Goal: Task Accomplishment & Management: Manage account settings

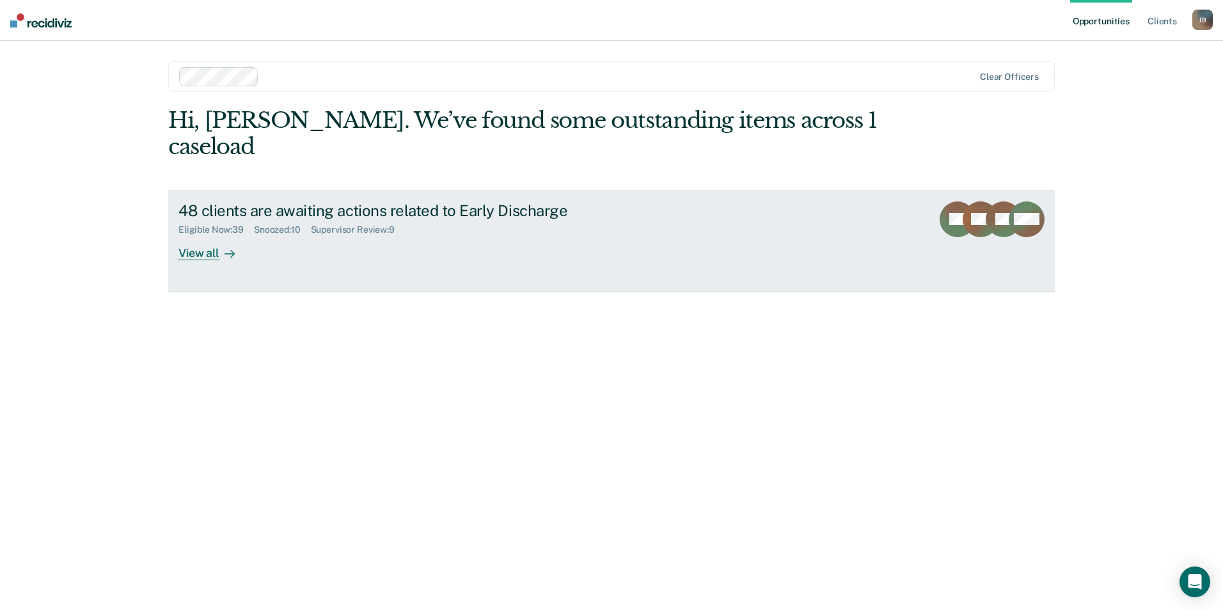
click at [221, 235] on div "View all" at bounding box center [214, 247] width 72 height 25
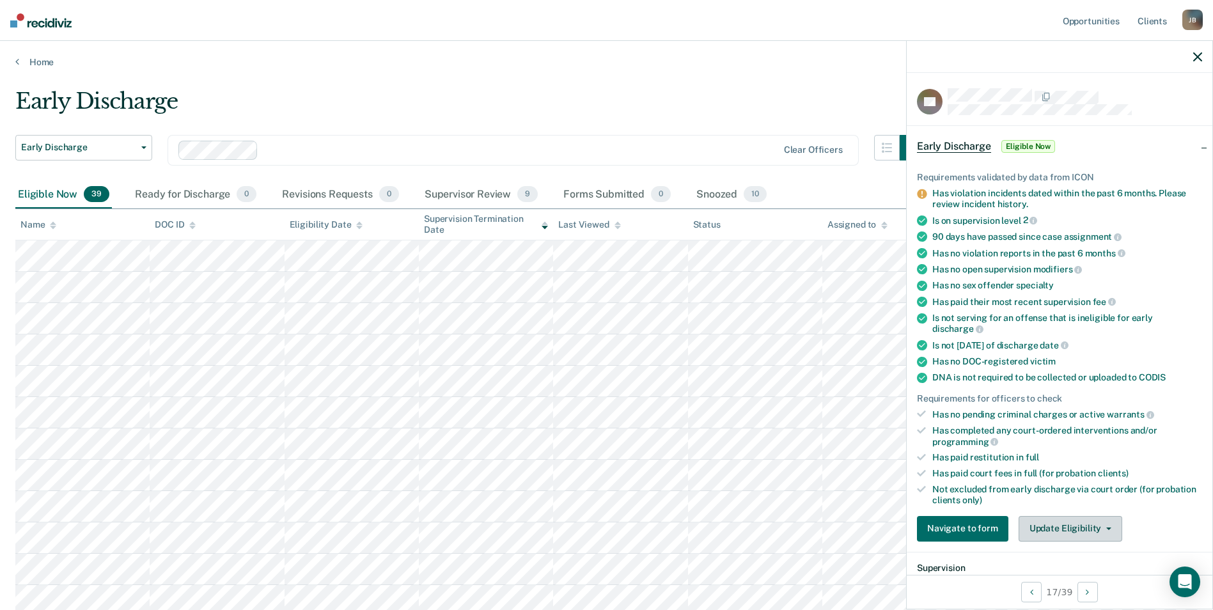
click at [1093, 527] on button "Update Eligibility" at bounding box center [1071, 529] width 104 height 26
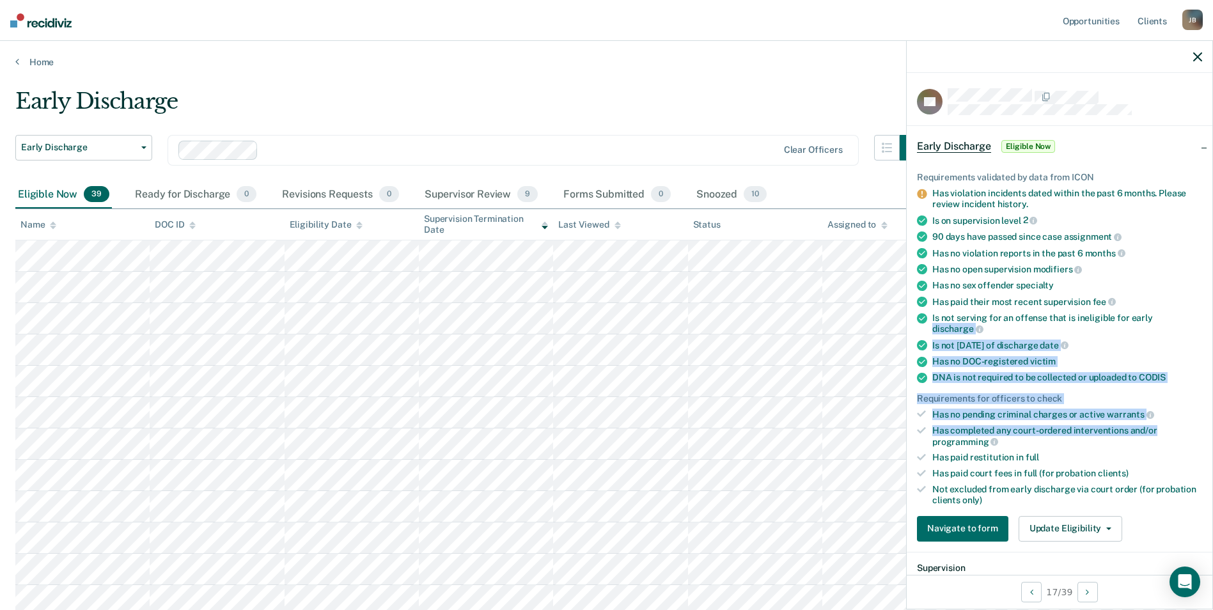
drag, startPoint x: 1202, startPoint y: 306, endPoint x: 1201, endPoint y: 425, distance: 119.0
click at [1201, 425] on div "Requirements validated by data from ICON Has violation incidents dated within t…" at bounding box center [1060, 352] width 306 height 400
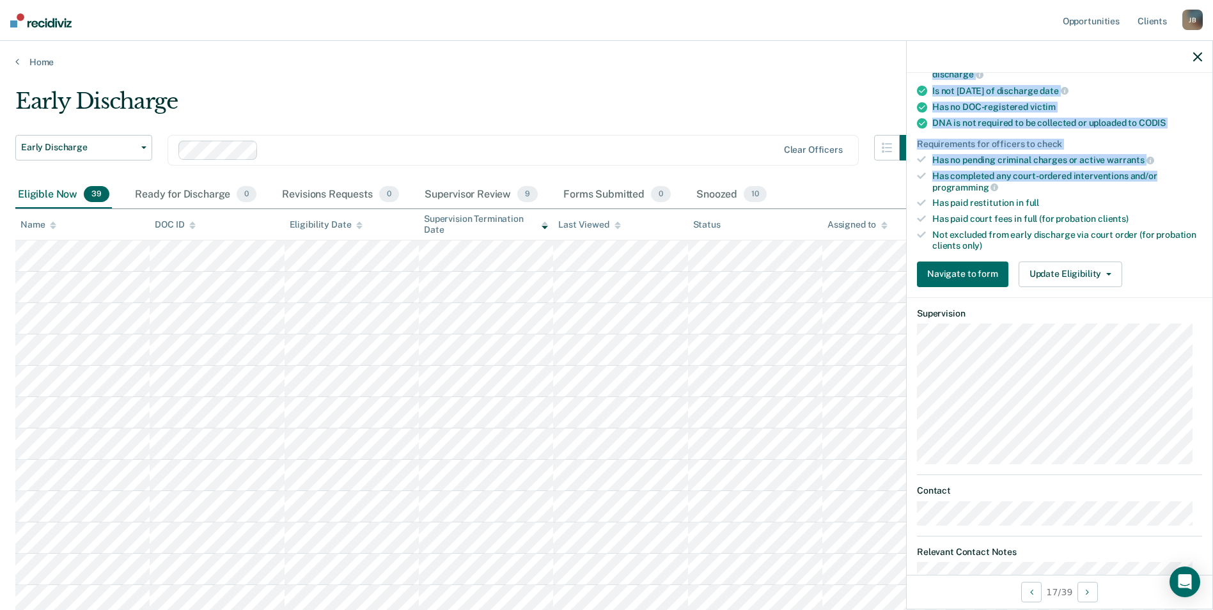
scroll to position [311, 0]
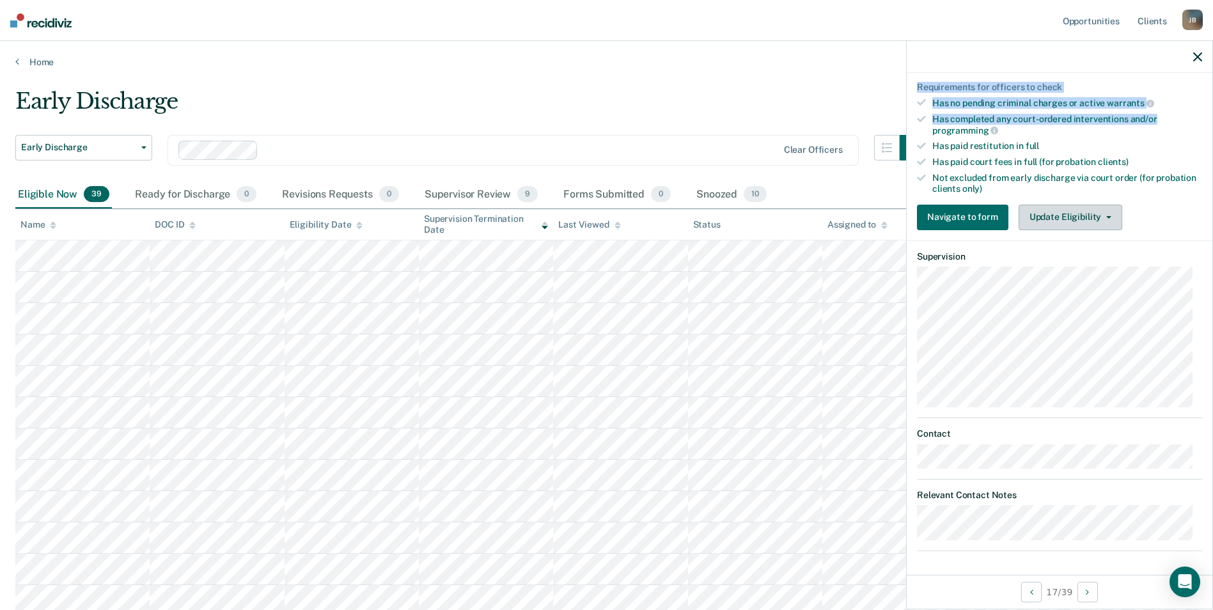
click at [1102, 212] on button "Update Eligibility" at bounding box center [1071, 218] width 104 height 26
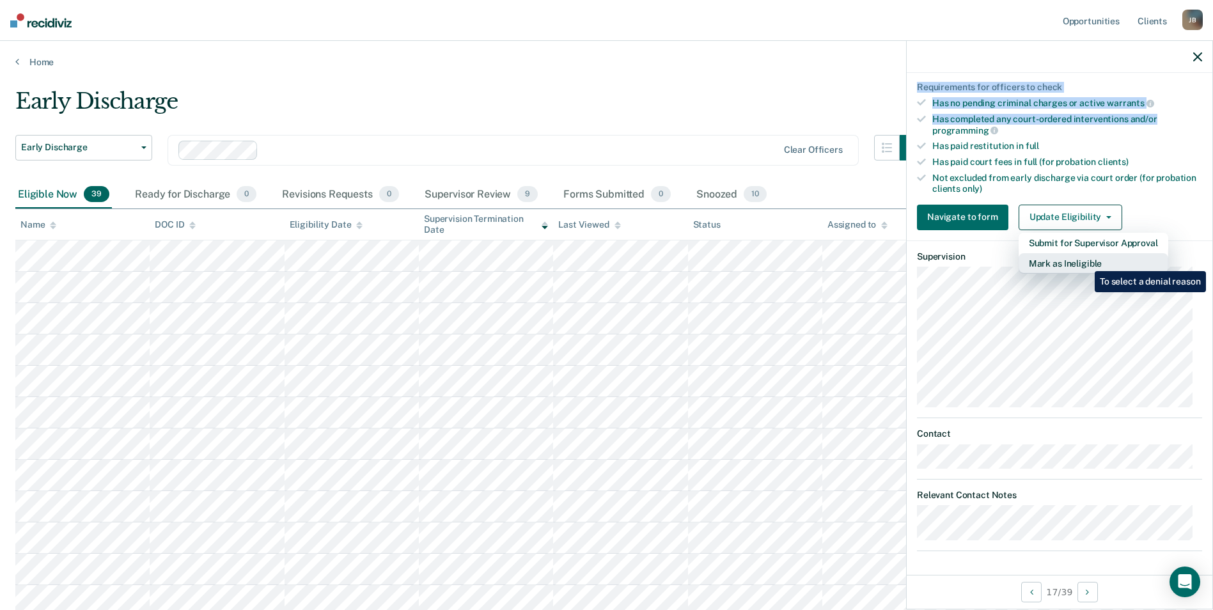
click at [1085, 262] on button "Mark as Ineligible" at bounding box center [1094, 263] width 150 height 20
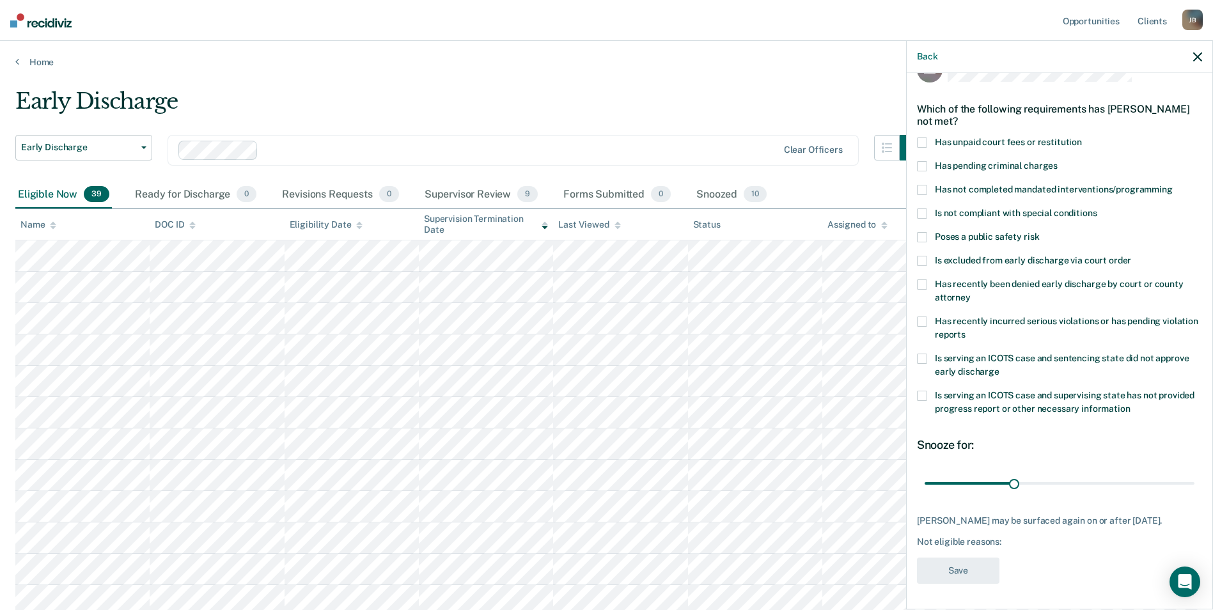
scroll to position [42, 0]
click at [925, 209] on span at bounding box center [922, 214] width 10 height 10
click at [974, 570] on button "Save" at bounding box center [958, 571] width 83 height 26
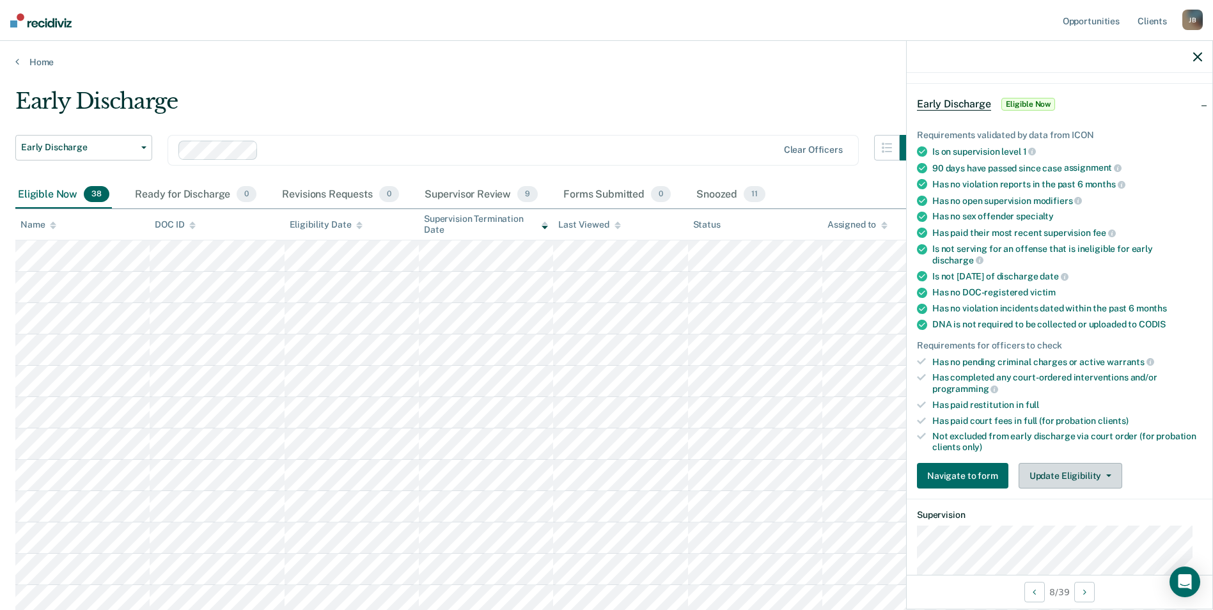
click at [1084, 473] on button "Update Eligibility" at bounding box center [1071, 476] width 104 height 26
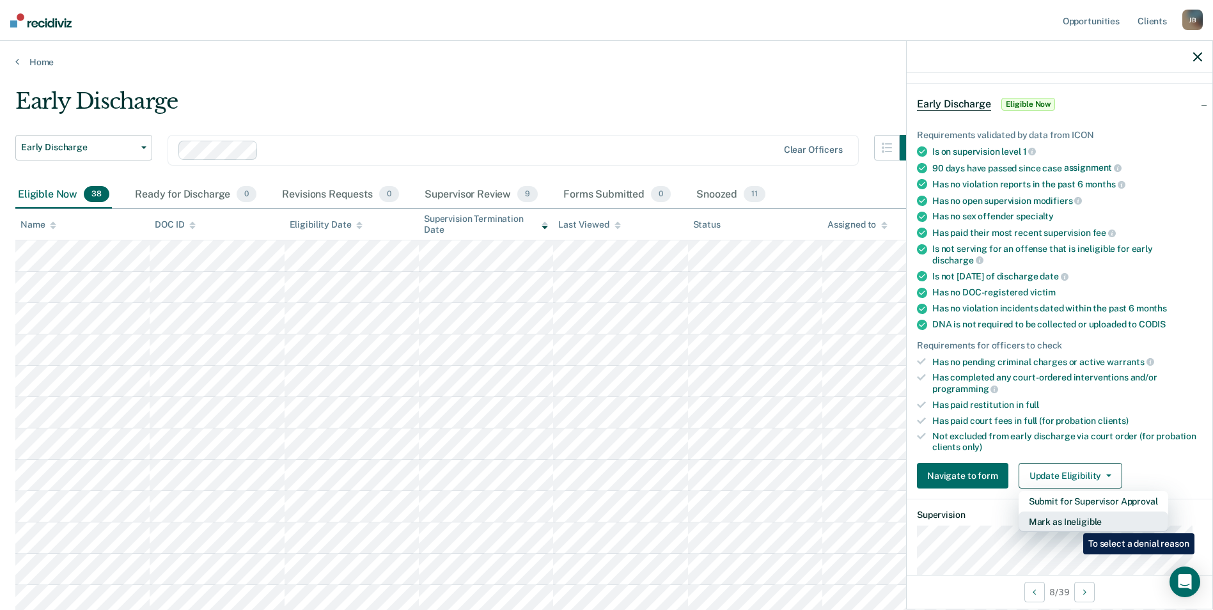
click at [1074, 523] on button "Mark as Ineligible" at bounding box center [1094, 522] width 150 height 20
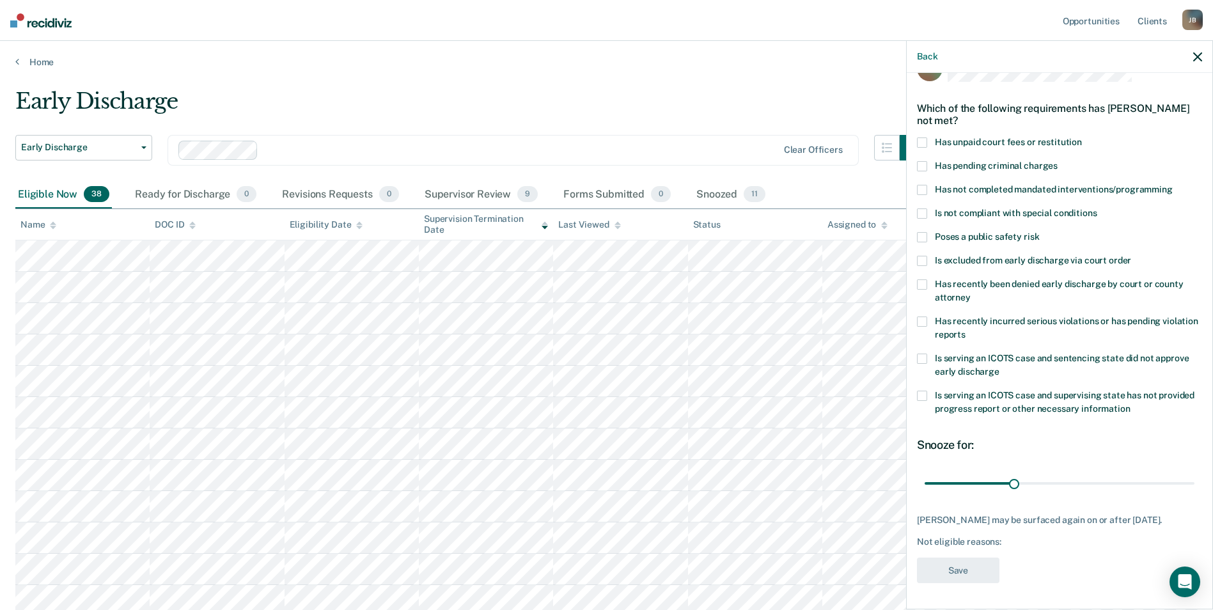
click at [931, 138] on label "Has unpaid court fees or restitution" at bounding box center [1059, 144] width 285 height 13
click at [953, 576] on button "Save" at bounding box center [958, 571] width 83 height 26
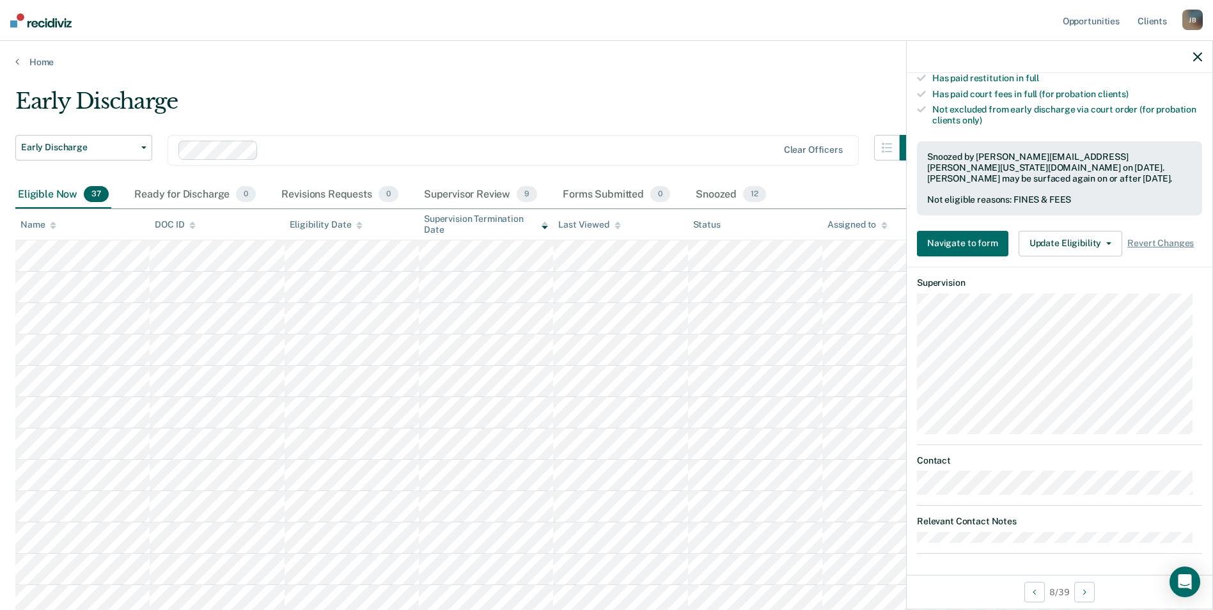
scroll to position [372, 0]
click at [1097, 230] on button "Update Eligibility" at bounding box center [1071, 241] width 104 height 26
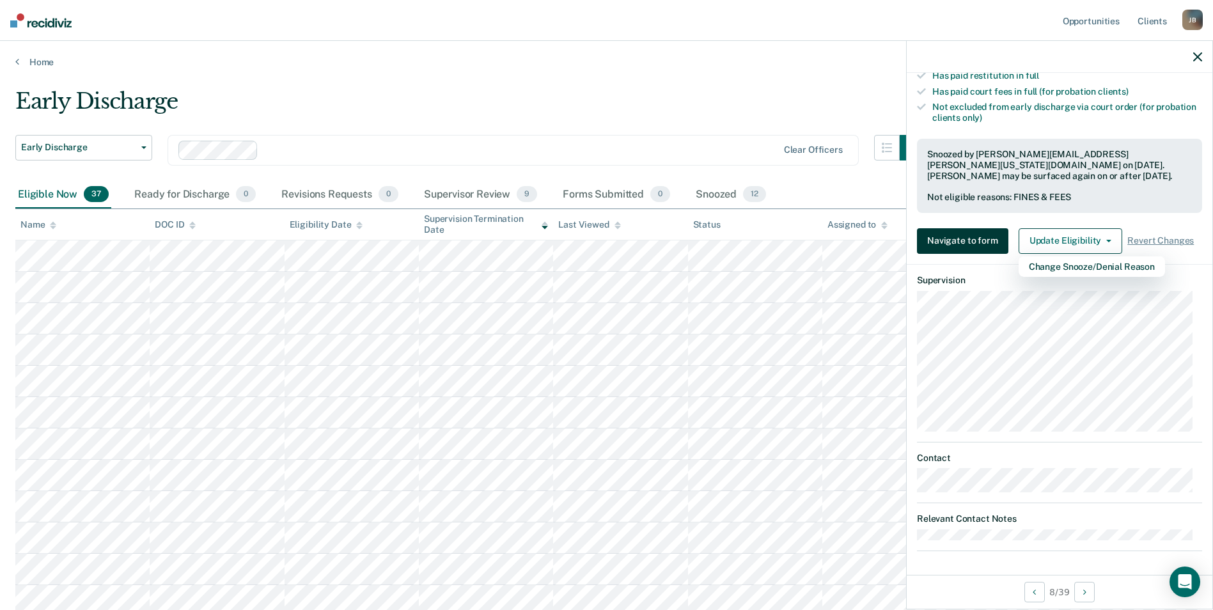
click at [970, 246] on button "Navigate to form" at bounding box center [962, 241] width 91 height 26
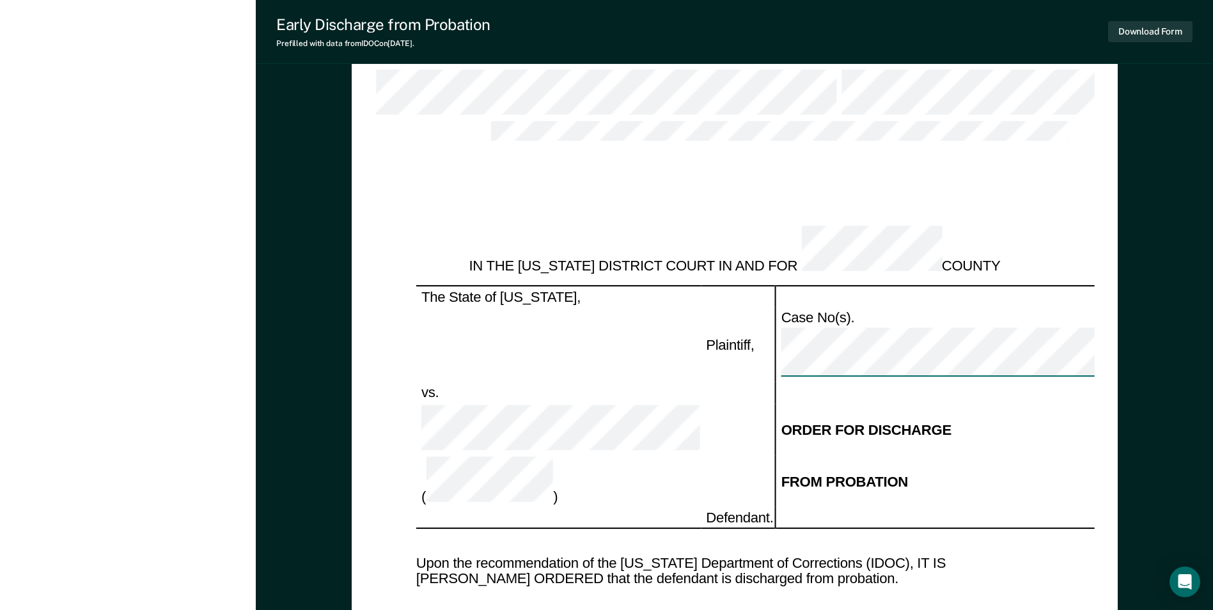
type textarea "x"
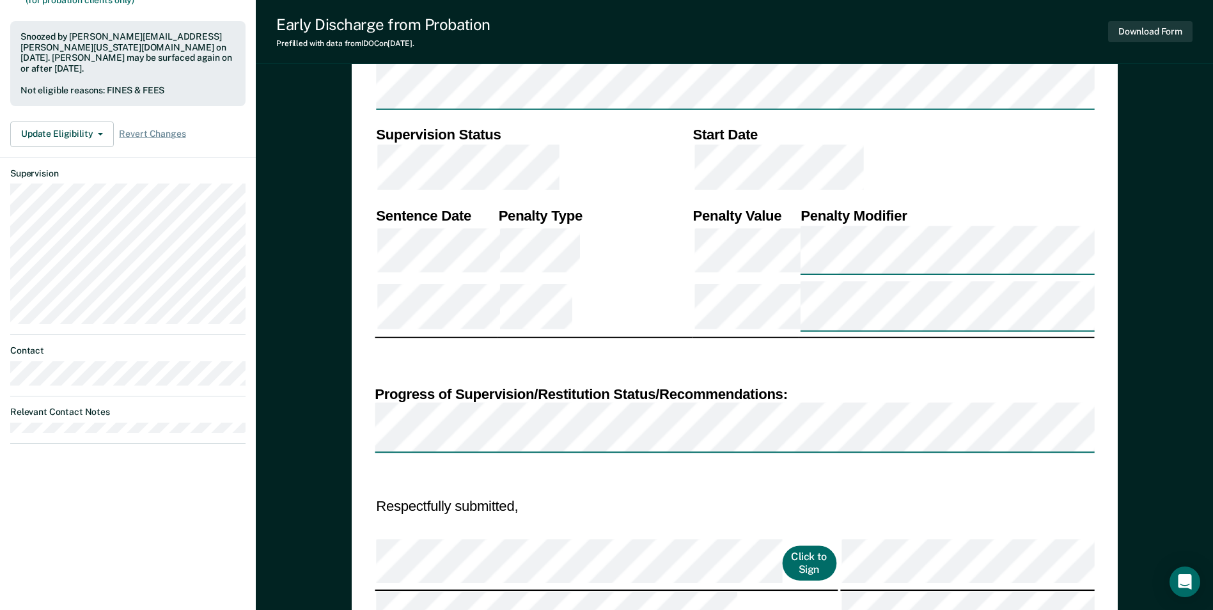
scroll to position [506, 0]
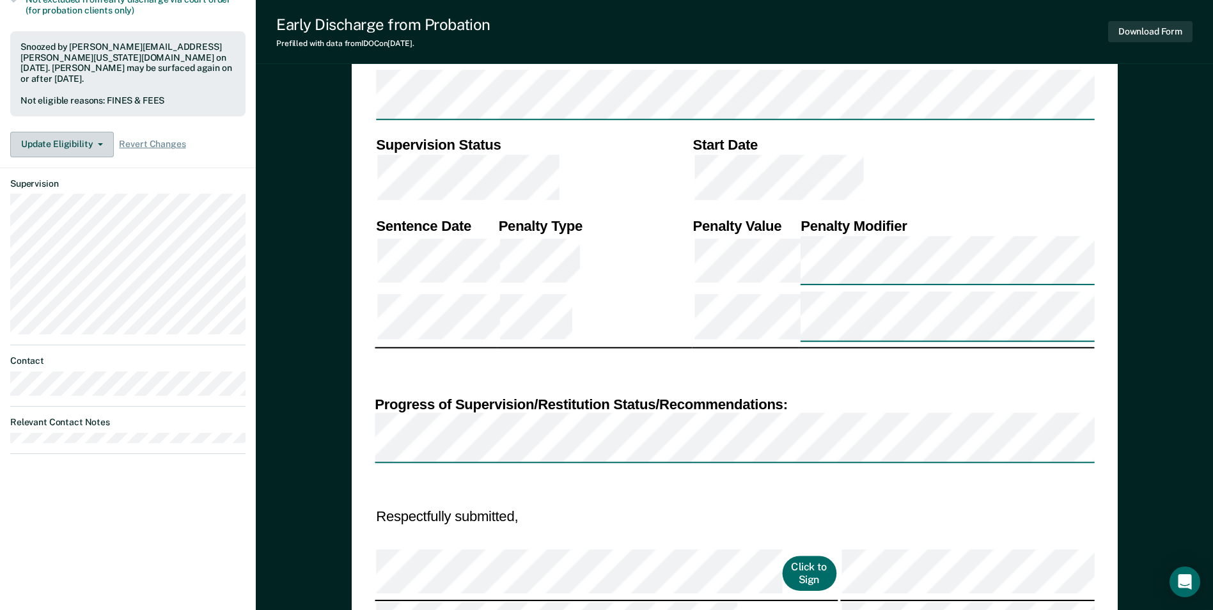
click at [88, 132] on button "Update Eligibility" at bounding box center [62, 145] width 104 height 26
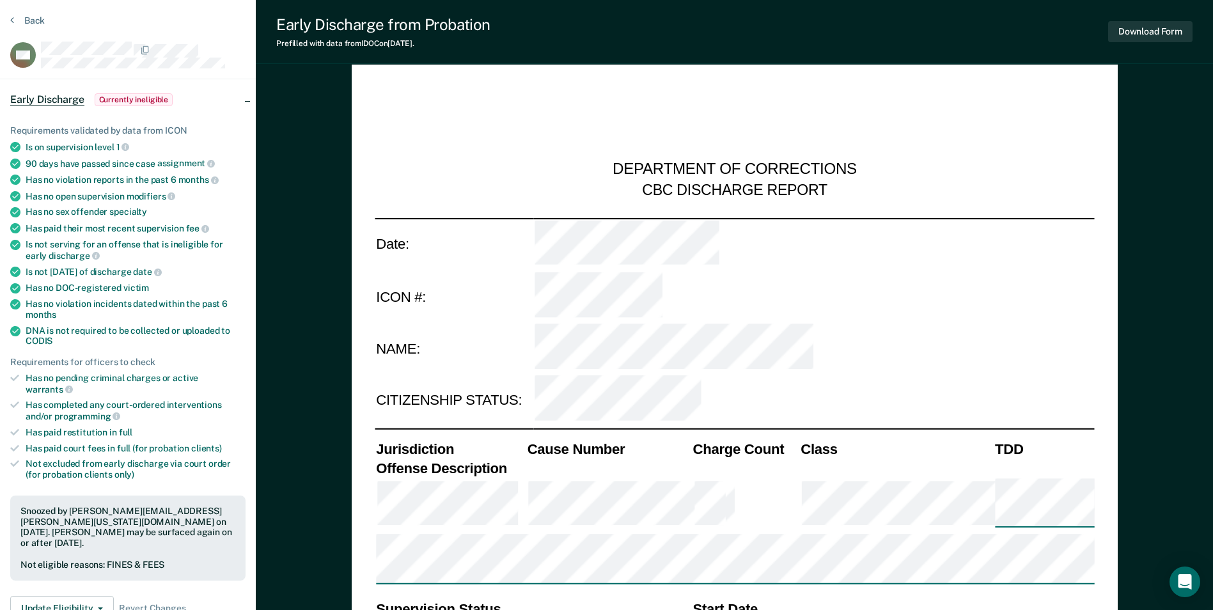
scroll to position [0, 0]
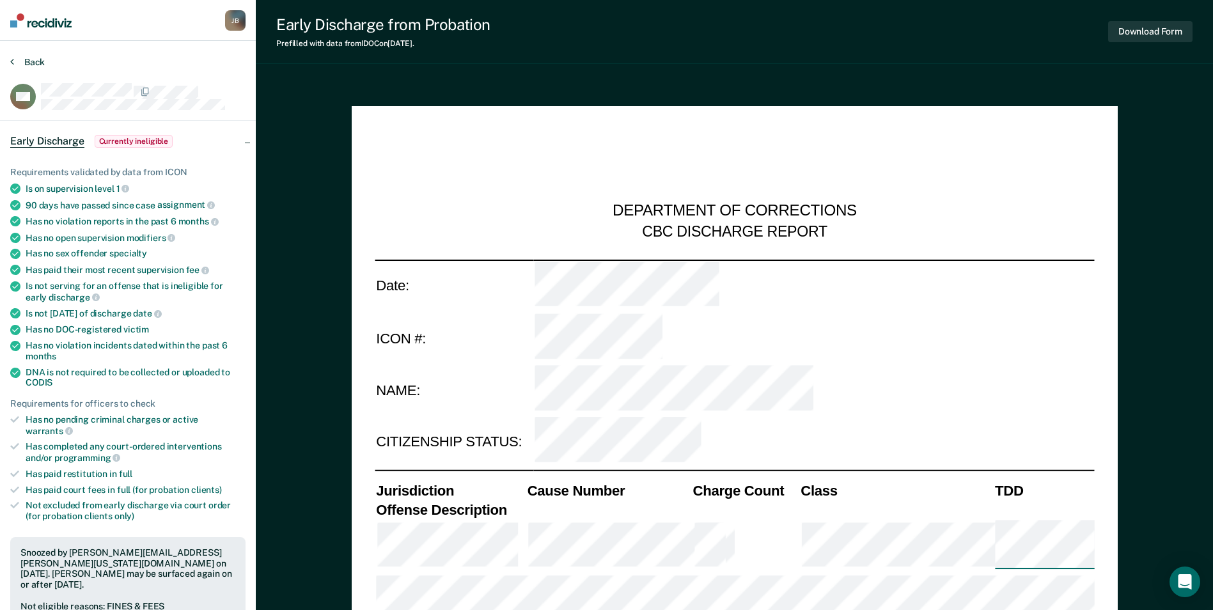
click at [29, 67] on button "Back" at bounding box center [27, 62] width 35 height 12
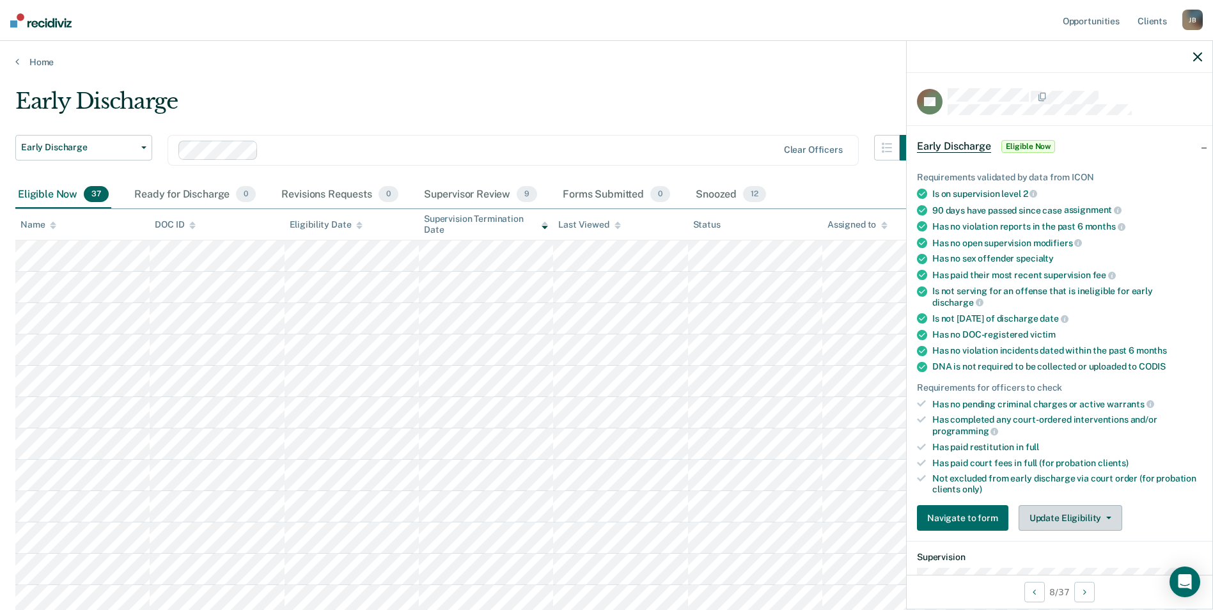
click at [1104, 514] on button "Update Eligibility" at bounding box center [1071, 518] width 104 height 26
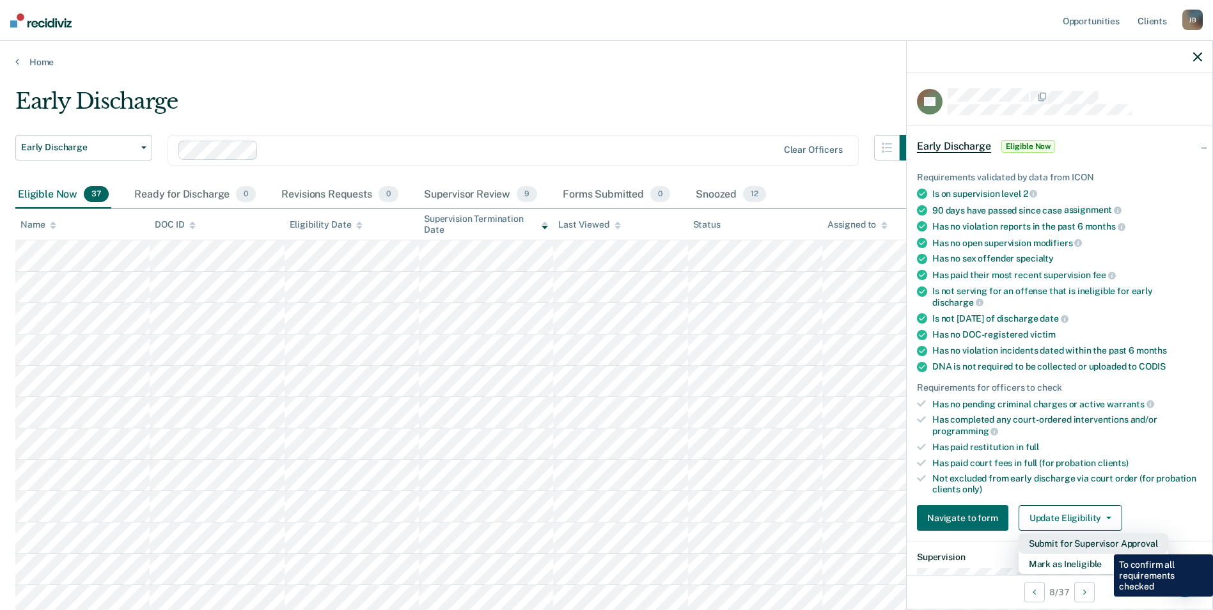
click at [1105, 545] on button "Submit for Supervisor Approval" at bounding box center [1094, 543] width 150 height 20
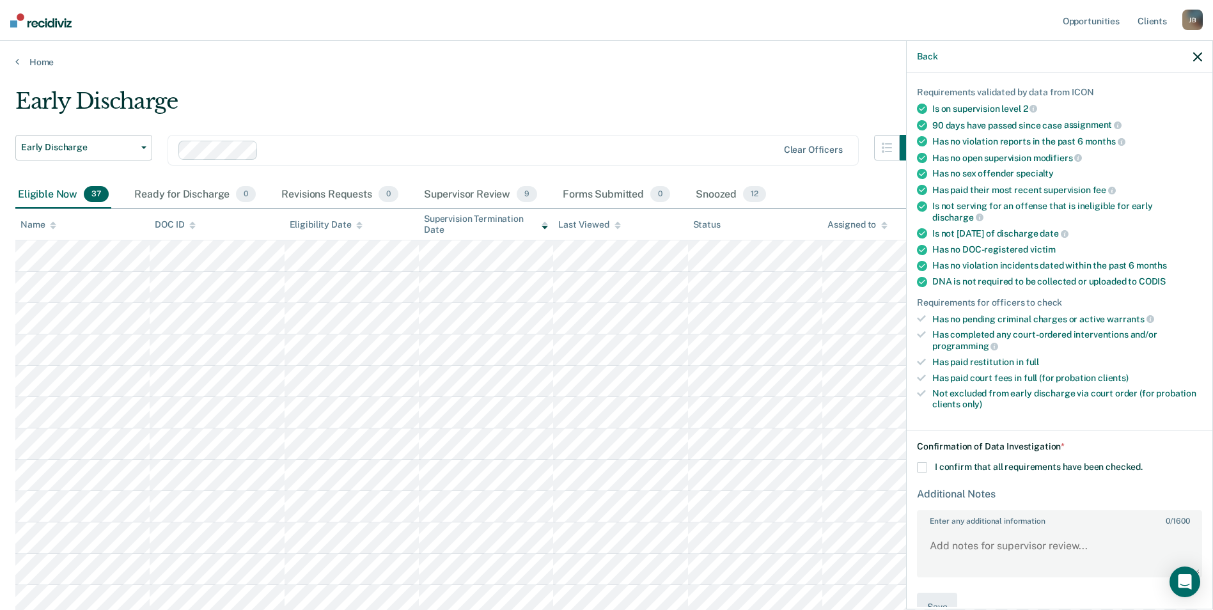
scroll to position [113, 0]
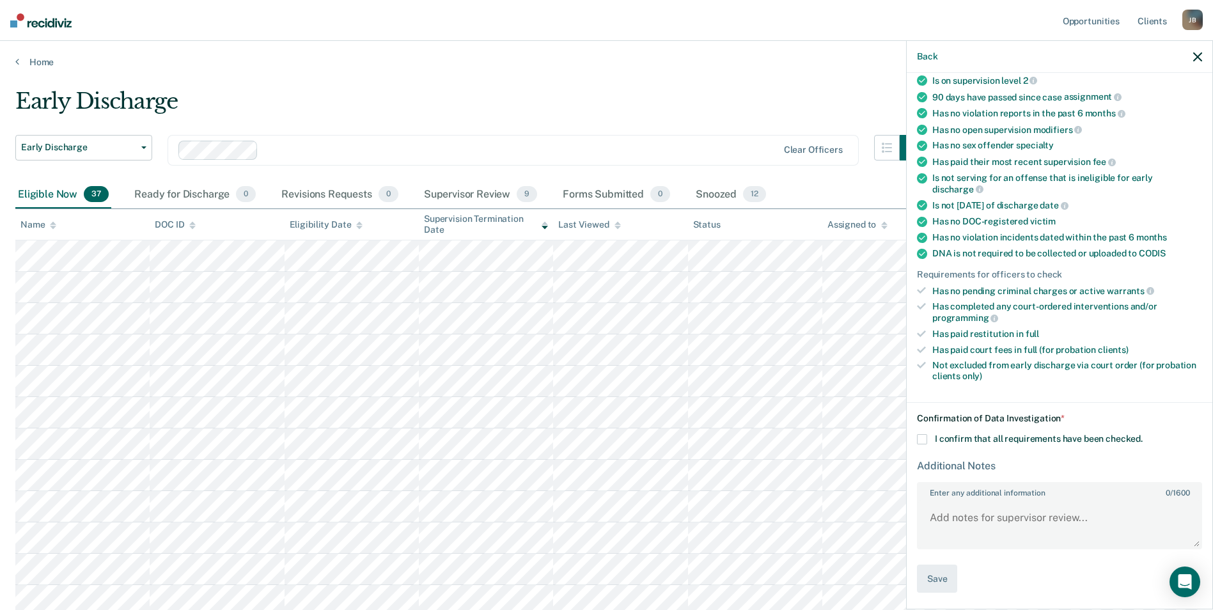
click at [927, 438] on span at bounding box center [922, 439] width 10 height 10
click at [1143, 434] on input "I confirm that all requirements have been checked." at bounding box center [1143, 434] width 0 height 0
click at [1008, 519] on textarea "Enter any additional information 0 / 1600" at bounding box center [1059, 523] width 283 height 47
type textarea "U"
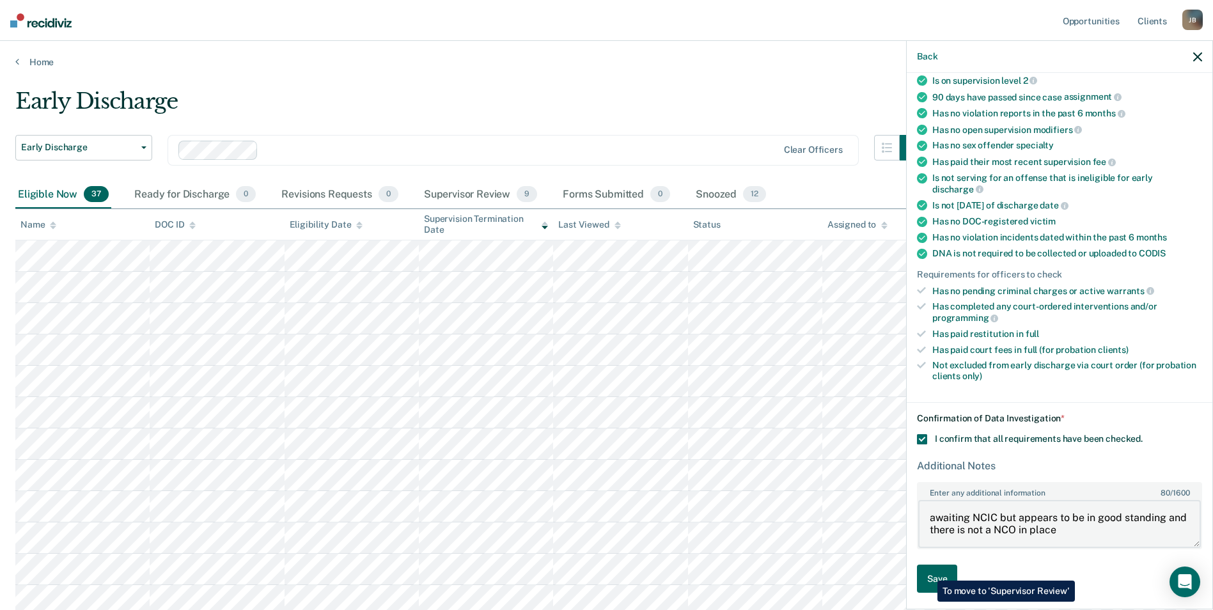
type textarea "awaiting NCIC but appears to be in good standing and there is not a NCO in place"
click at [928, 571] on button "Save" at bounding box center [937, 579] width 40 height 29
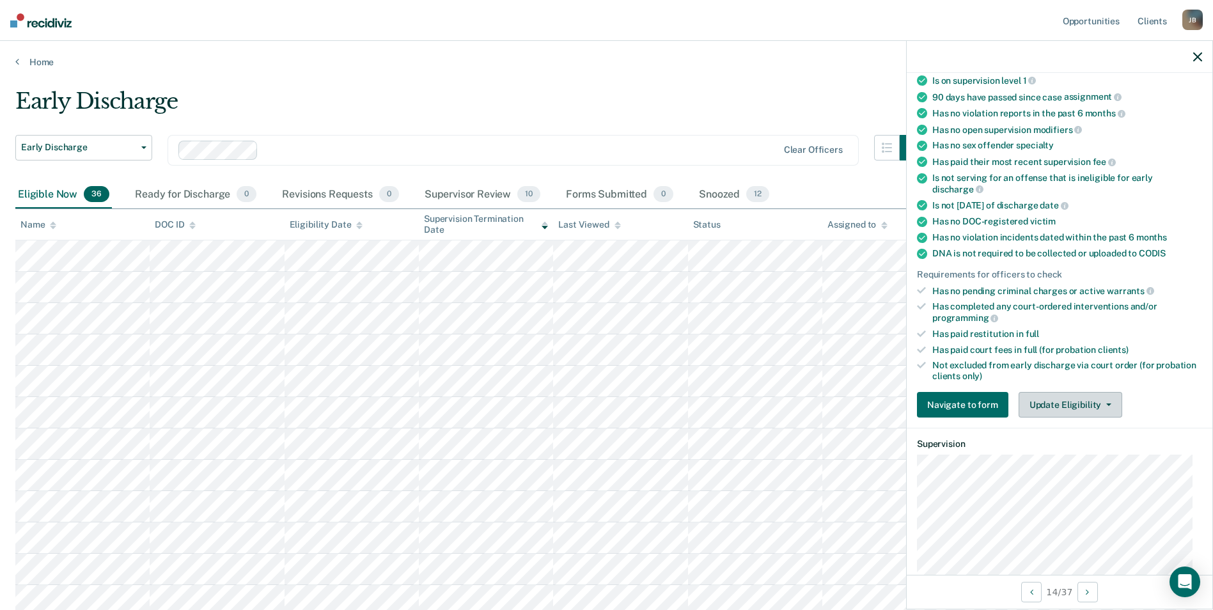
click at [1054, 406] on button "Update Eligibility" at bounding box center [1071, 405] width 104 height 26
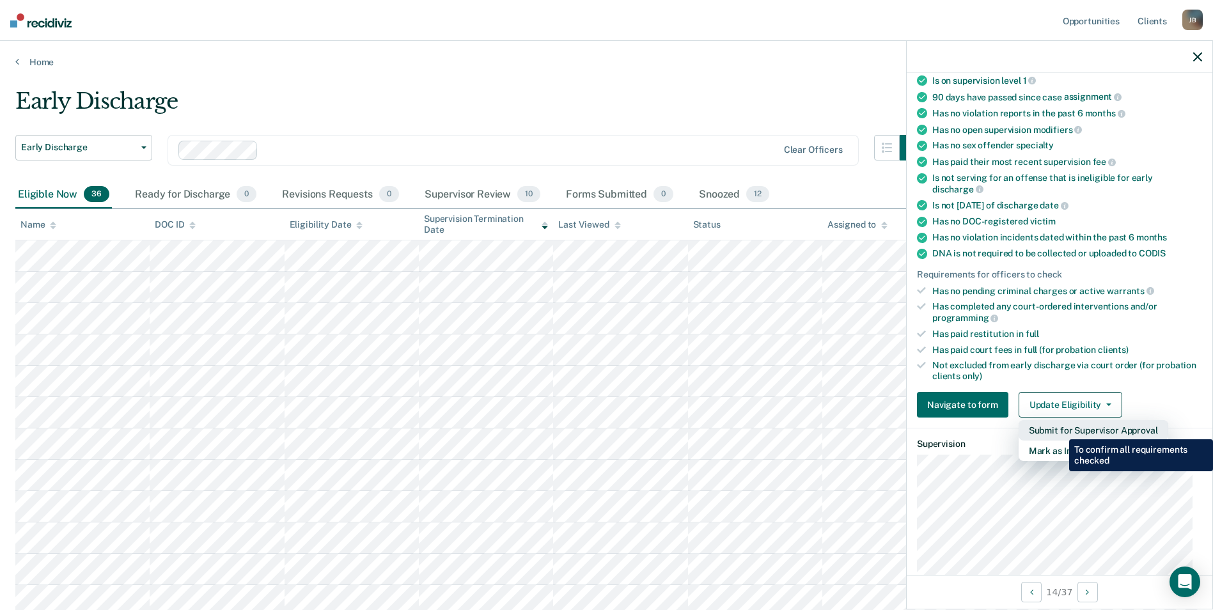
click at [1060, 430] on button "Submit for Supervisor Approval" at bounding box center [1094, 430] width 150 height 20
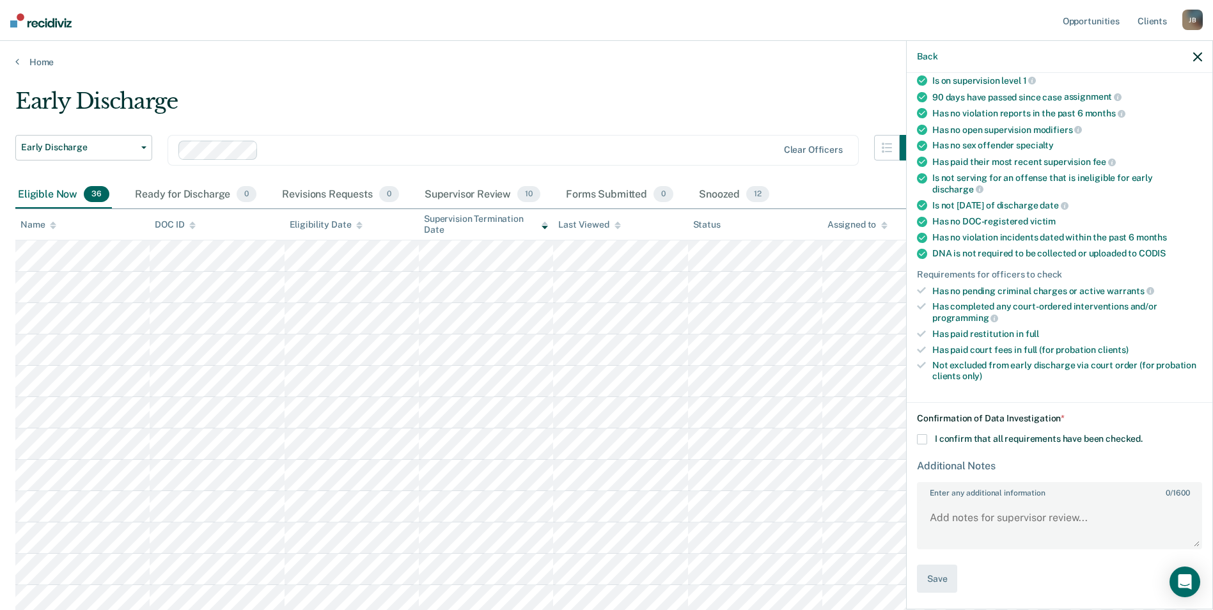
click at [922, 441] on span at bounding box center [922, 439] width 10 height 10
click at [1143, 434] on input "I confirm that all requirements have been checked." at bounding box center [1143, 434] width 0 height 0
click at [942, 579] on button "Save" at bounding box center [937, 579] width 40 height 29
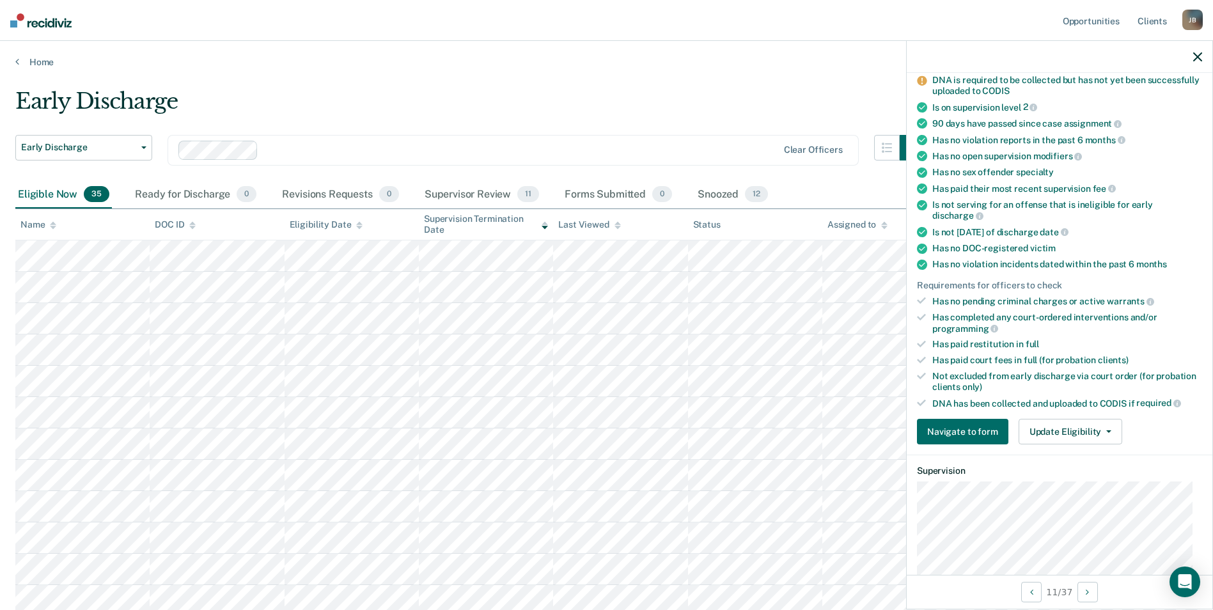
scroll to position [139, 0]
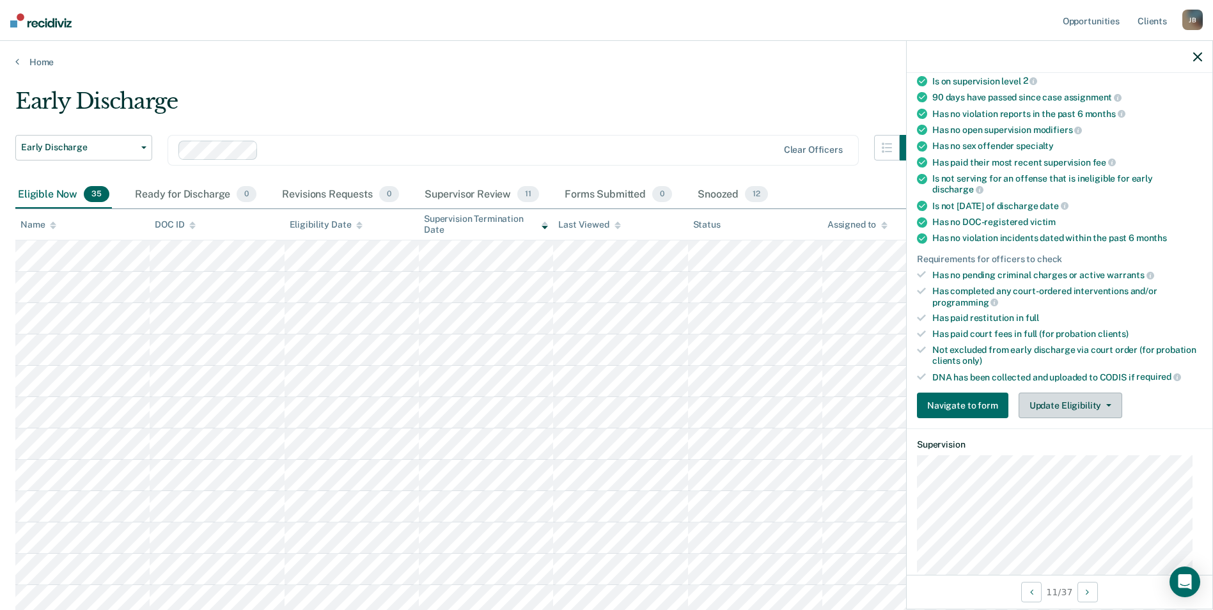
click at [1093, 407] on button "Update Eligibility" at bounding box center [1071, 406] width 104 height 26
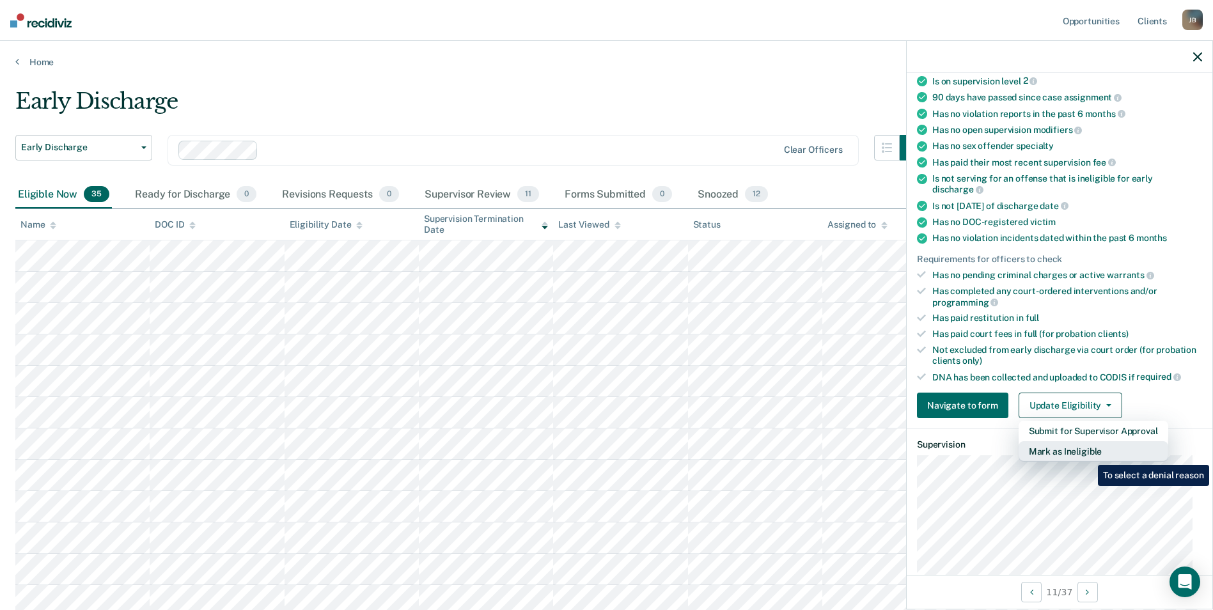
click at [1089, 455] on button "Mark as Ineligible" at bounding box center [1094, 451] width 150 height 20
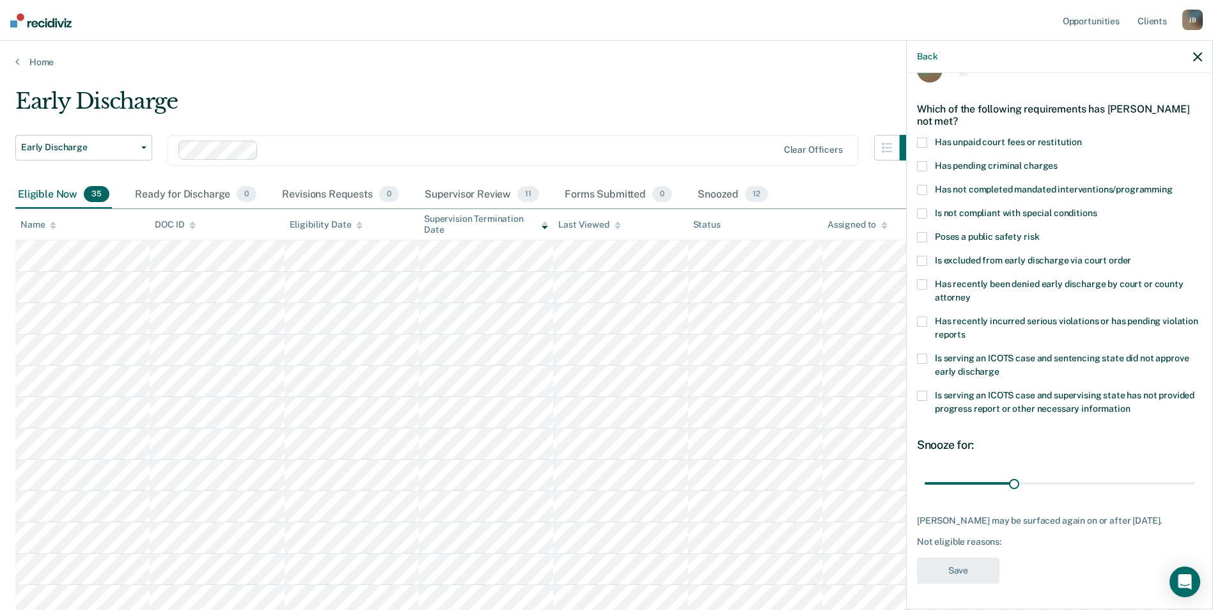
scroll to position [42, 0]
click at [922, 138] on span at bounding box center [922, 143] width 10 height 10
click at [989, 571] on button "Save" at bounding box center [958, 571] width 83 height 26
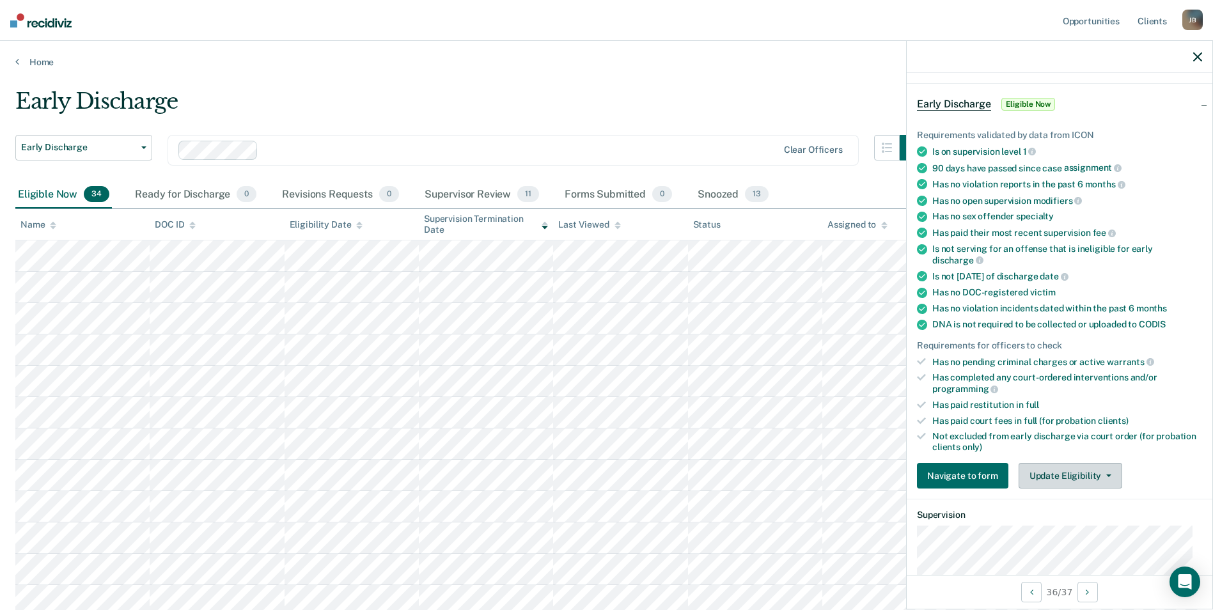
click at [1087, 482] on button "Update Eligibility" at bounding box center [1071, 476] width 104 height 26
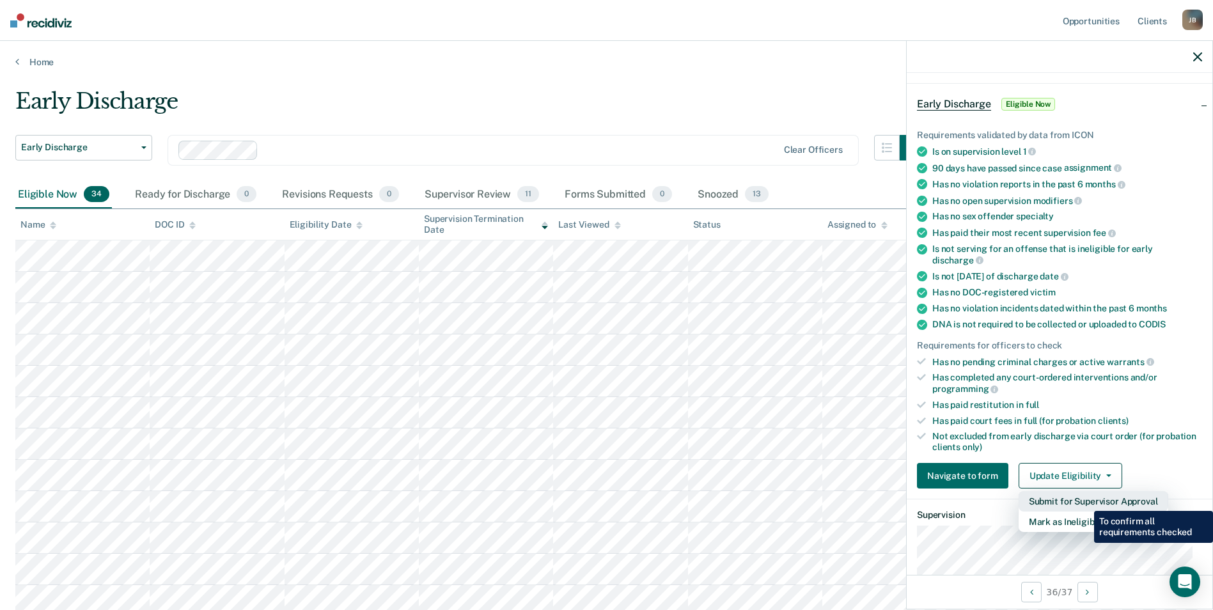
click at [1085, 501] on button "Submit for Supervisor Approval" at bounding box center [1094, 501] width 150 height 20
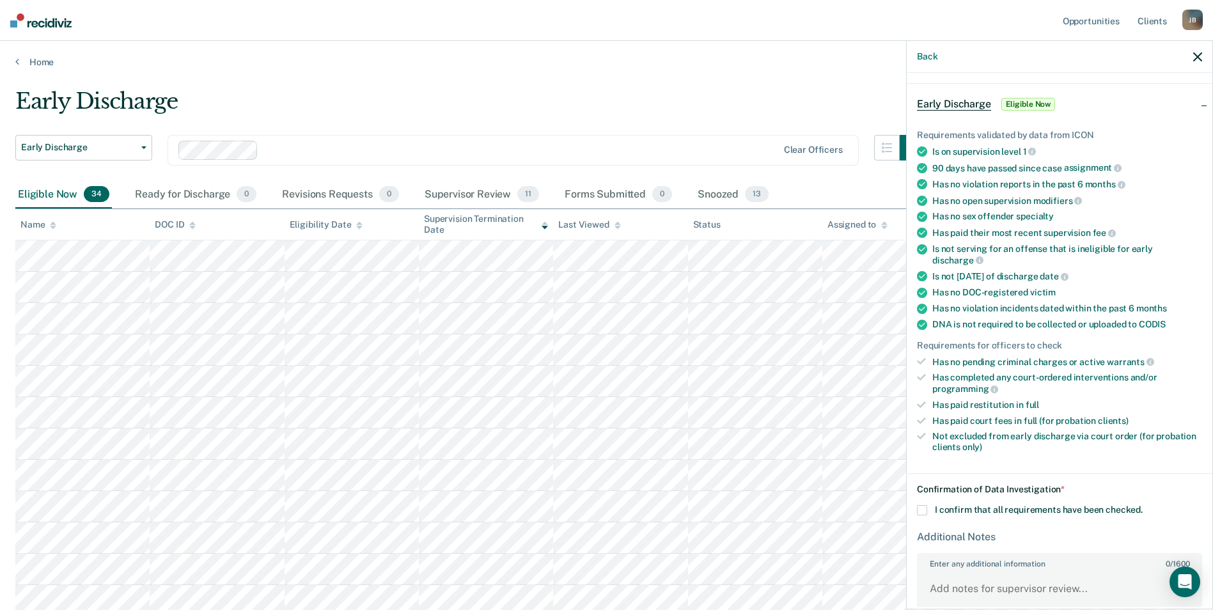
click at [922, 509] on span at bounding box center [922, 510] width 10 height 10
click at [1143, 505] on input "I confirm that all requirements have been checked." at bounding box center [1143, 505] width 0 height 0
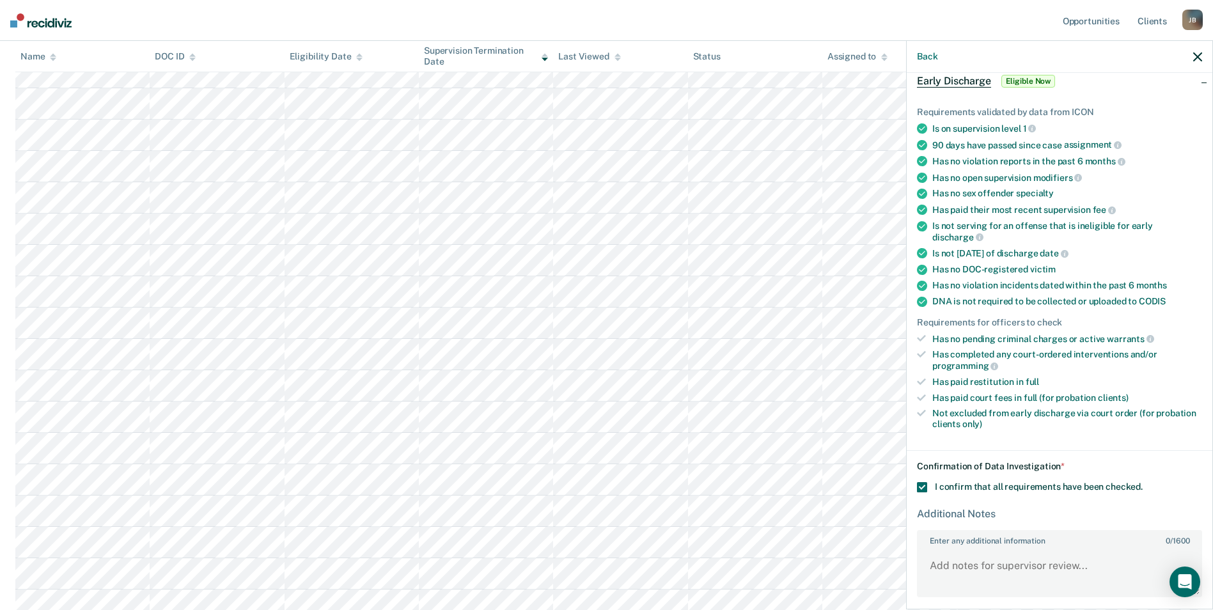
scroll to position [113, 0]
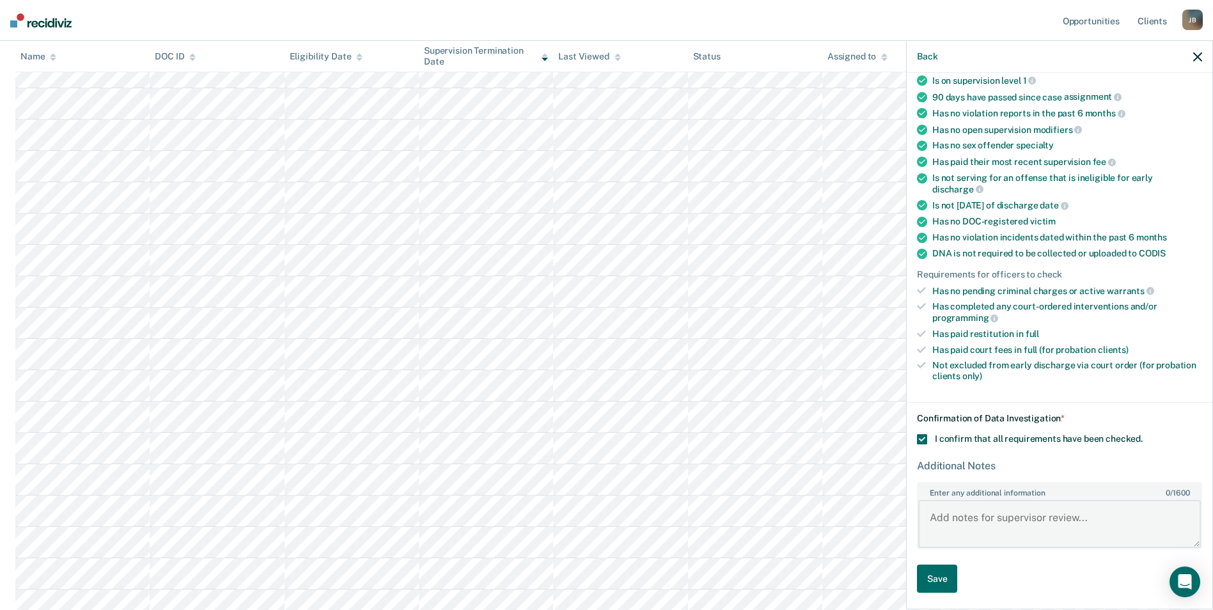
click at [997, 517] on textarea "Enter any additional information 0 / 1600" at bounding box center [1059, 523] width 283 height 47
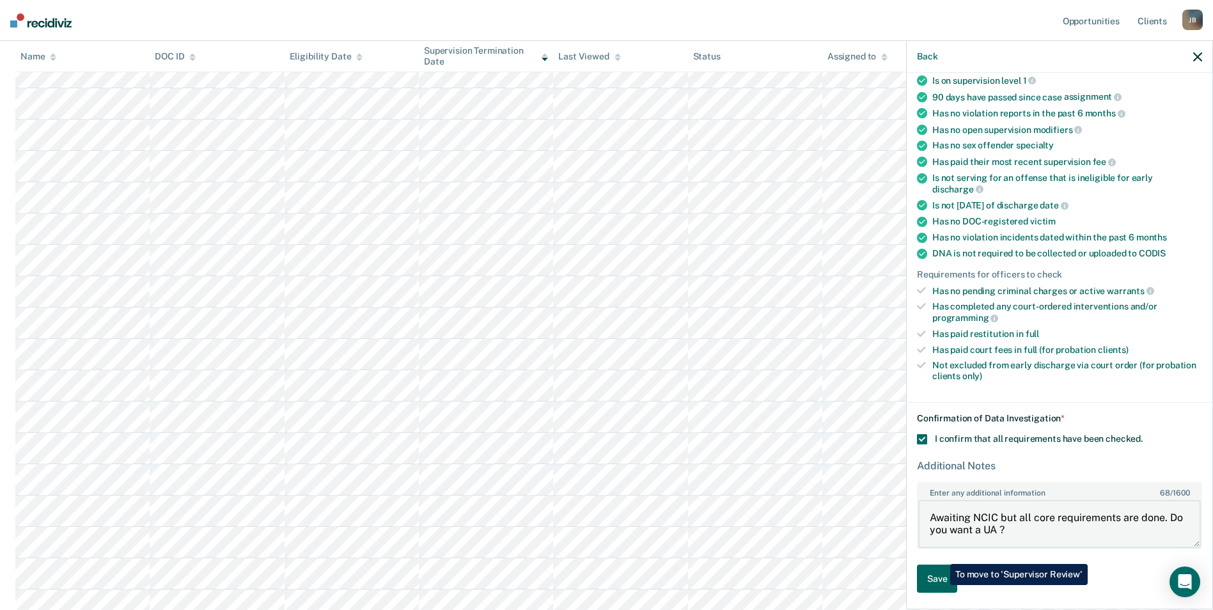
type textarea "Awaiting NCIC but all core requirements are done. Do you want a UA ?"
click at [942, 585] on button "Save" at bounding box center [937, 579] width 40 height 29
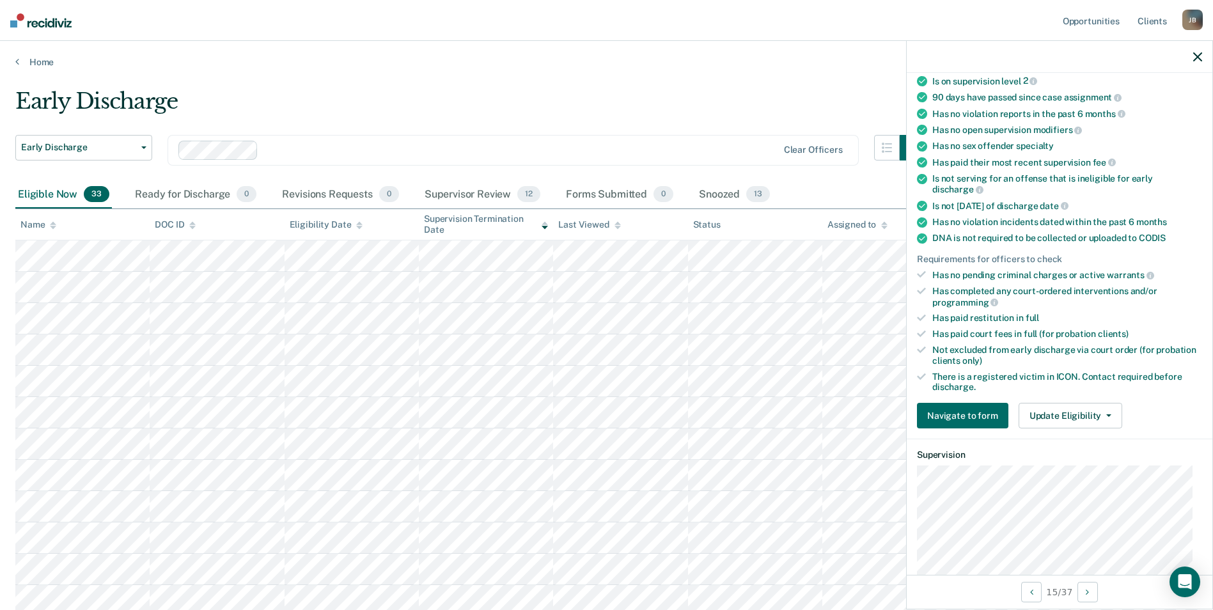
scroll to position [0, 0]
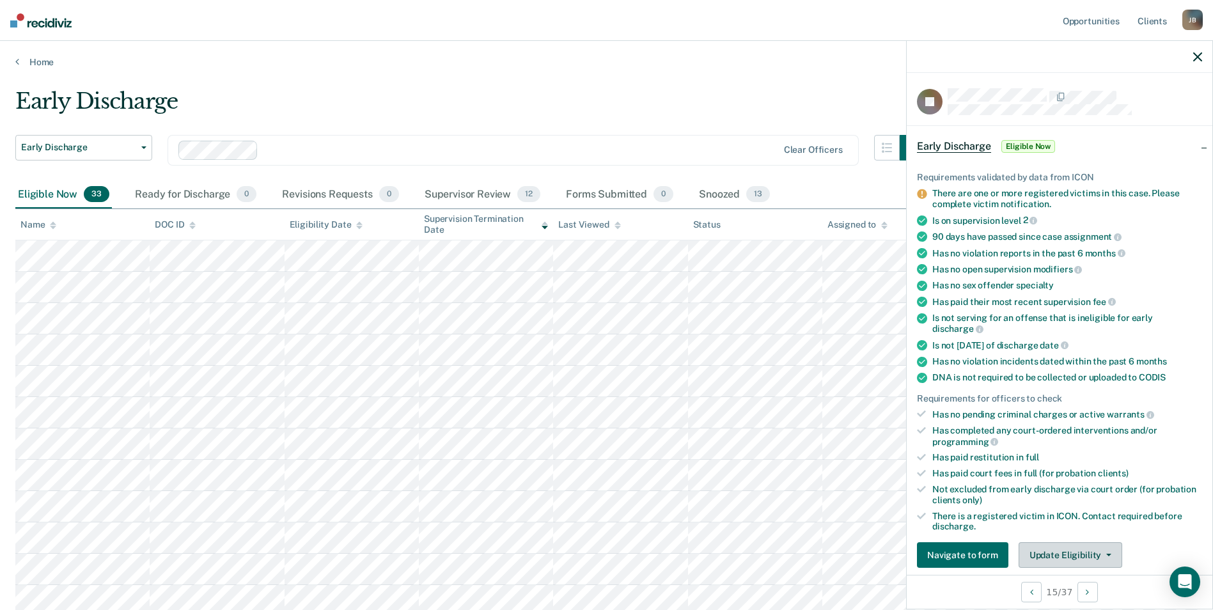
click at [1095, 552] on button "Update Eligibility" at bounding box center [1071, 555] width 104 height 26
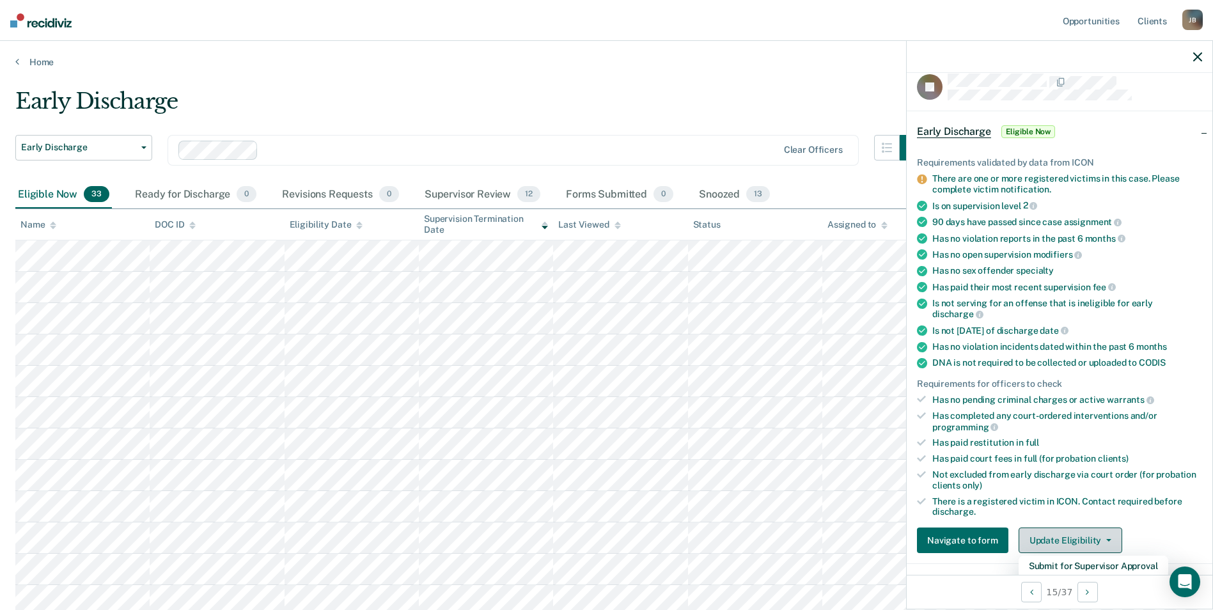
click at [1099, 543] on button "Update Eligibility" at bounding box center [1071, 541] width 104 height 26
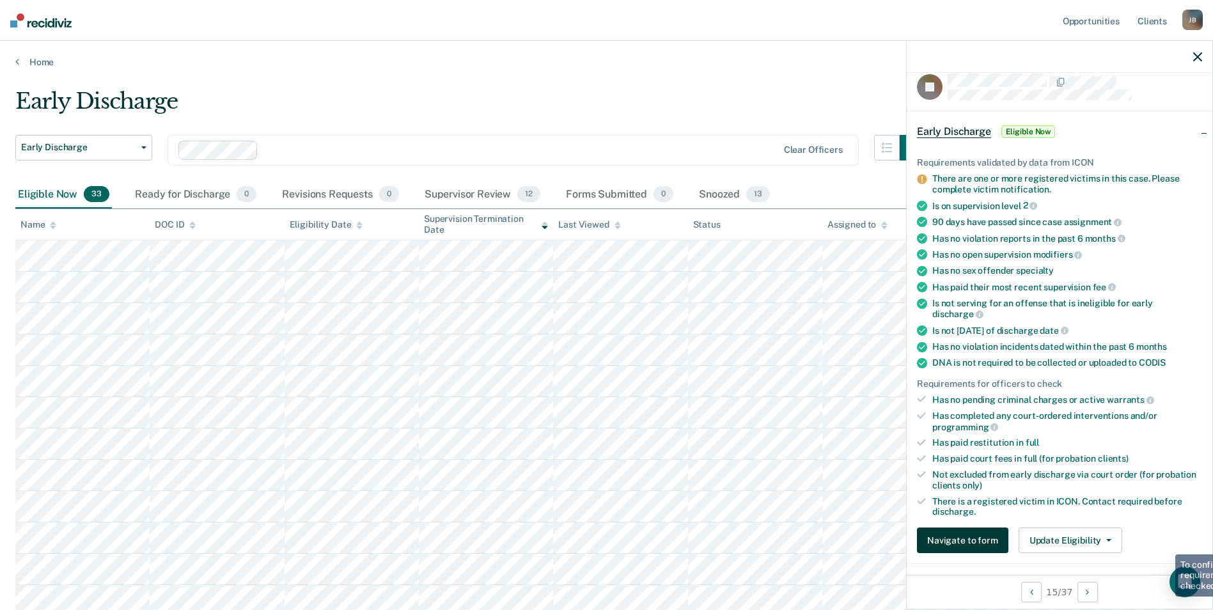
click at [986, 533] on button "Navigate to form" at bounding box center [962, 541] width 91 height 26
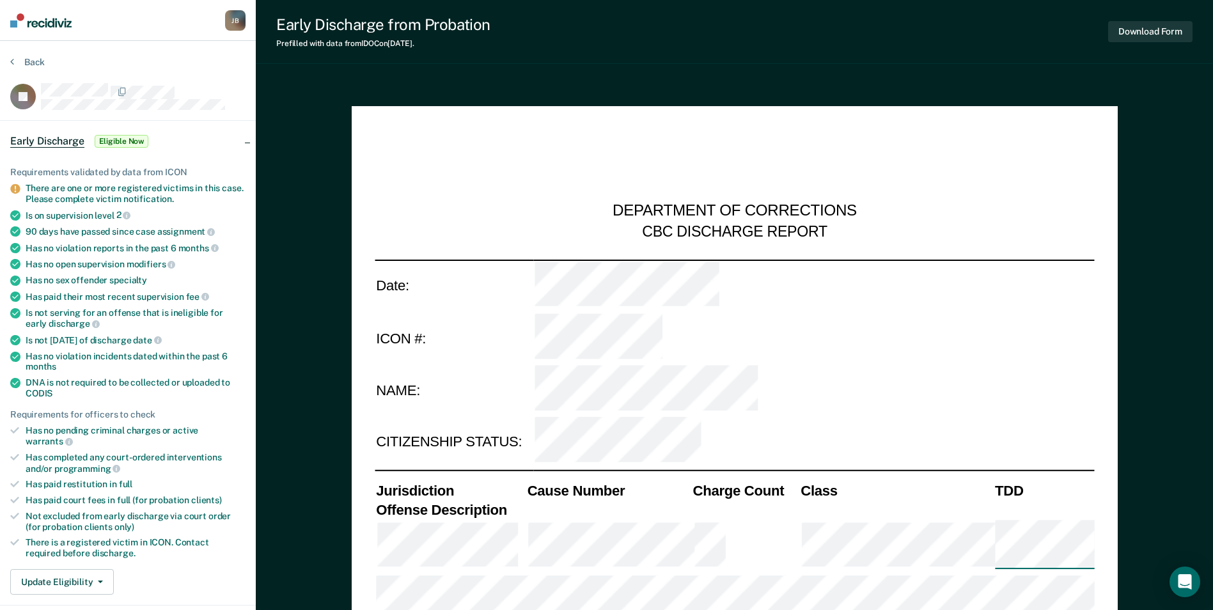
type textarea "x"
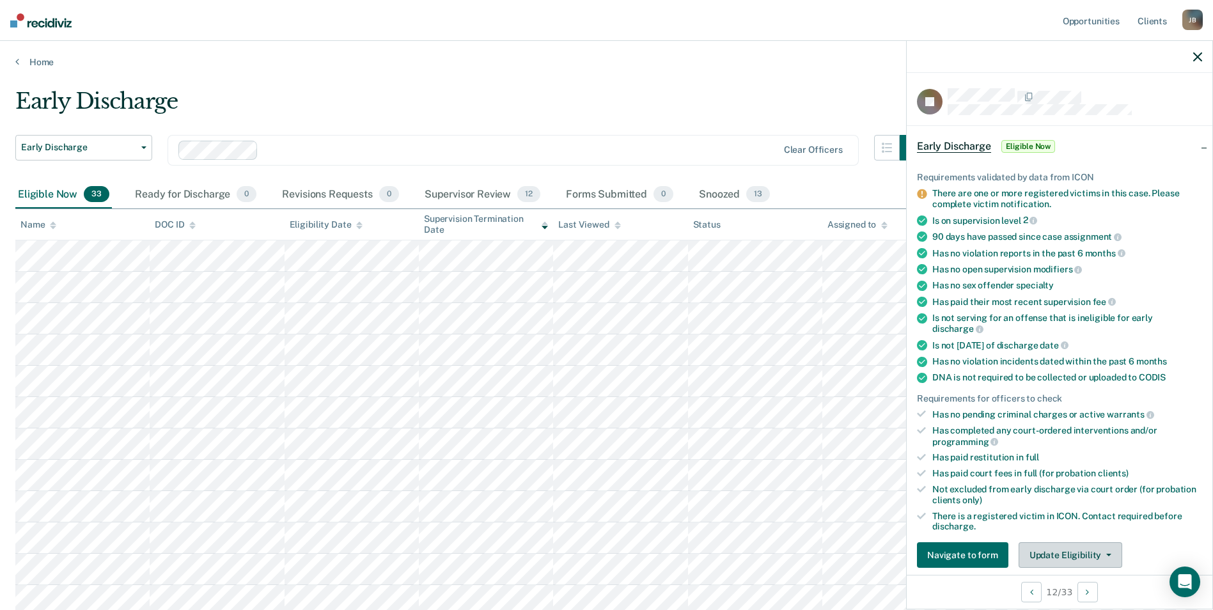
click at [1078, 555] on button "Update Eligibility" at bounding box center [1071, 555] width 104 height 26
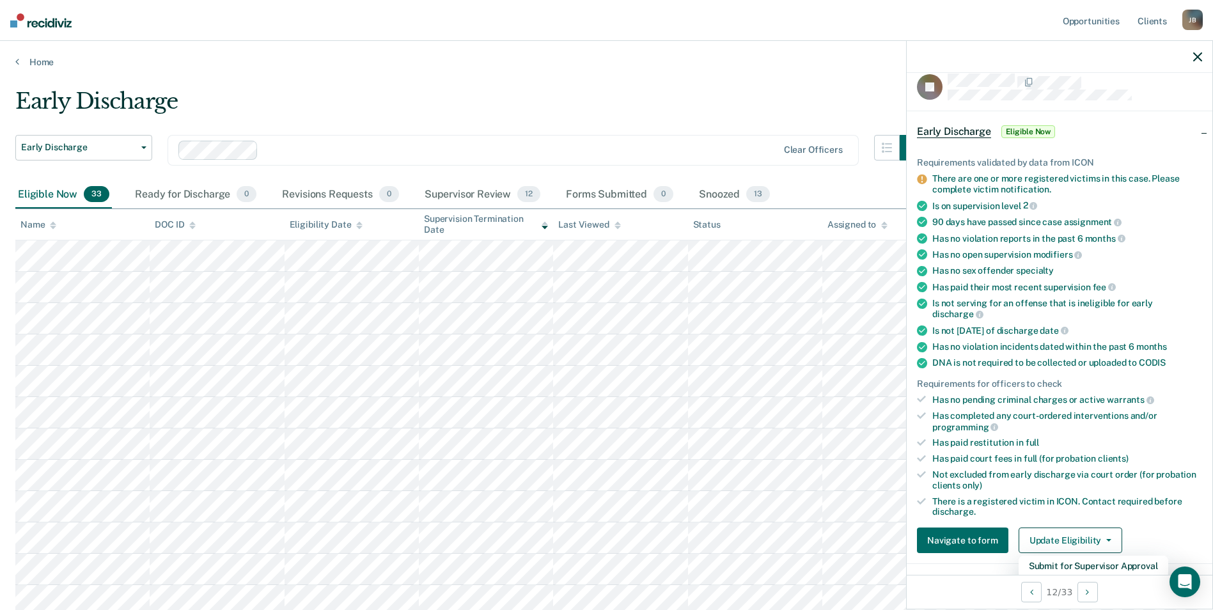
scroll to position [35, 0]
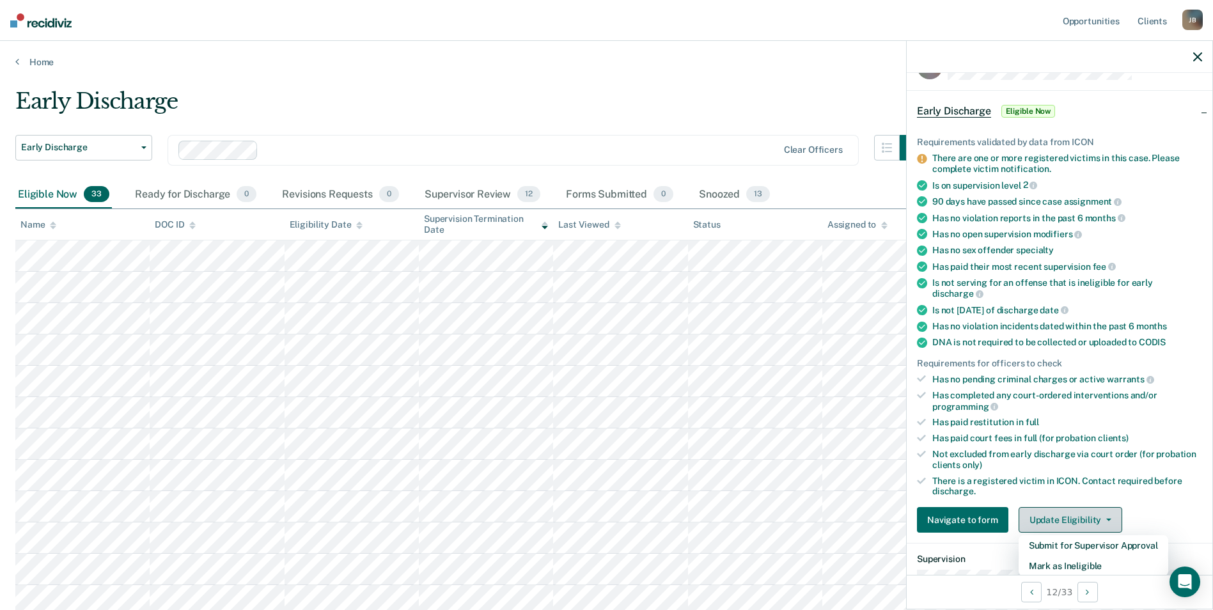
click at [1108, 515] on button "Update Eligibility" at bounding box center [1071, 520] width 104 height 26
click at [1088, 565] on button "Mark as Ineligible" at bounding box center [1094, 566] width 150 height 20
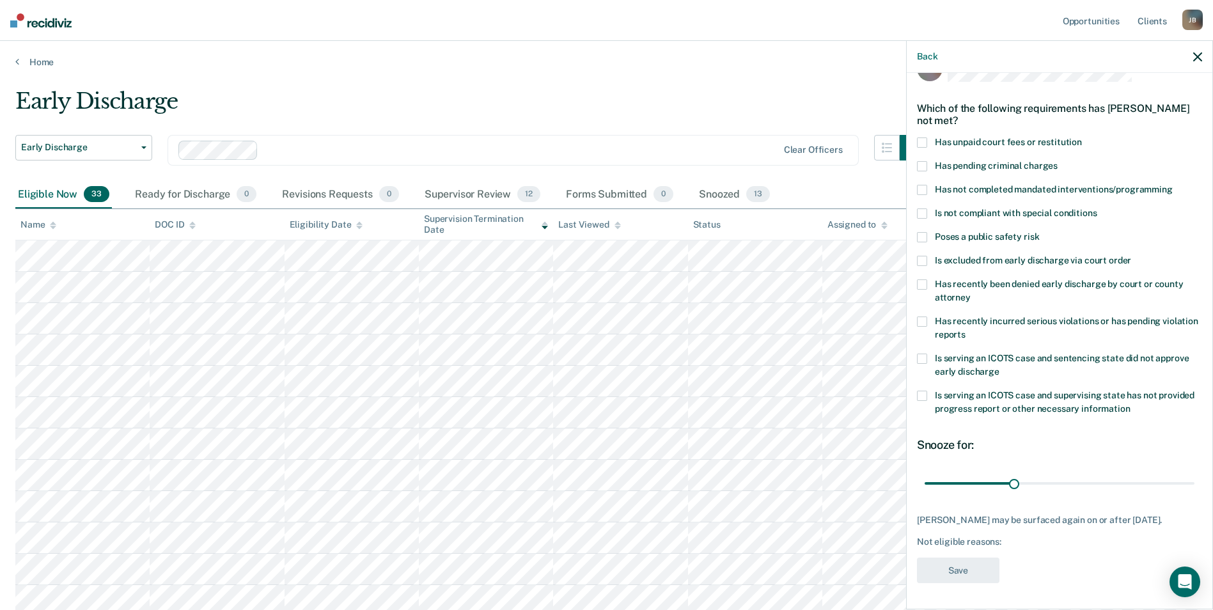
click at [934, 188] on label "Has not completed mandated interventions/programming" at bounding box center [1059, 191] width 285 height 13
click at [971, 571] on button "Save" at bounding box center [958, 571] width 83 height 26
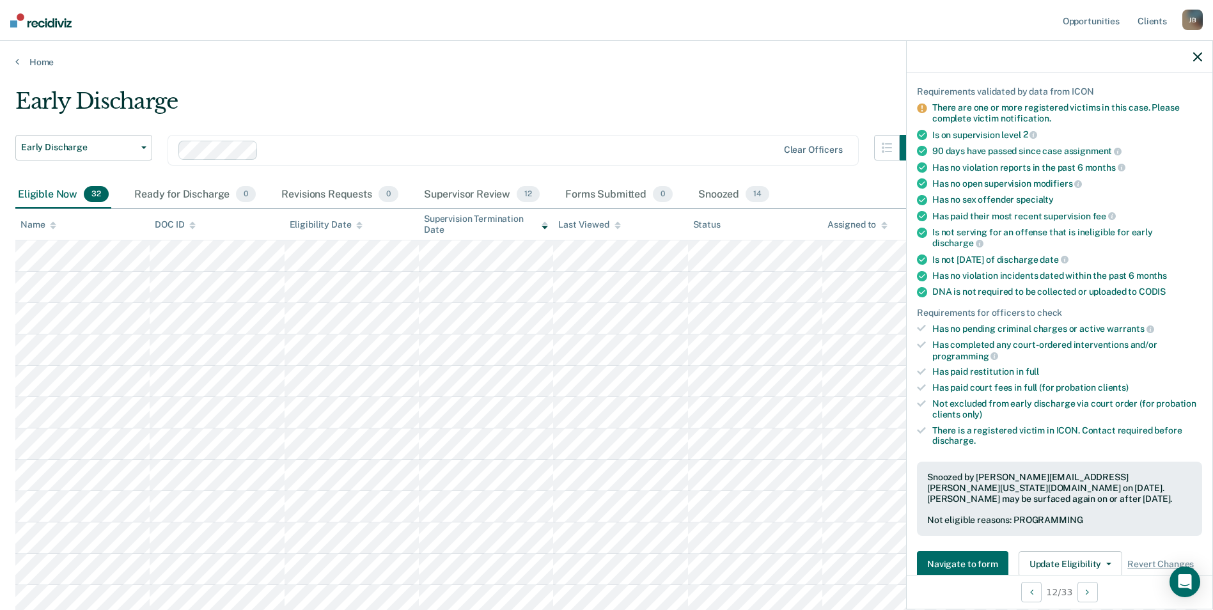
scroll to position [88, 0]
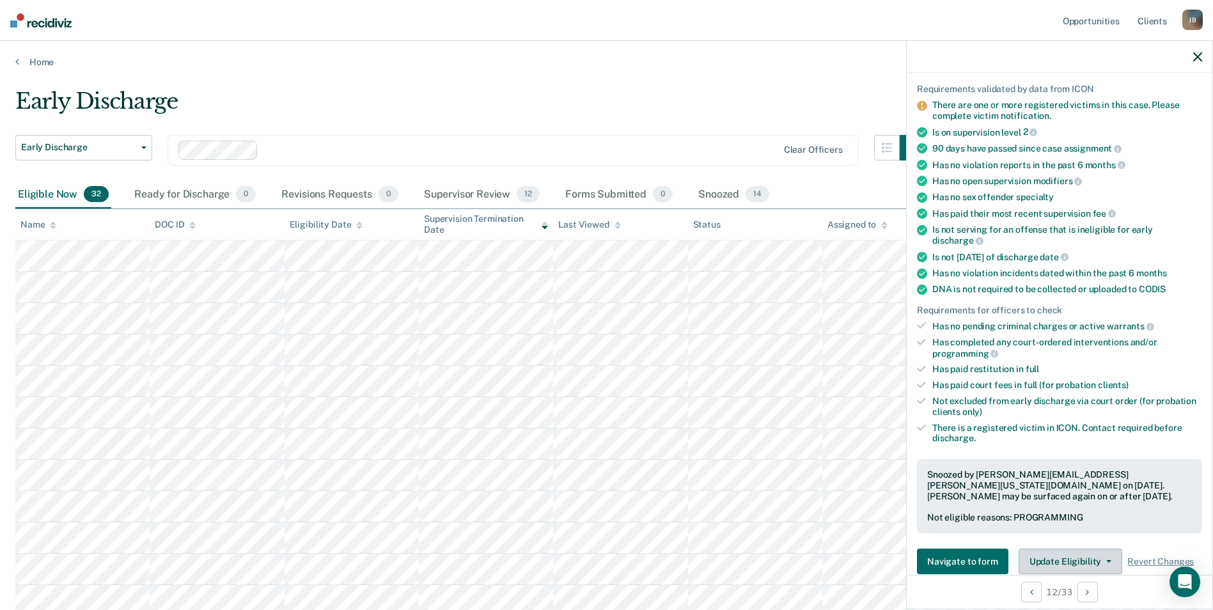
click at [1068, 557] on button "Update Eligibility" at bounding box center [1071, 562] width 104 height 26
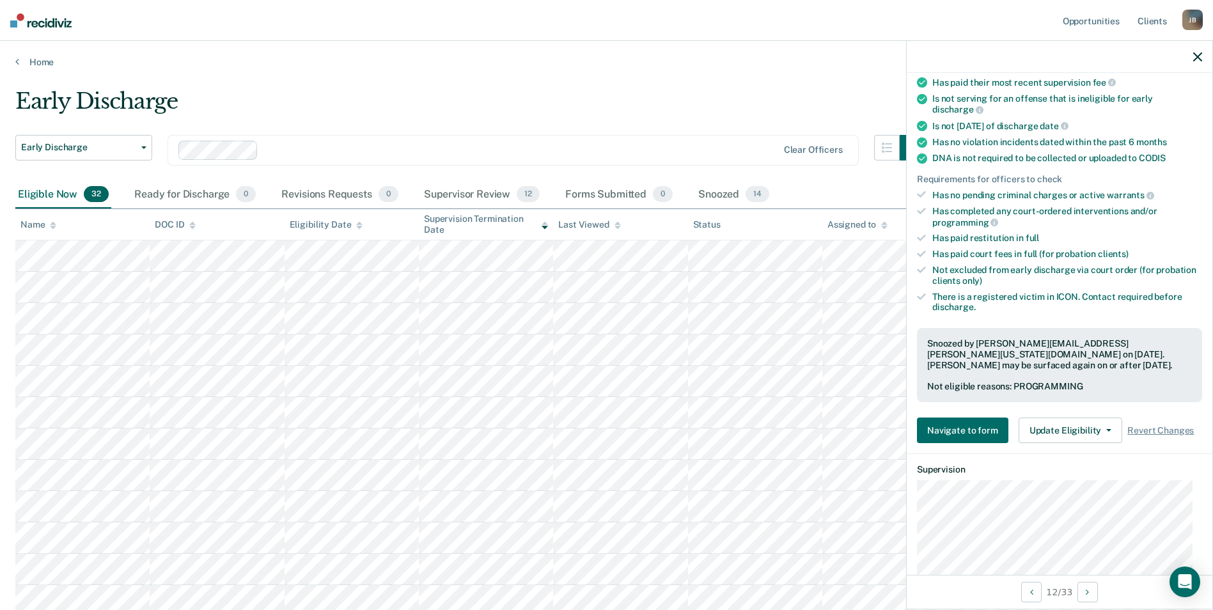
scroll to position [246, 0]
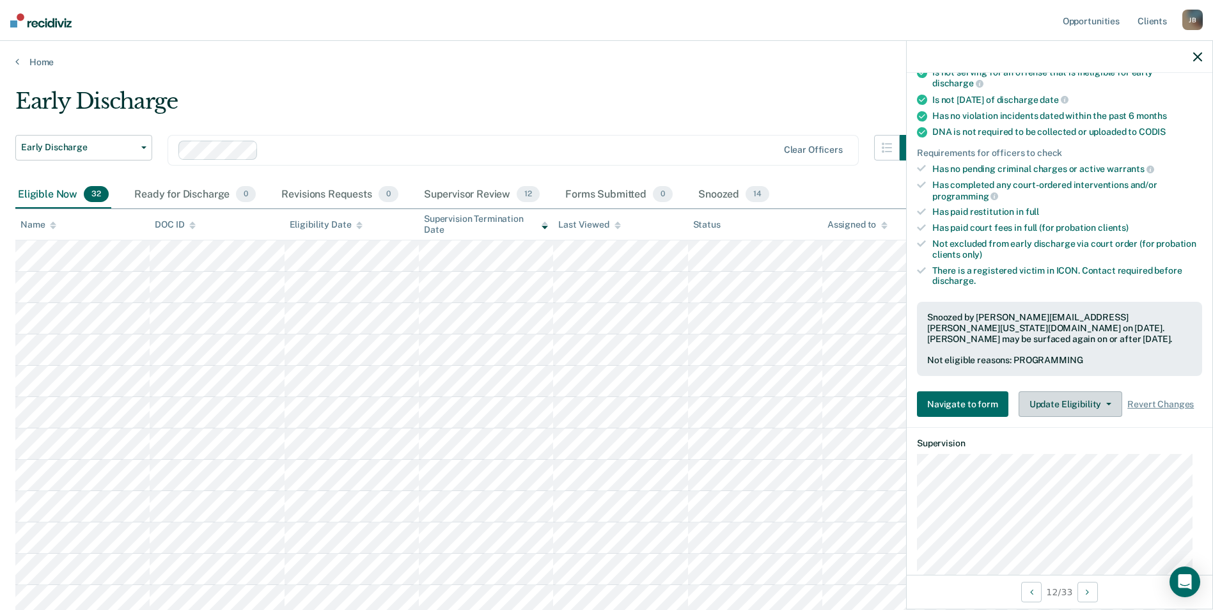
click at [1062, 393] on button "Update Eligibility" at bounding box center [1071, 404] width 104 height 26
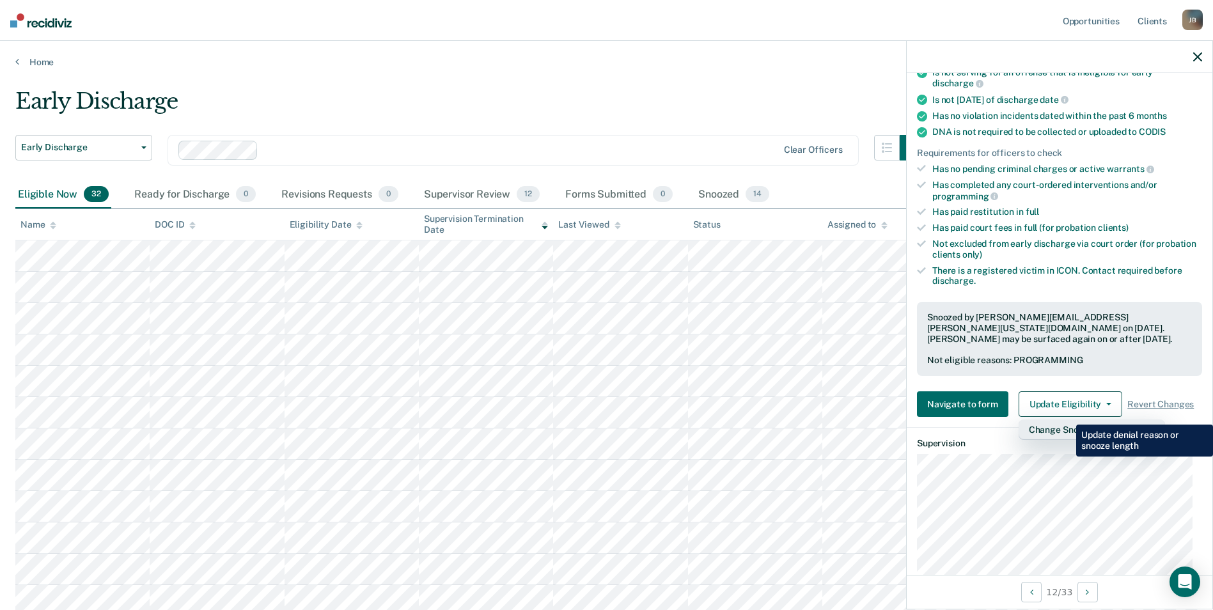
click at [1067, 420] on button "Change Snooze/Denial Reason" at bounding box center [1092, 430] width 146 height 20
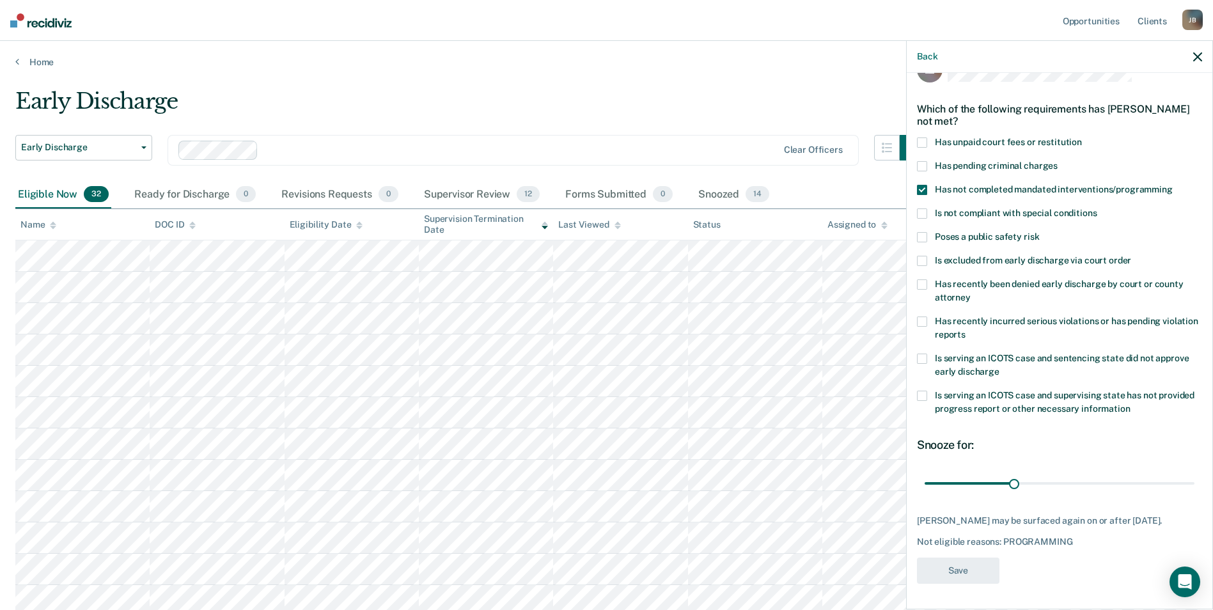
scroll to position [42, 0]
click at [926, 138] on span at bounding box center [922, 143] width 10 height 10
click at [924, 138] on span at bounding box center [922, 143] width 10 height 10
click at [1043, 569] on div "JB Which of the following requirements has [PERSON_NAME] not met? Has unpaid co…" at bounding box center [1059, 323] width 285 height 537
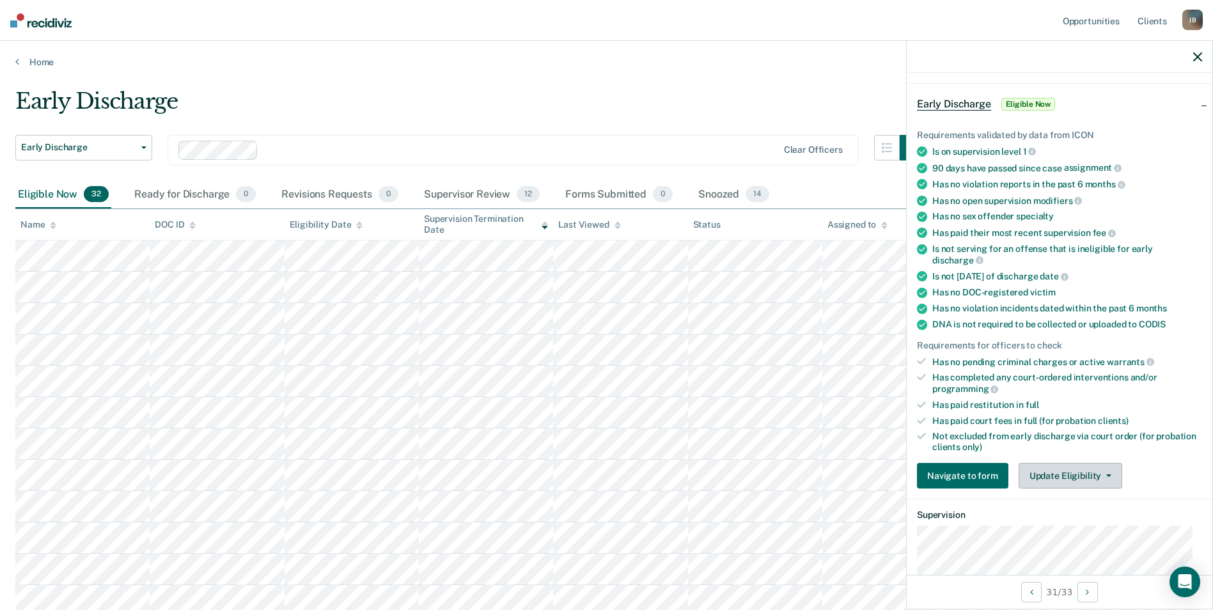
click at [1107, 475] on icon "button" at bounding box center [1109, 476] width 5 height 3
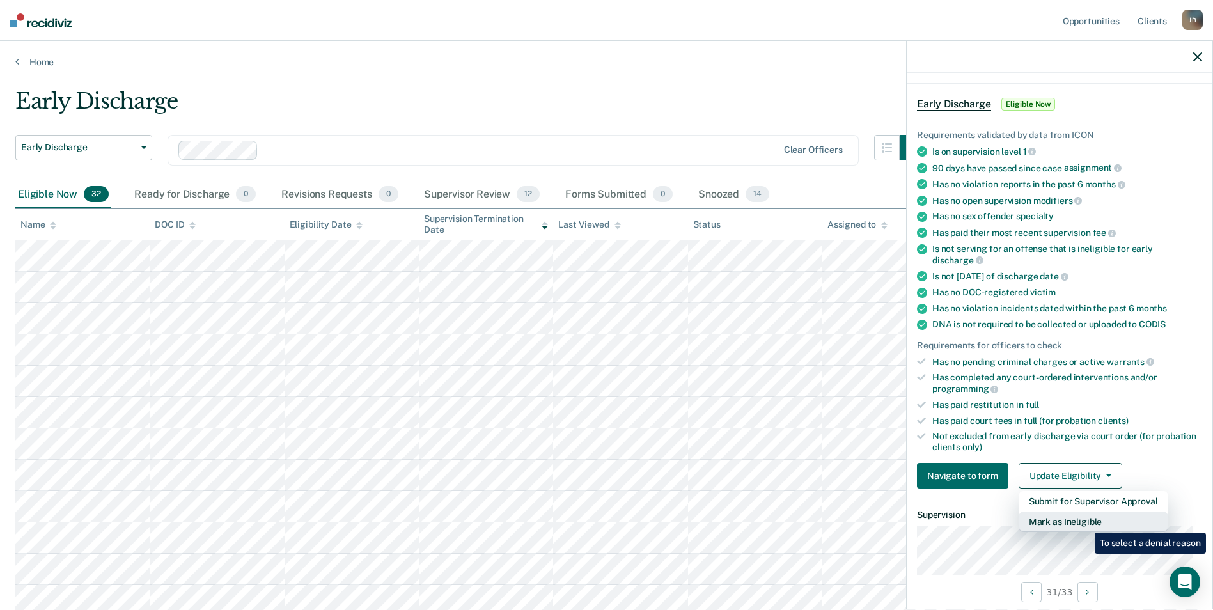
click at [1085, 523] on button "Mark as Ineligible" at bounding box center [1094, 522] width 150 height 20
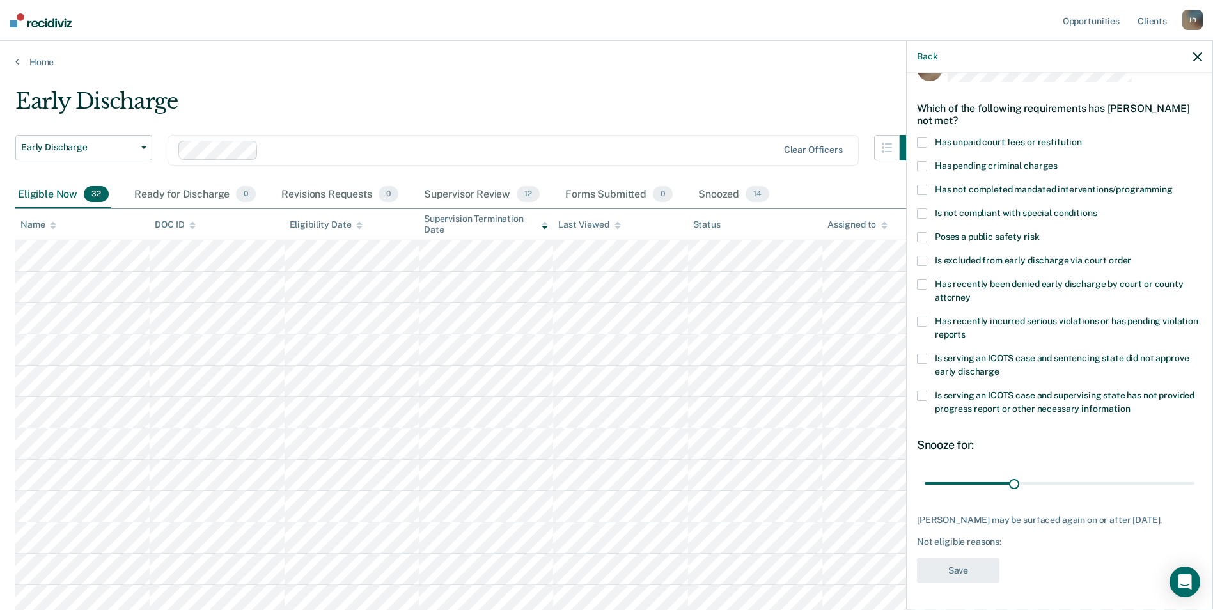
click at [922, 138] on span at bounding box center [922, 143] width 10 height 10
click at [966, 565] on button "Save" at bounding box center [958, 571] width 83 height 26
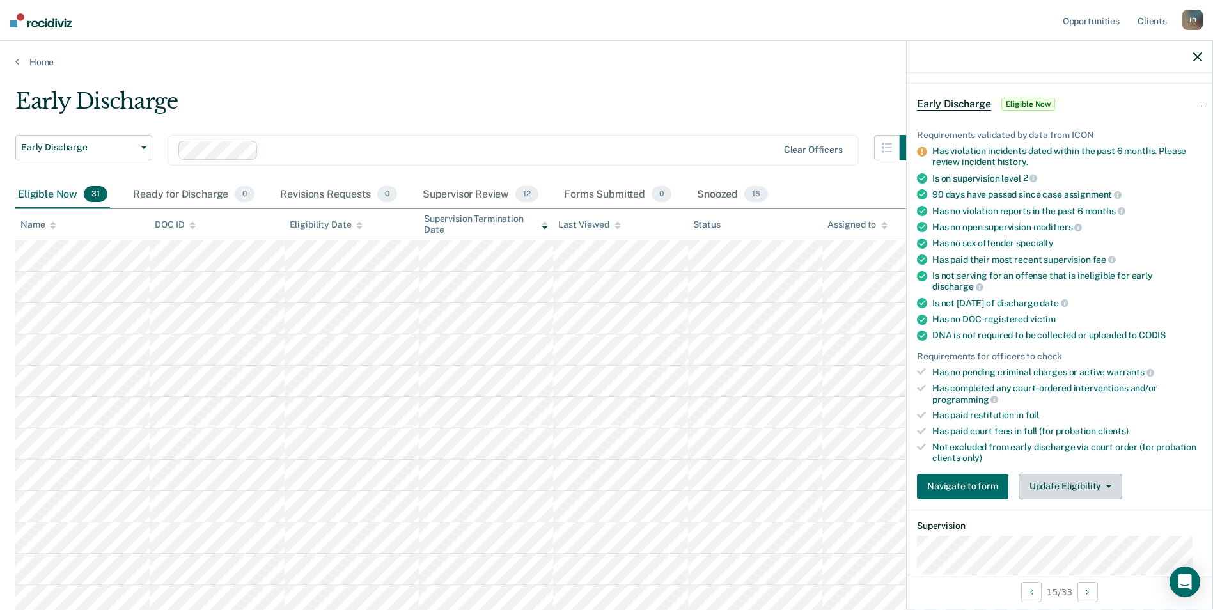
click at [1101, 488] on button "Update Eligibility" at bounding box center [1071, 487] width 104 height 26
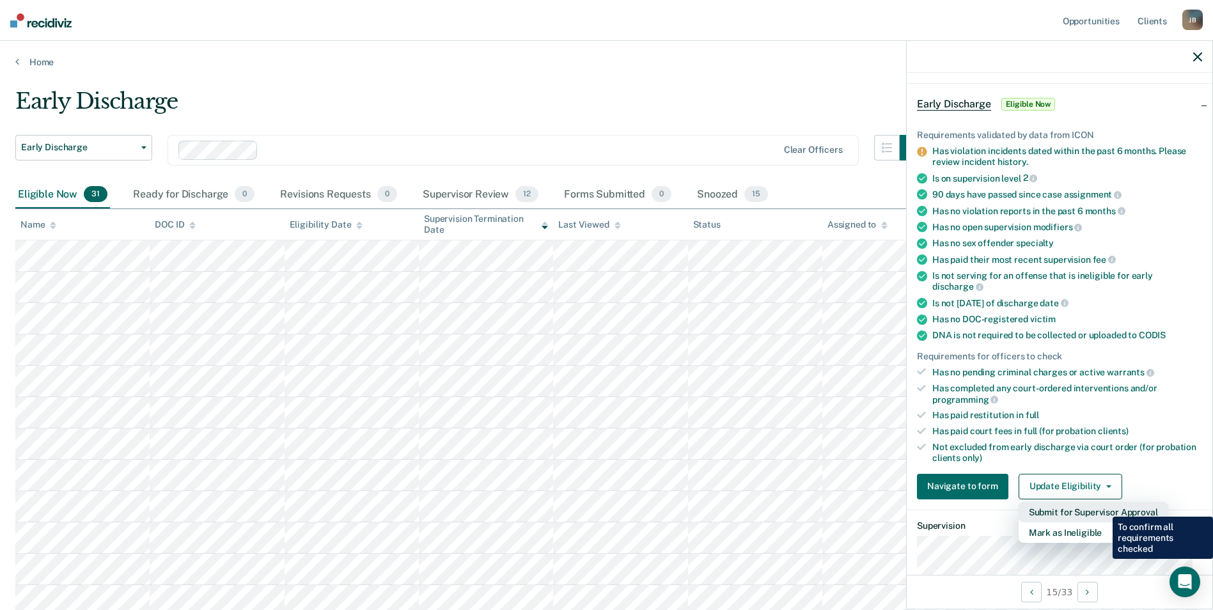
click at [1103, 507] on button "Submit for Supervisor Approval" at bounding box center [1094, 512] width 150 height 20
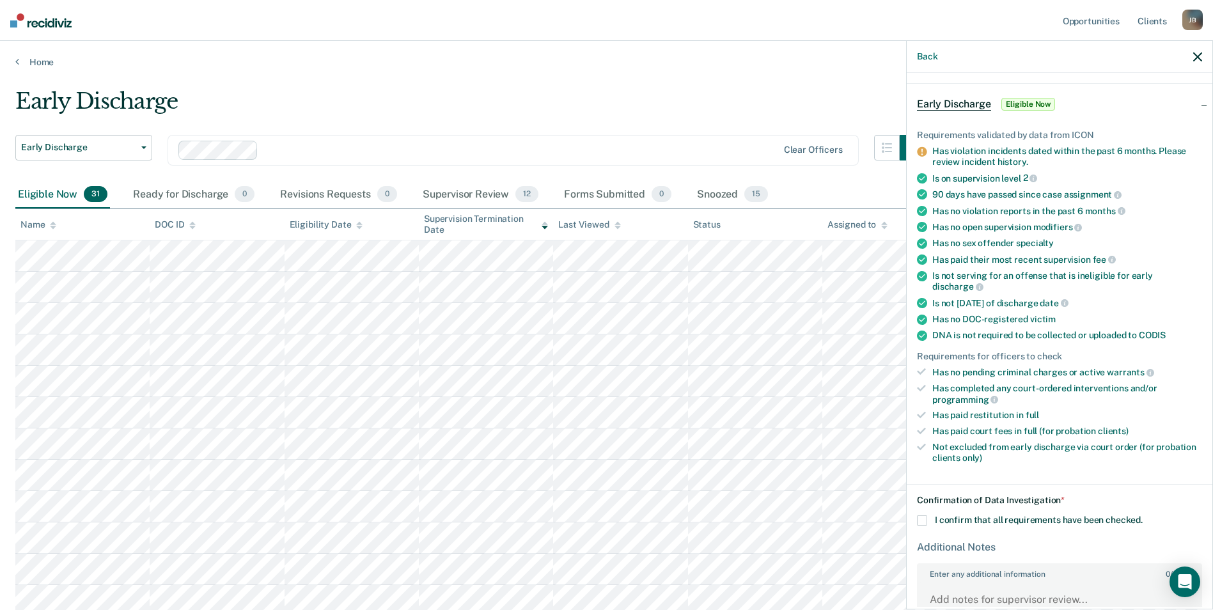
click at [919, 517] on span at bounding box center [922, 521] width 10 height 10
click at [1143, 516] on input "I confirm that all requirements have been checked." at bounding box center [1143, 516] width 0 height 0
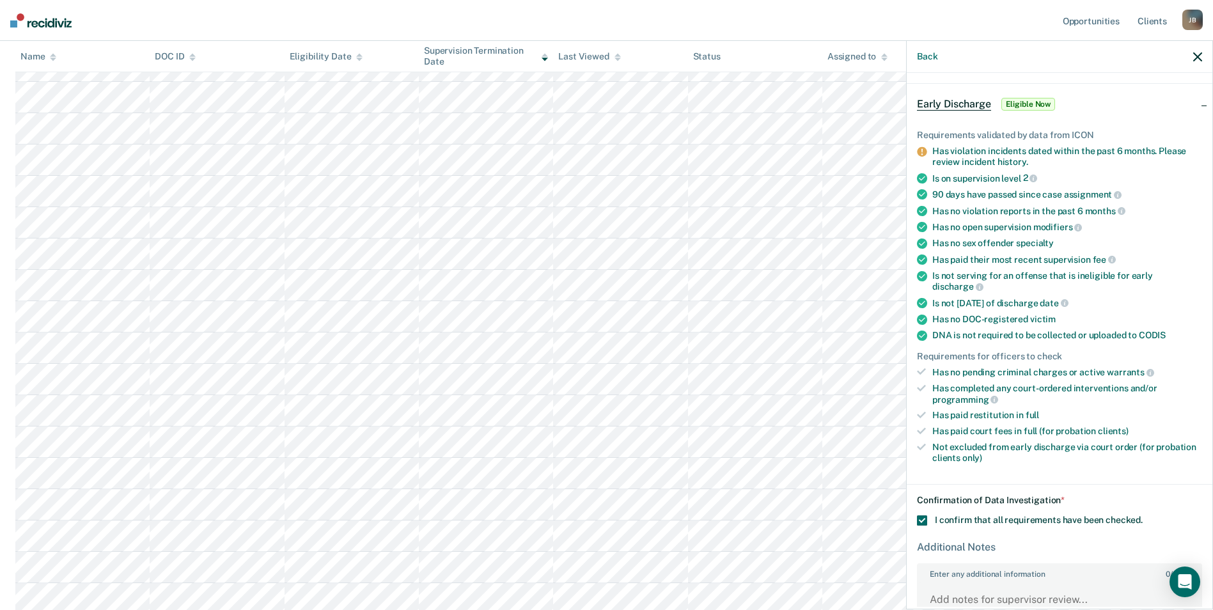
scroll to position [413, 0]
click at [1053, 597] on textarea "Enter any additional information 0 / 1600" at bounding box center [1059, 605] width 283 height 47
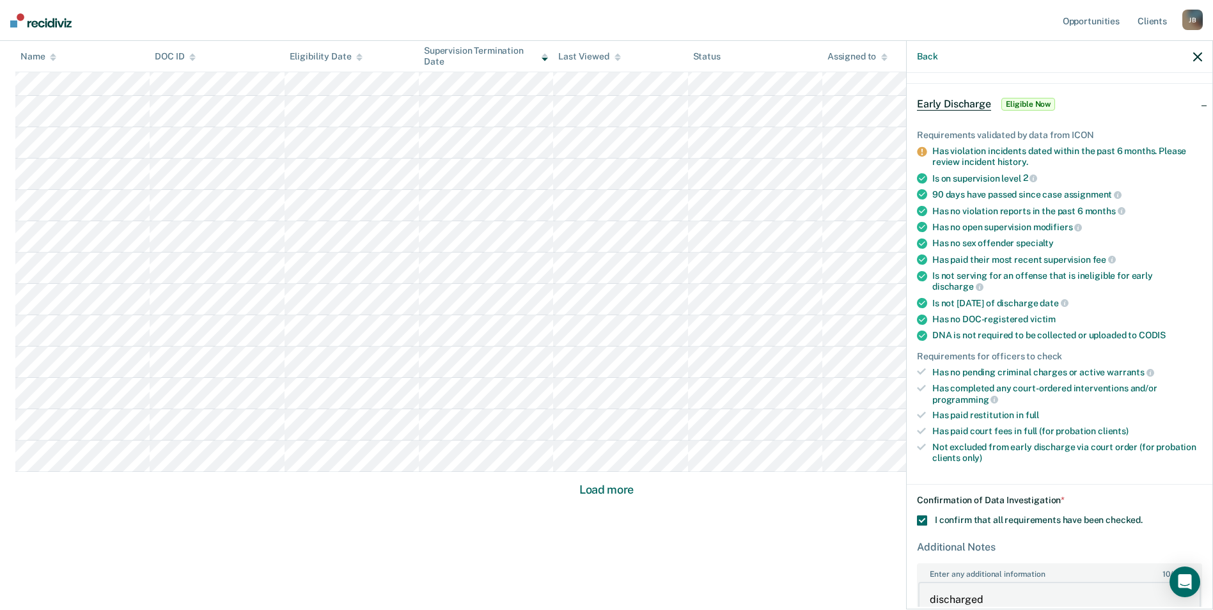
type textarea "discharged"
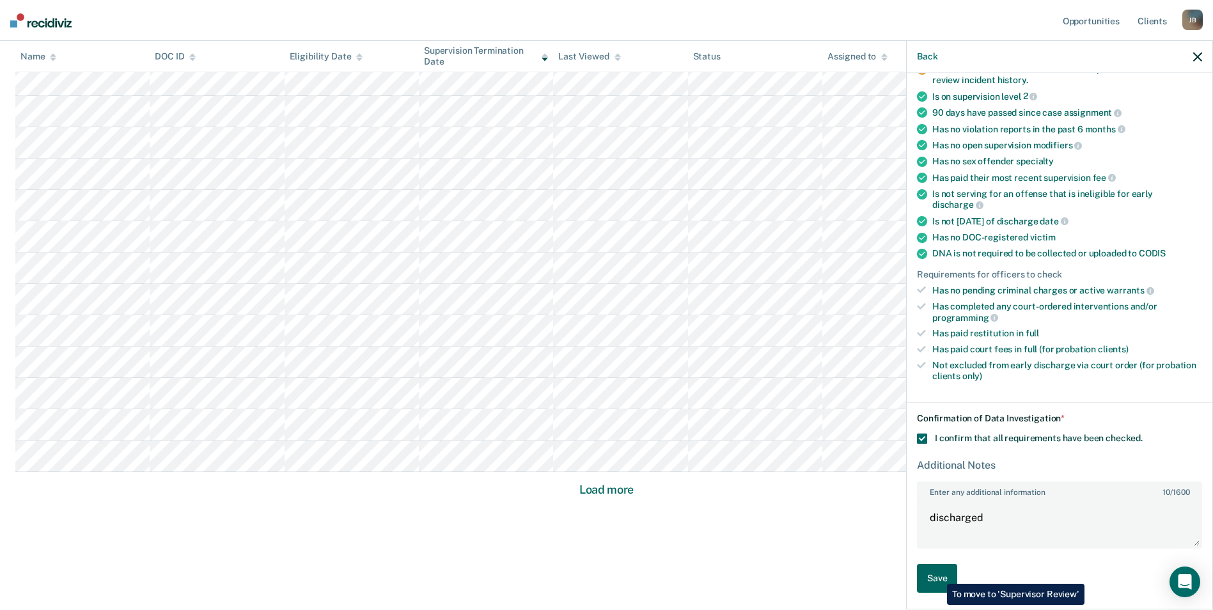
click at [938, 574] on button "Save" at bounding box center [937, 578] width 40 height 29
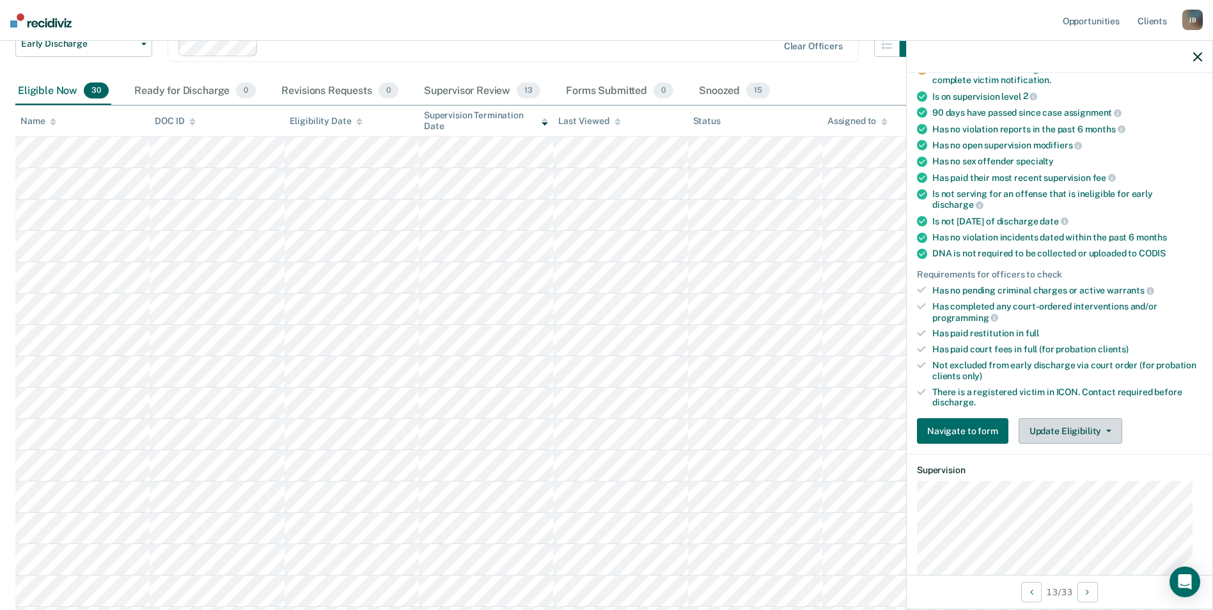
click at [1093, 425] on button "Update Eligibility" at bounding box center [1071, 431] width 104 height 26
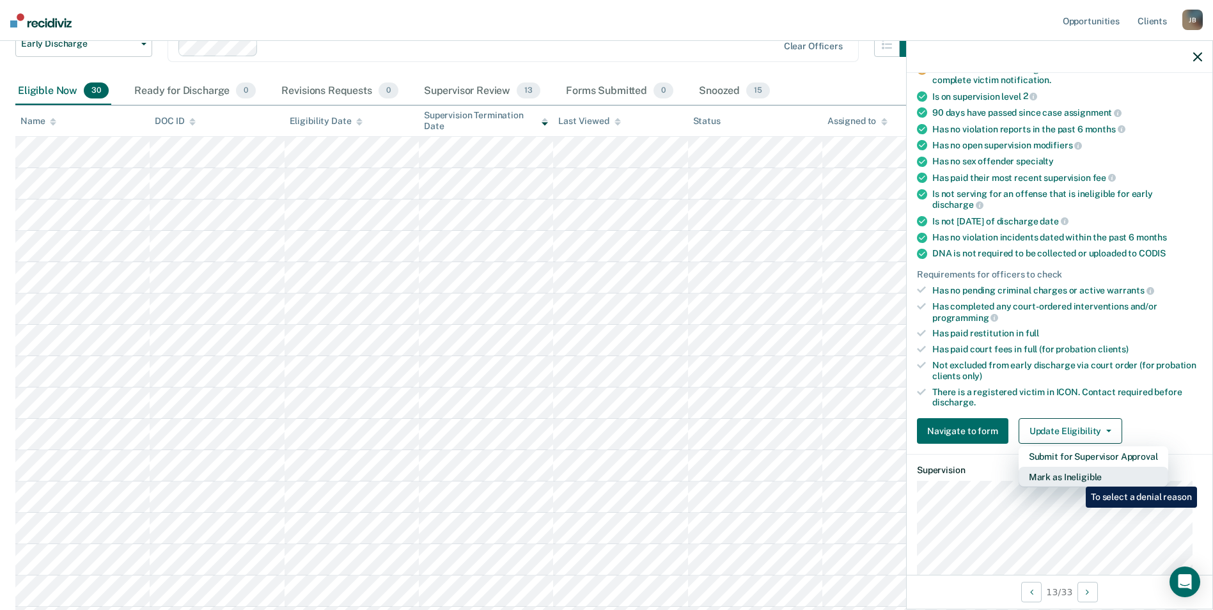
click at [1076, 477] on button "Mark as Ineligible" at bounding box center [1094, 477] width 150 height 20
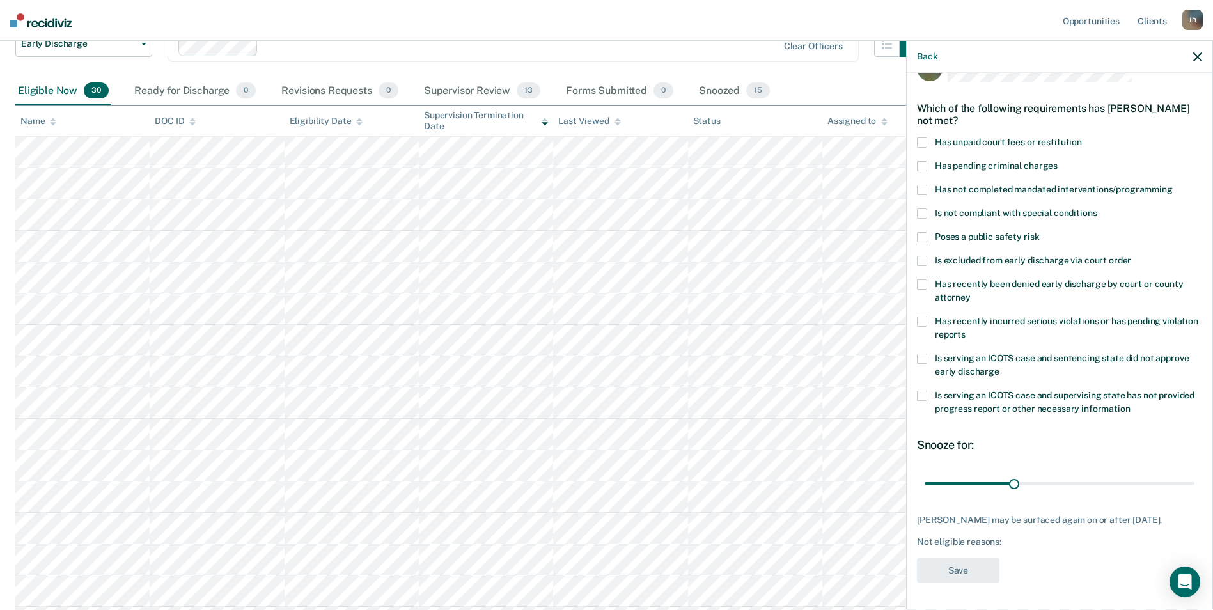
click at [926, 138] on span at bounding box center [922, 143] width 10 height 10
click at [989, 558] on button "Save" at bounding box center [958, 571] width 83 height 26
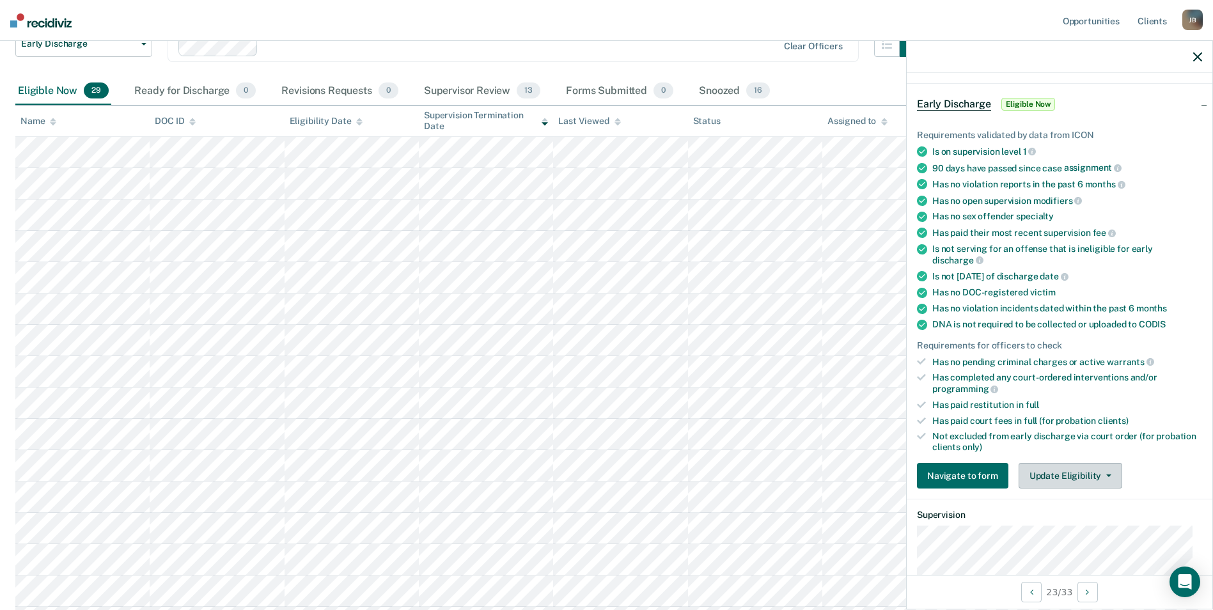
click at [1107, 472] on button "Update Eligibility" at bounding box center [1071, 476] width 104 height 26
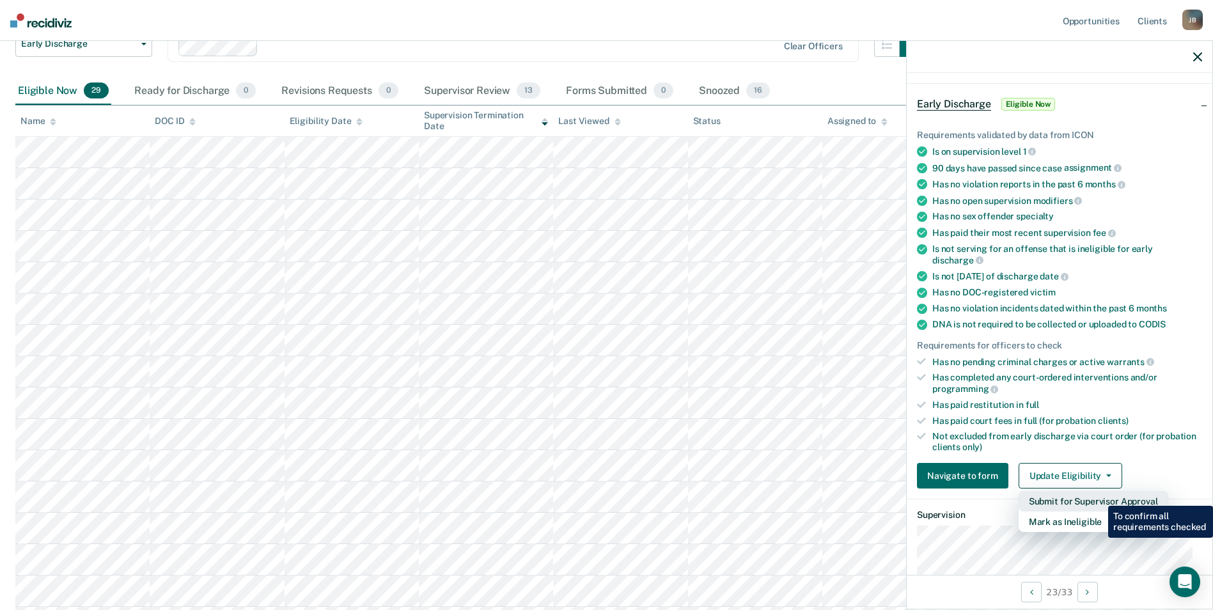
click at [1099, 497] on button "Submit for Supervisor Approval" at bounding box center [1094, 501] width 150 height 20
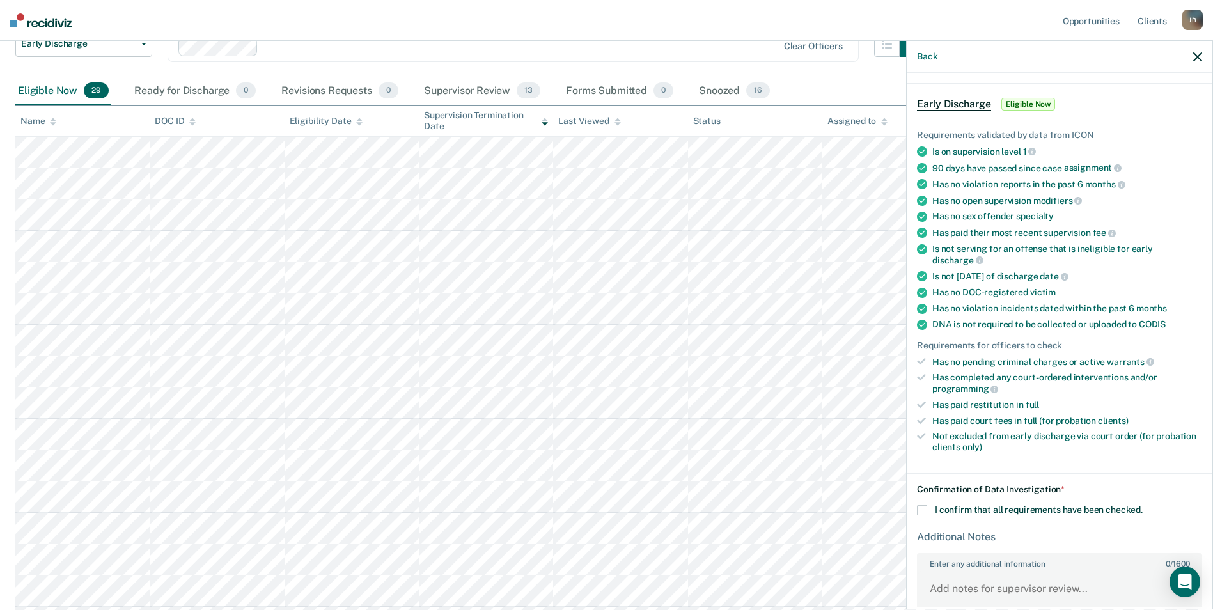
click at [920, 507] on span at bounding box center [922, 510] width 10 height 10
click at [1143, 505] on input "I confirm that all requirements have been checked." at bounding box center [1143, 505] width 0 height 0
click at [988, 590] on textarea "Enter any additional information 0 / 1600" at bounding box center [1059, 594] width 283 height 47
type textarea "discharge filed"
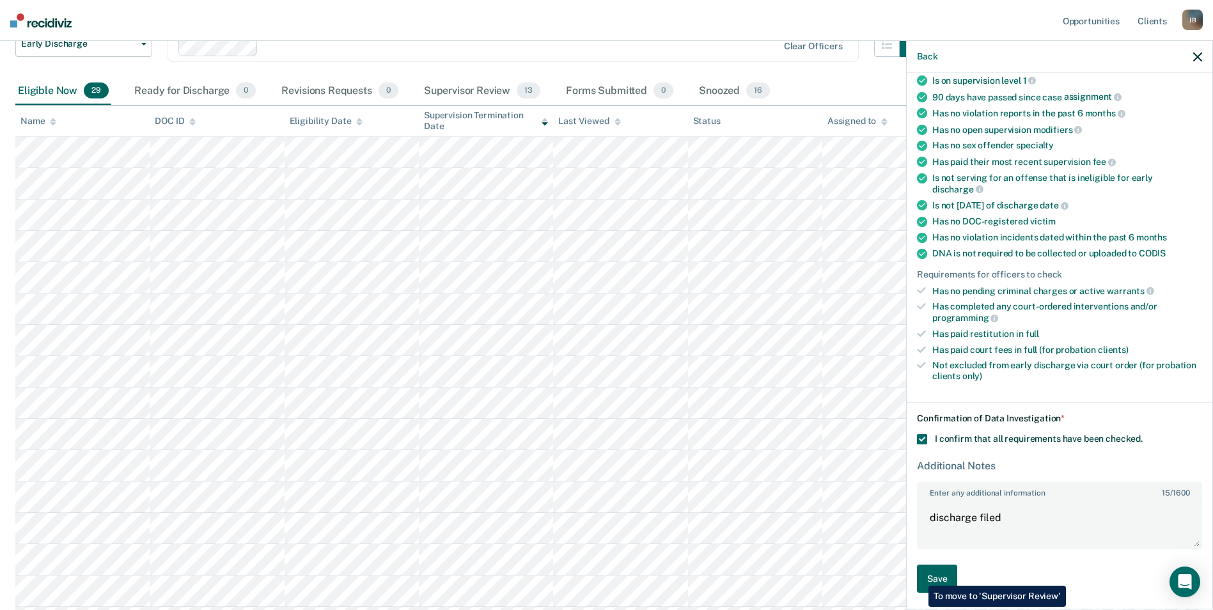
click at [919, 576] on button "Save" at bounding box center [937, 579] width 40 height 29
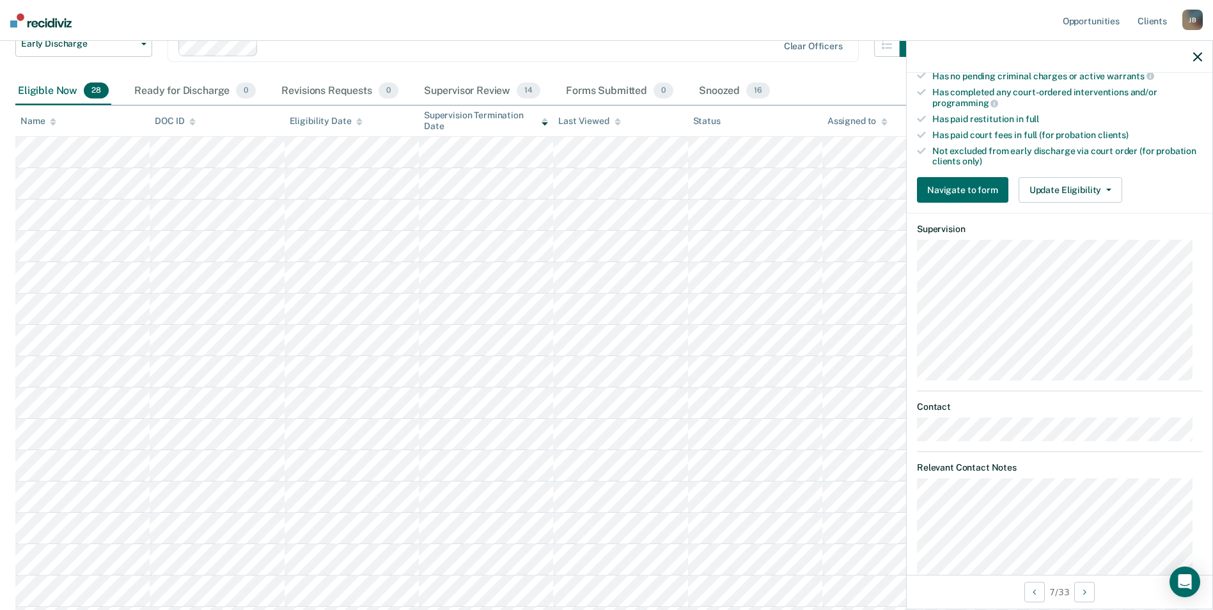
scroll to position [402, 0]
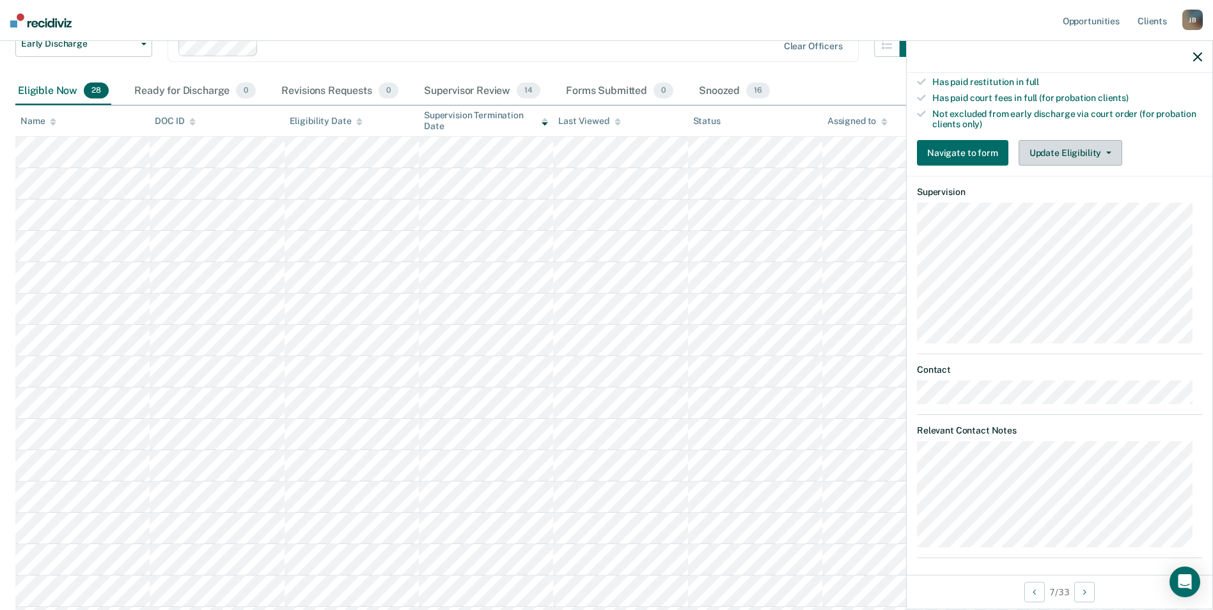
click at [1081, 161] on button "Update Eligibility" at bounding box center [1071, 153] width 104 height 26
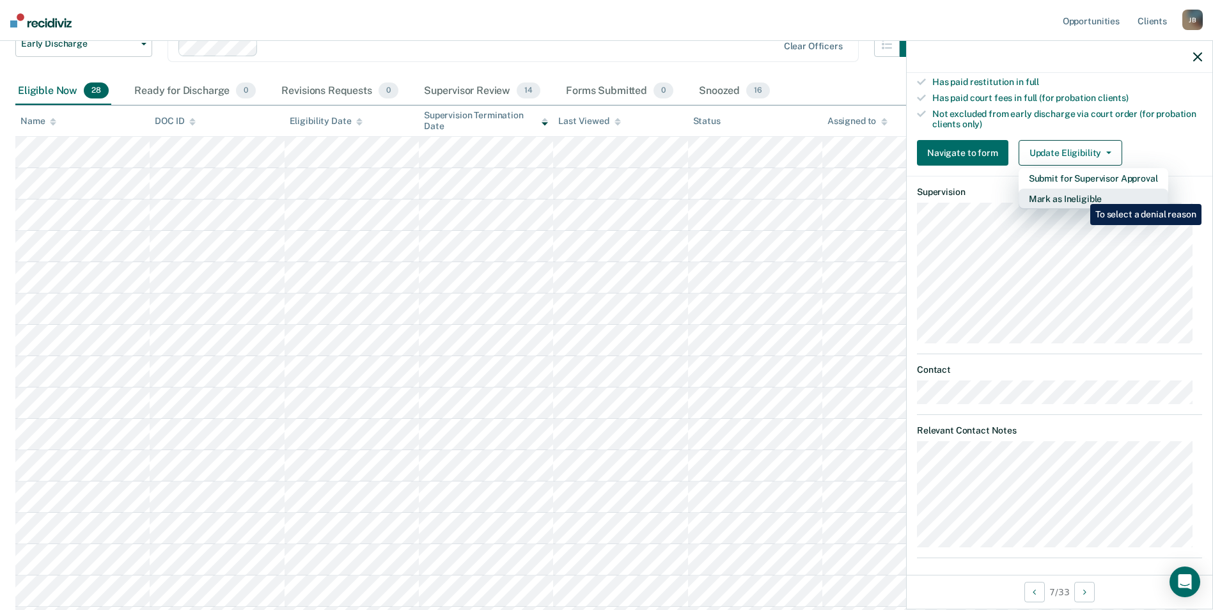
click at [1081, 194] on button "Mark as Ineligible" at bounding box center [1094, 199] width 150 height 20
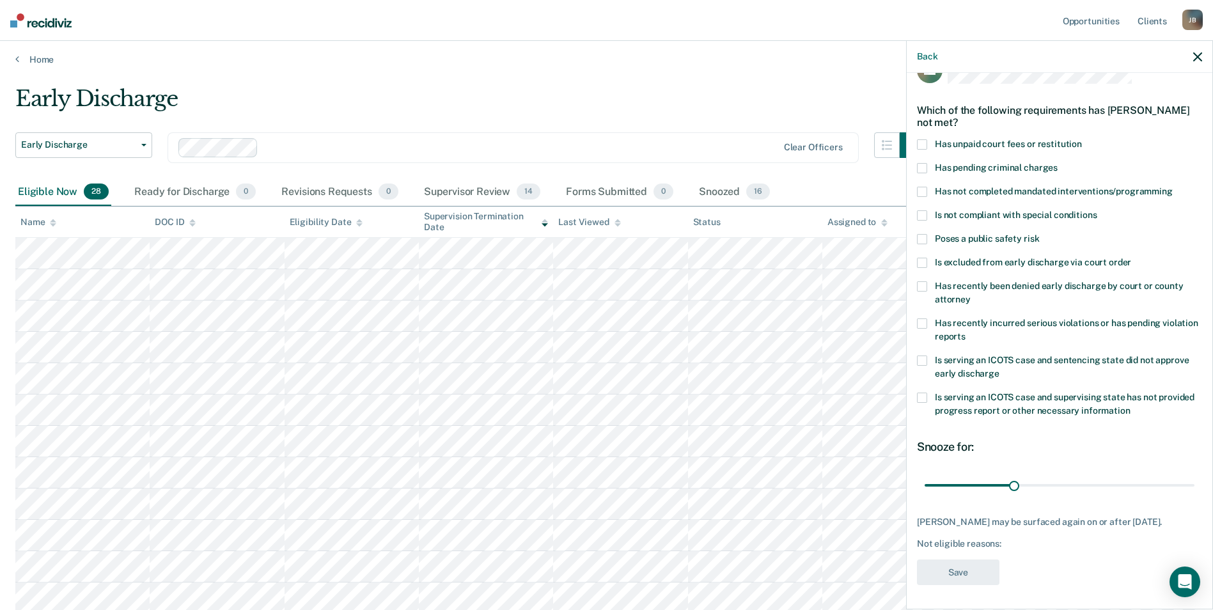
scroll to position [0, 0]
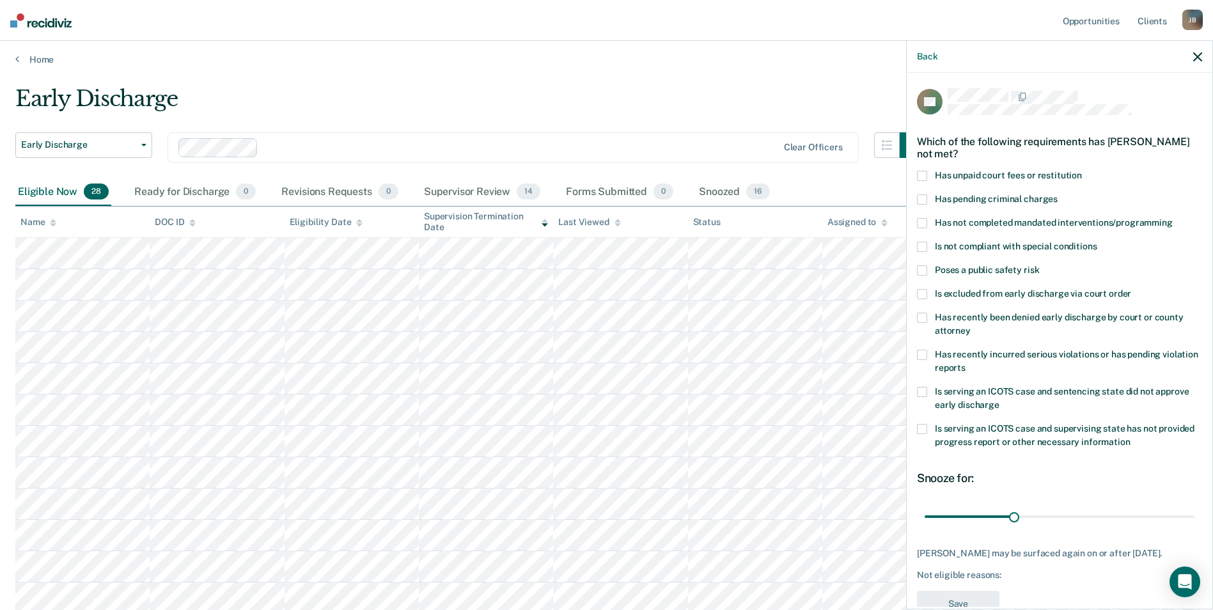
click at [920, 223] on span at bounding box center [922, 223] width 10 height 10
click at [918, 591] on button "Save" at bounding box center [958, 604] width 83 height 26
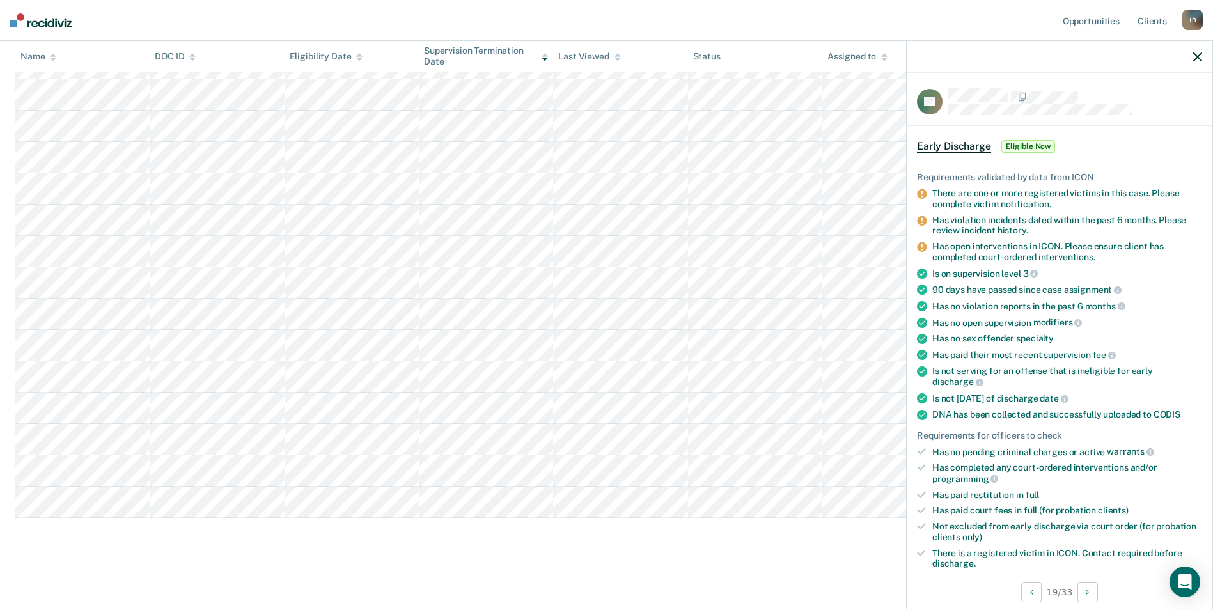
scroll to position [278, 0]
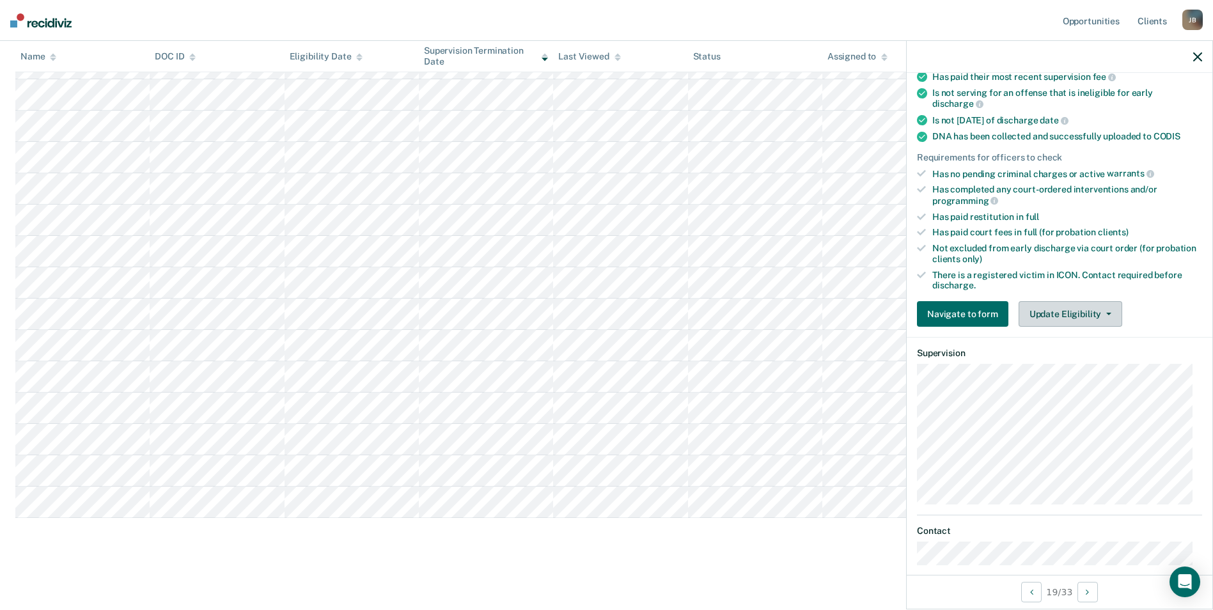
click at [1088, 302] on button "Update Eligibility" at bounding box center [1071, 314] width 104 height 26
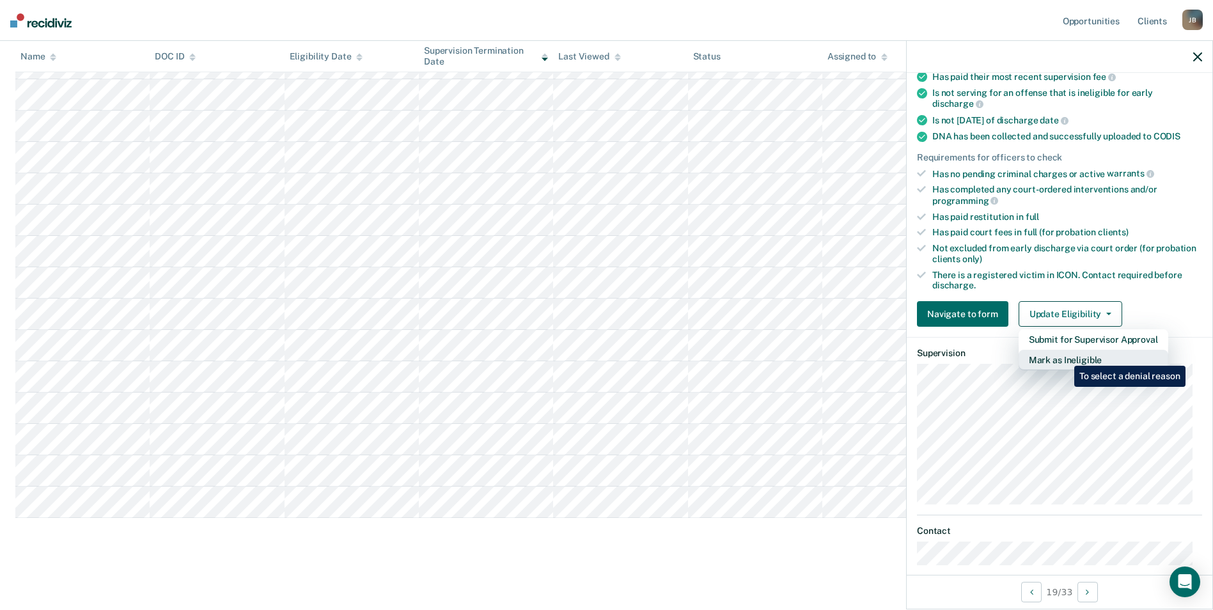
click at [1065, 356] on button "Mark as Ineligible" at bounding box center [1094, 360] width 150 height 20
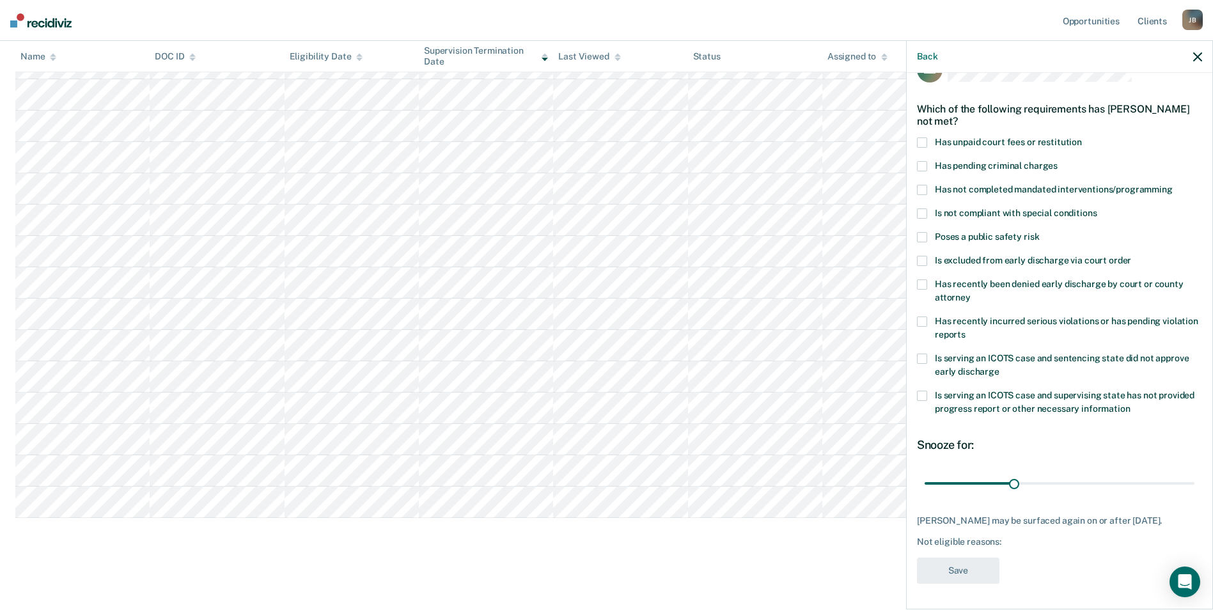
scroll to position [42, 0]
click at [920, 138] on span at bounding box center [922, 143] width 10 height 10
click at [925, 209] on span at bounding box center [922, 214] width 10 height 10
click at [923, 185] on span at bounding box center [922, 190] width 10 height 10
click at [964, 569] on button "Save" at bounding box center [958, 571] width 83 height 26
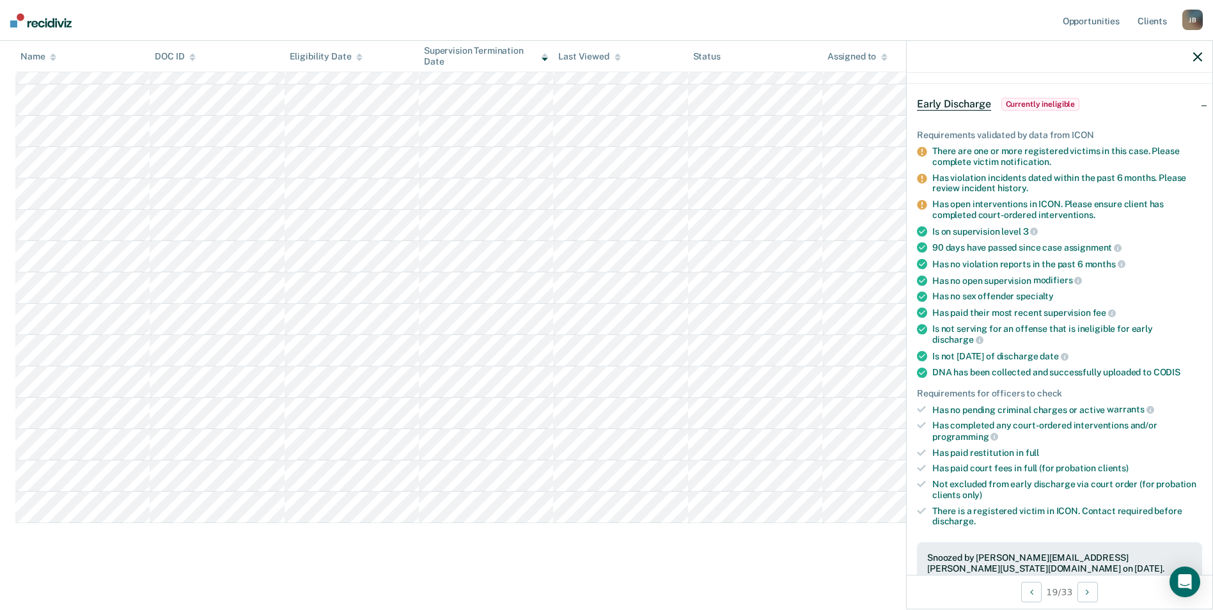
scroll to position [533, 0]
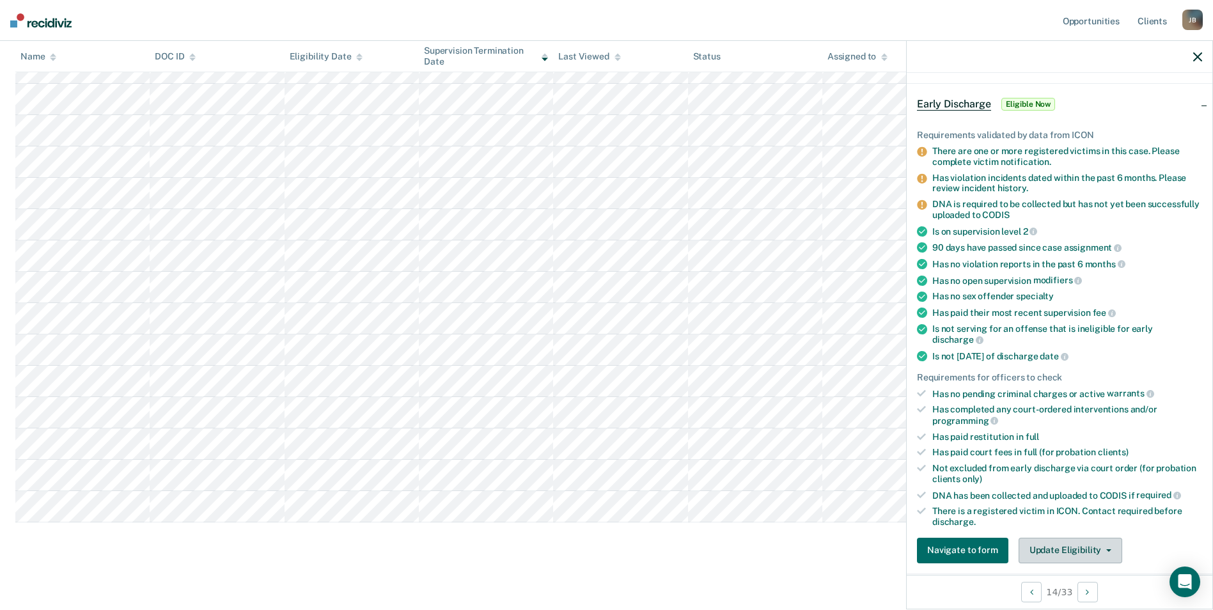
click at [1072, 557] on button "Update Eligibility" at bounding box center [1071, 551] width 104 height 26
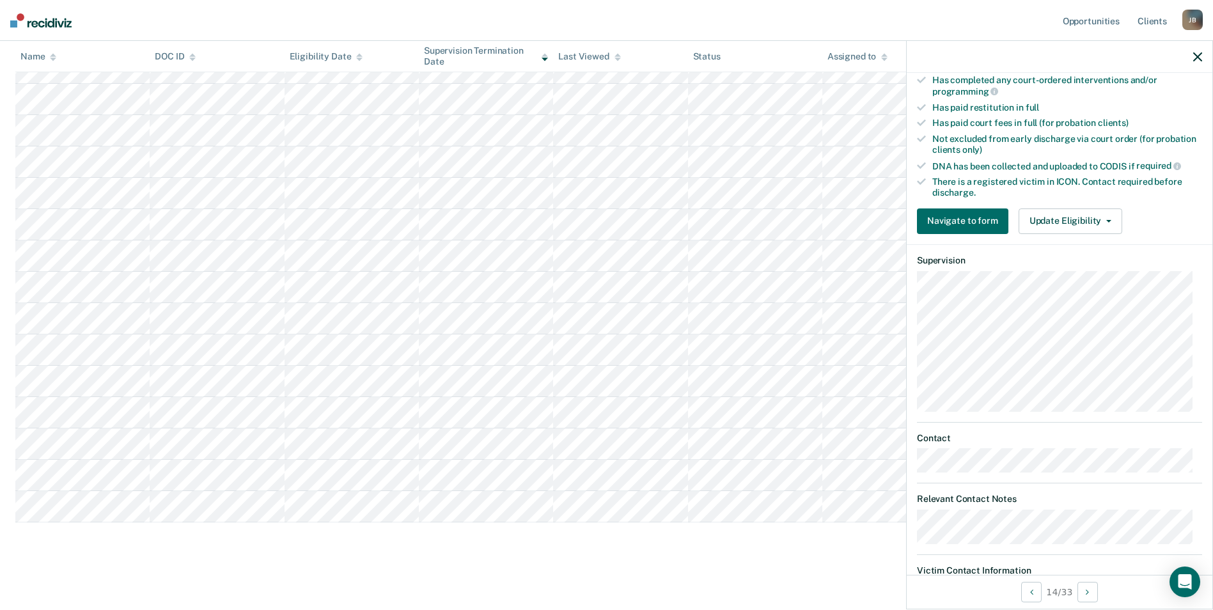
scroll to position [389, 0]
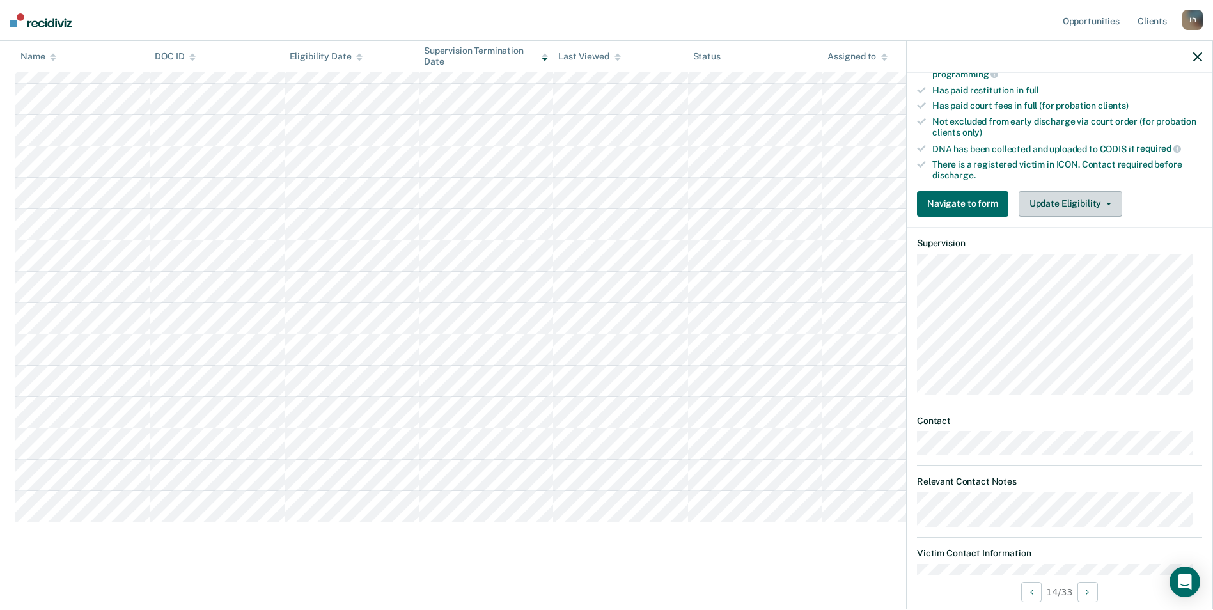
click at [1108, 208] on button "Update Eligibility" at bounding box center [1071, 204] width 104 height 26
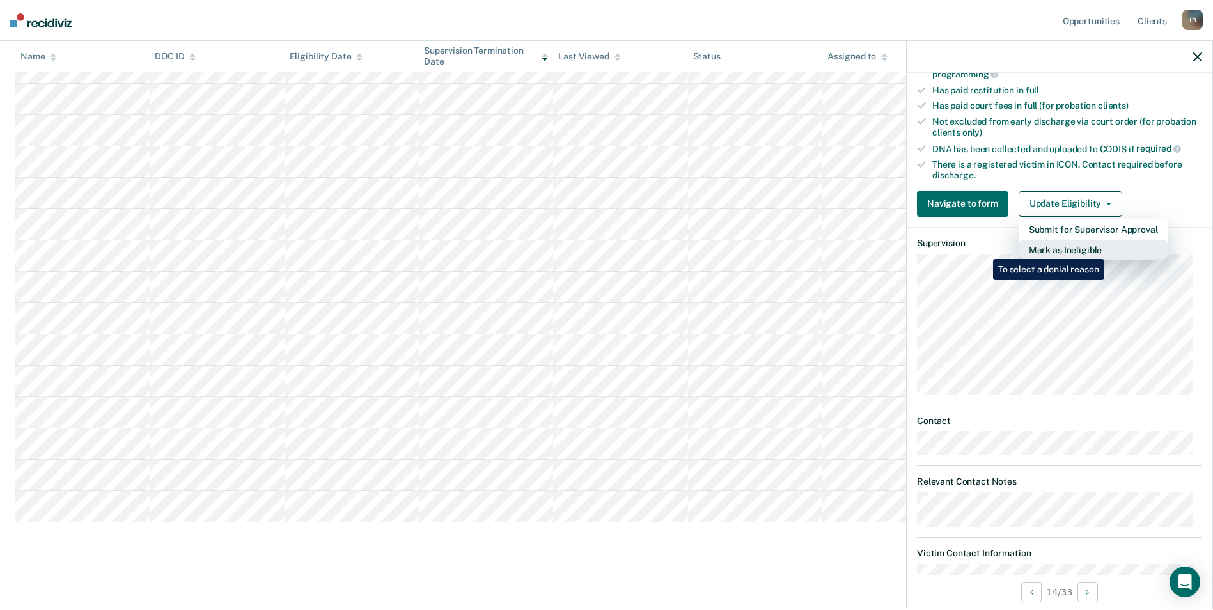
click at [1107, 249] on button "Mark as Ineligible" at bounding box center [1094, 250] width 150 height 20
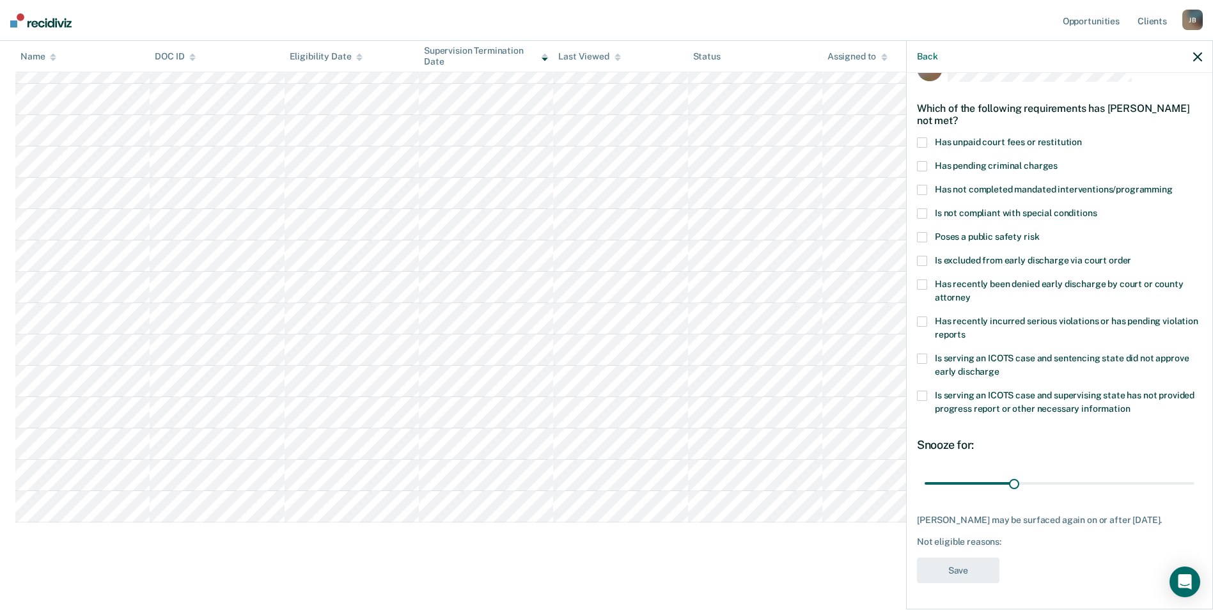
click at [924, 185] on span at bounding box center [922, 190] width 10 height 10
click at [968, 569] on button "Save" at bounding box center [958, 571] width 83 height 26
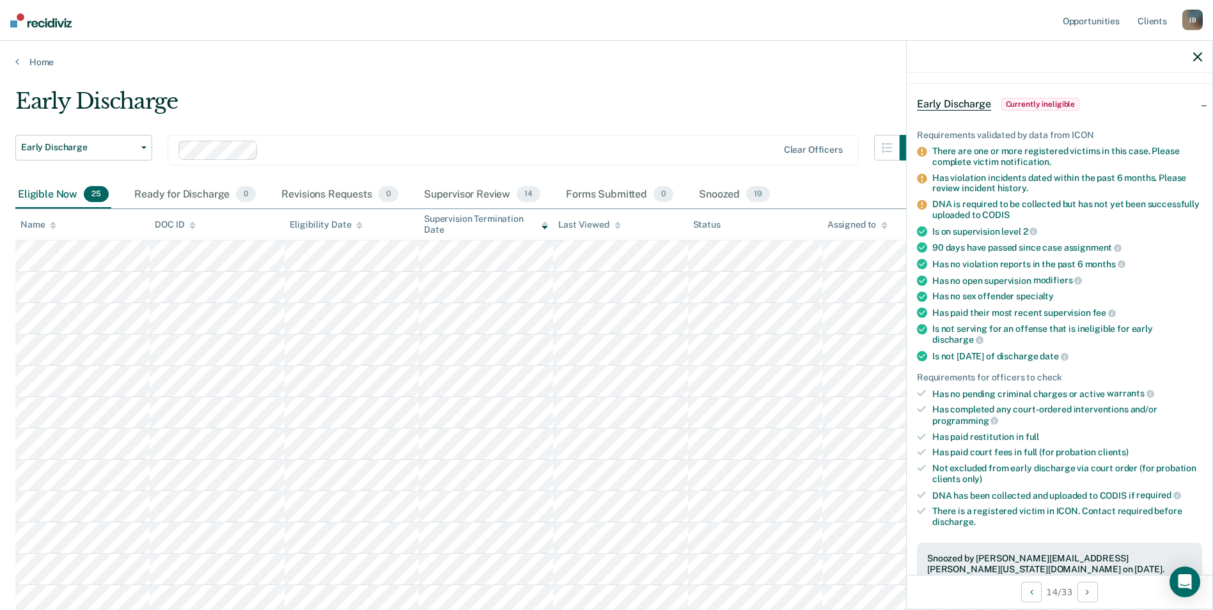
click at [1192, 50] on div at bounding box center [1060, 57] width 306 height 32
click at [1199, 56] on icon "button" at bounding box center [1198, 56] width 9 height 9
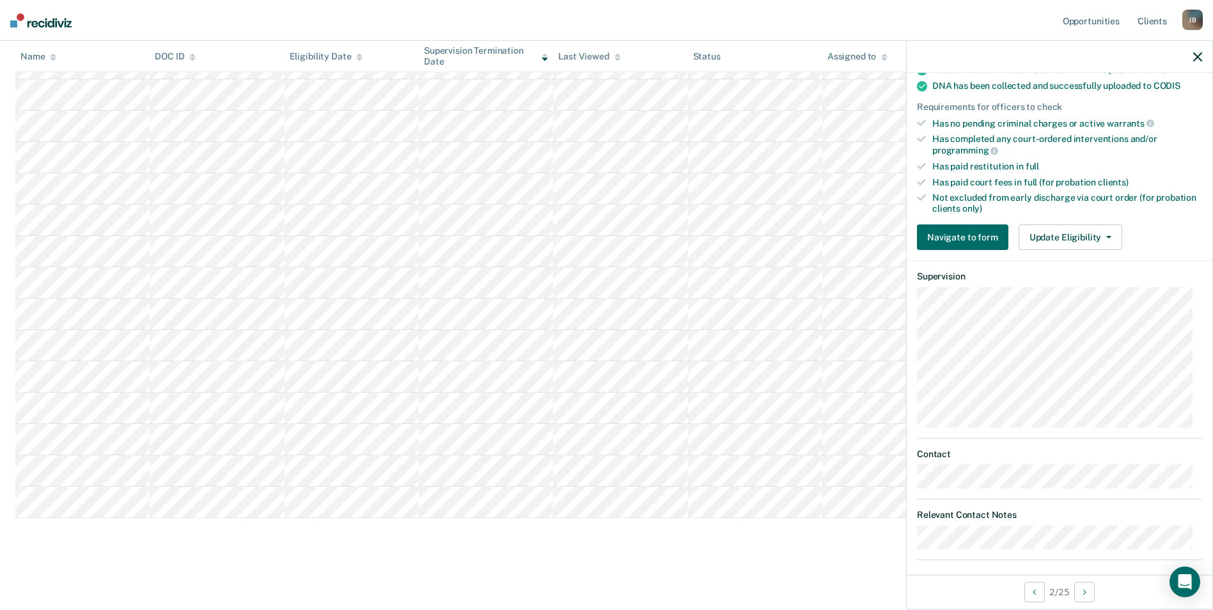
scroll to position [290, 0]
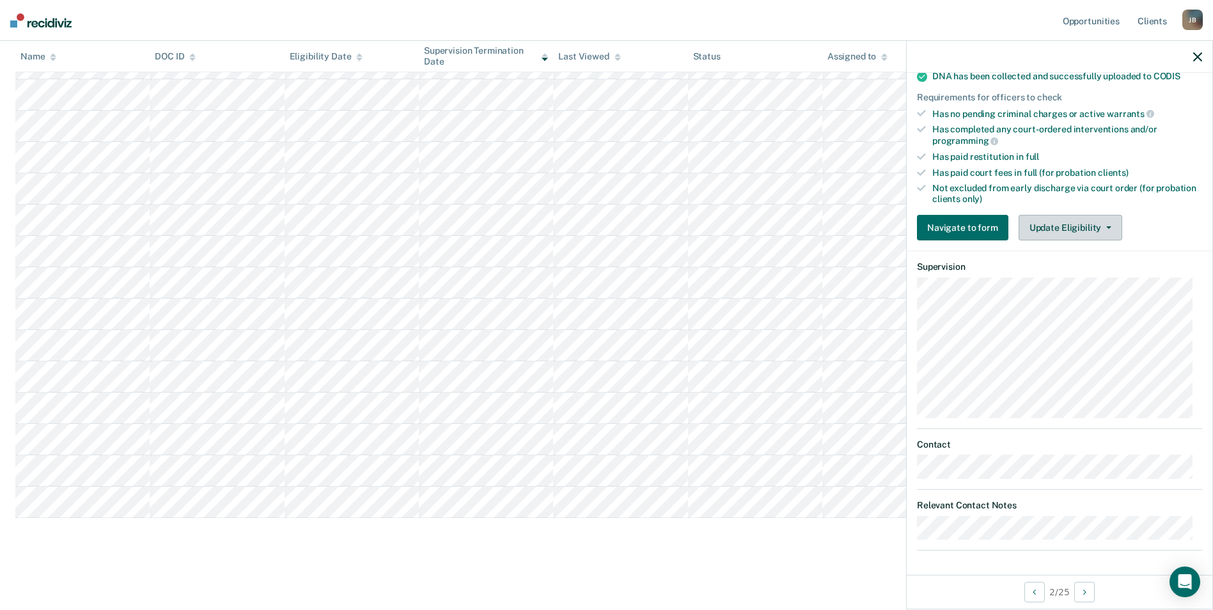
click at [1096, 229] on button "Update Eligibility" at bounding box center [1071, 228] width 104 height 26
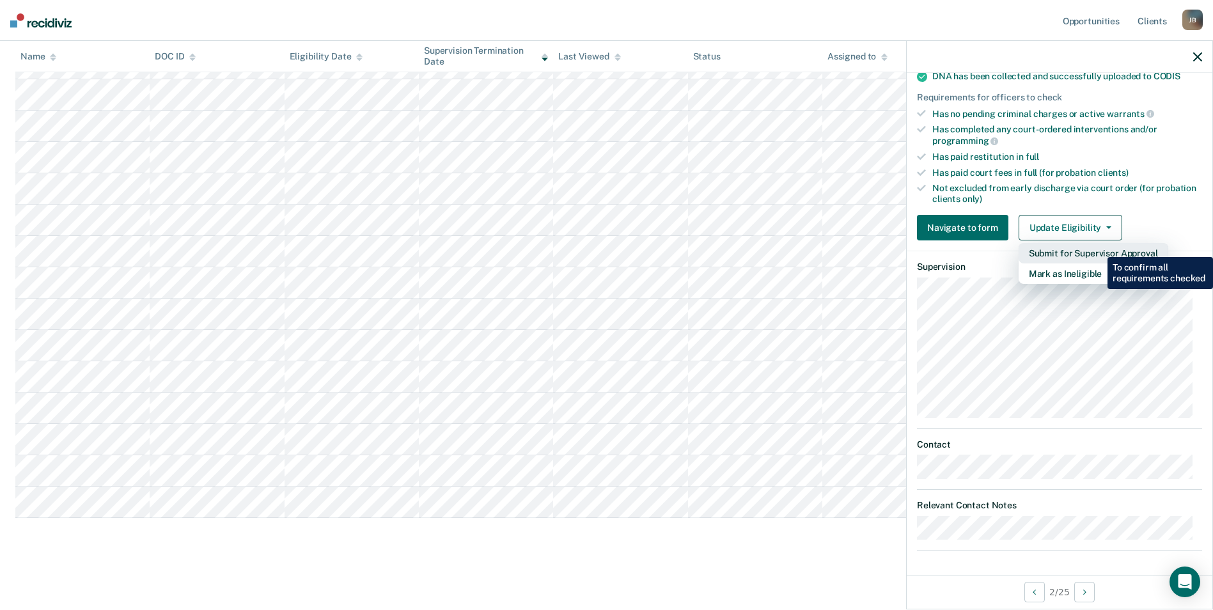
click at [1098, 248] on button "Submit for Supervisor Approval" at bounding box center [1094, 253] width 150 height 20
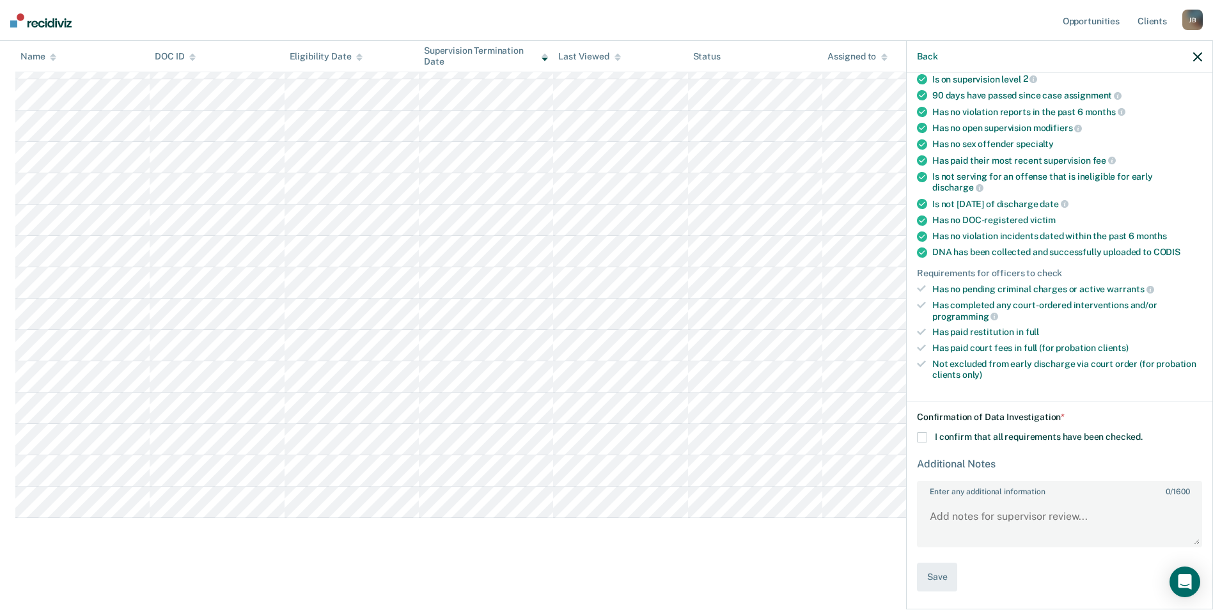
scroll to position [113, 0]
click at [921, 434] on span at bounding box center [922, 439] width 10 height 10
click at [1143, 434] on input "I confirm that all requirements have been checked." at bounding box center [1143, 434] width 0 height 0
click at [963, 519] on textarea "Enter any additional information 0 / 1600" at bounding box center [1059, 523] width 283 height 47
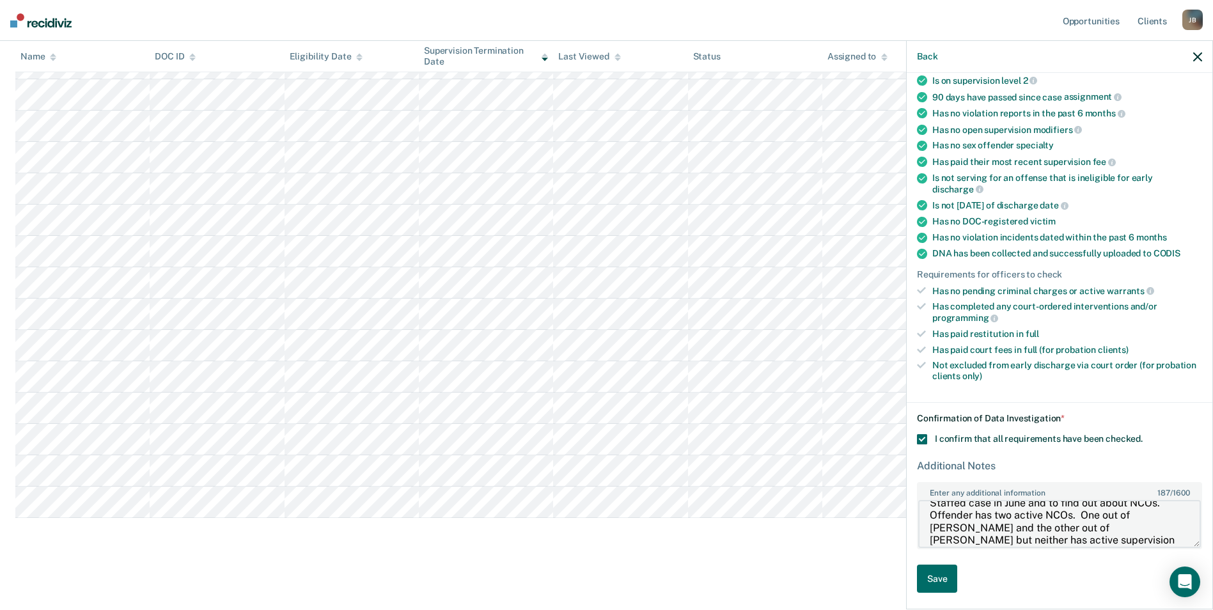
click at [1149, 542] on textarea "Staffed case in June and to find out about NCOs. Offender has two active NCOs. …" at bounding box center [1059, 523] width 283 height 47
type textarea "Staffed case in June and to find out about NCOs. Offender has two active NCOs. …"
click at [946, 585] on button "Save" at bounding box center [937, 579] width 40 height 29
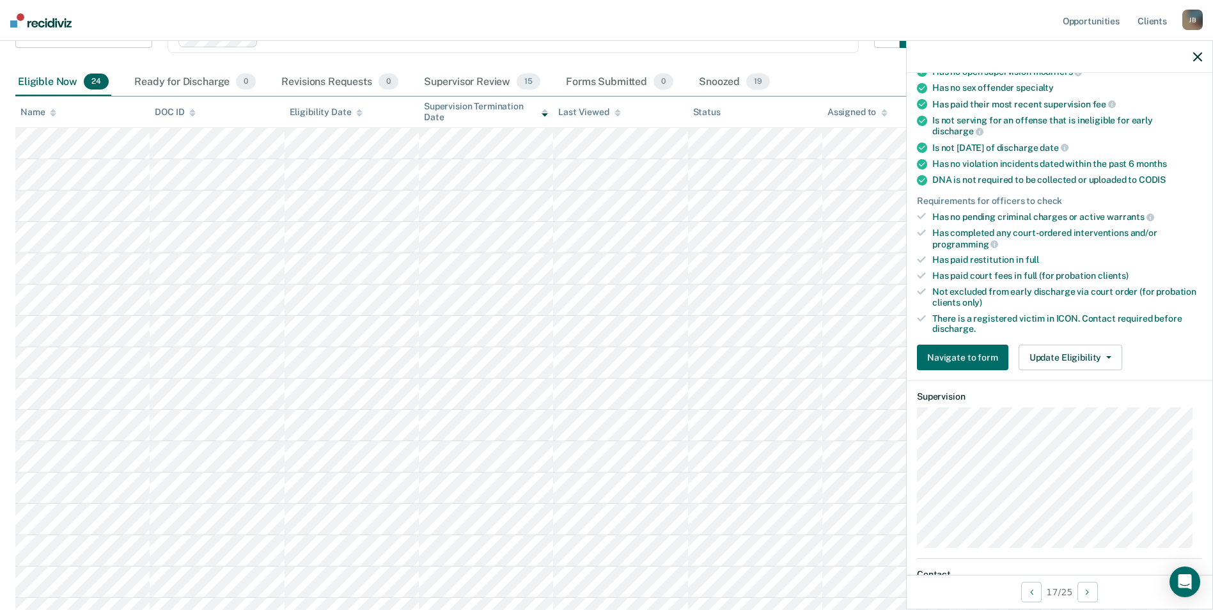
scroll to position [225, 0]
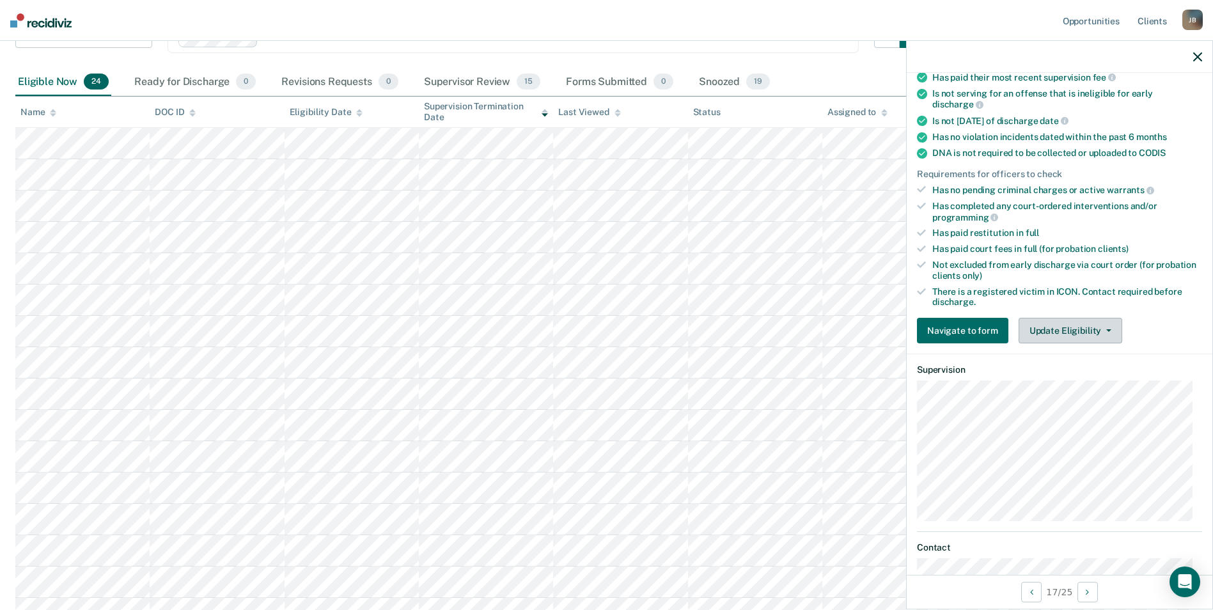
click at [1084, 333] on button "Update Eligibility" at bounding box center [1071, 331] width 104 height 26
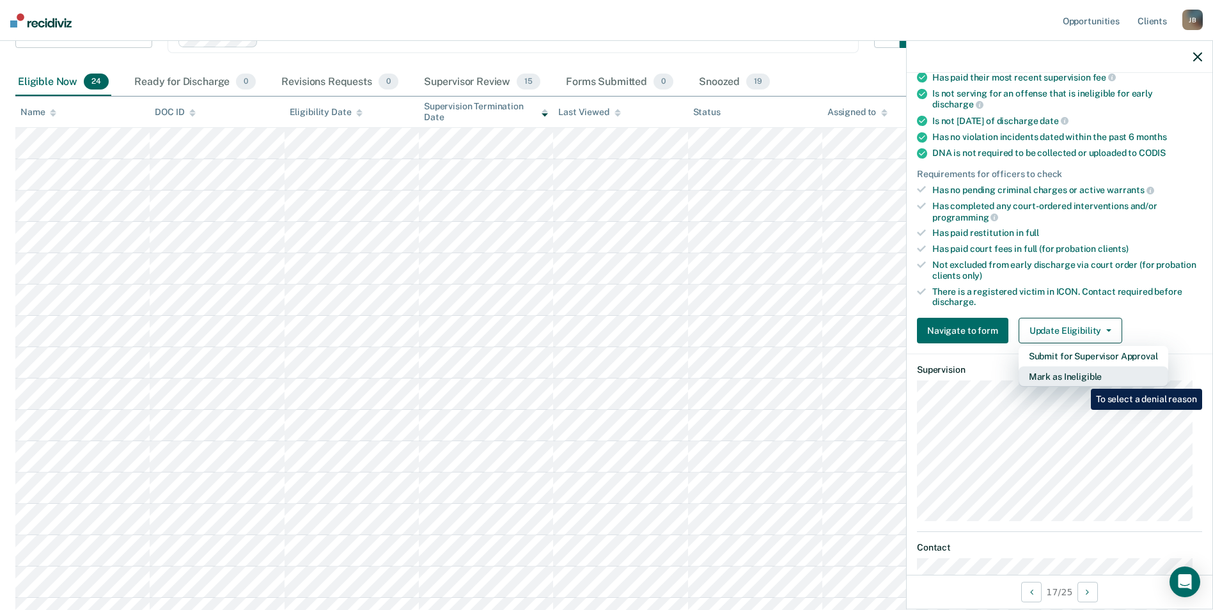
click at [1082, 379] on button "Mark as Ineligible" at bounding box center [1094, 376] width 150 height 20
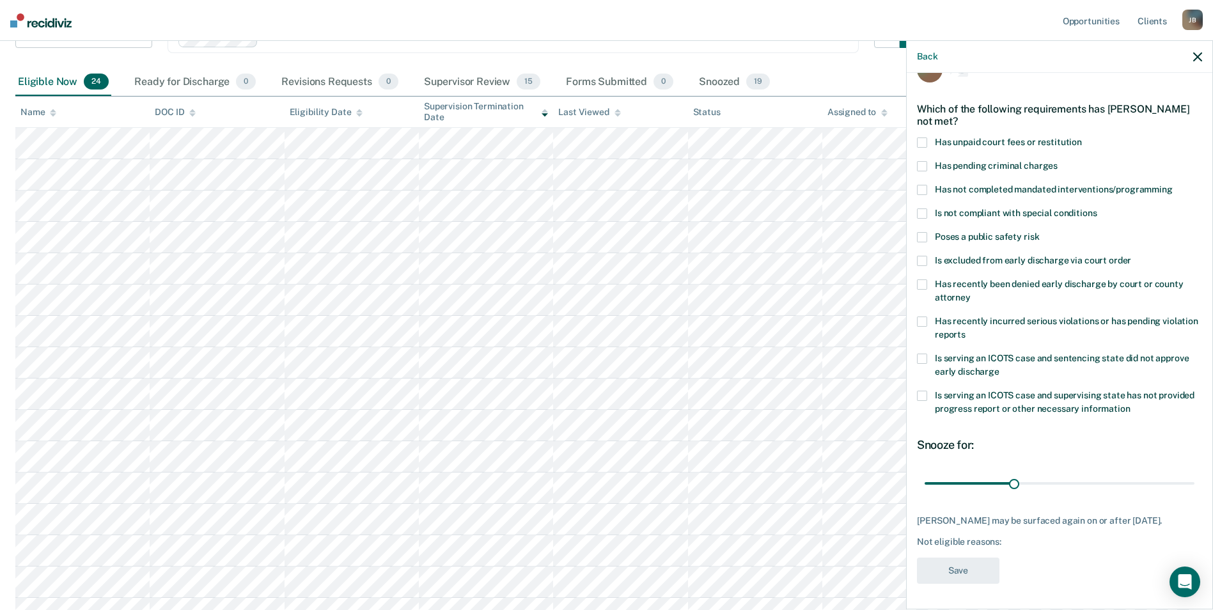
scroll to position [42, 0]
click at [1082, 390] on span "Is serving an ICOTS case and supervising state has not provided progress report…" at bounding box center [1065, 402] width 260 height 24
click at [938, 53] on button "Back" at bounding box center [927, 56] width 20 height 11
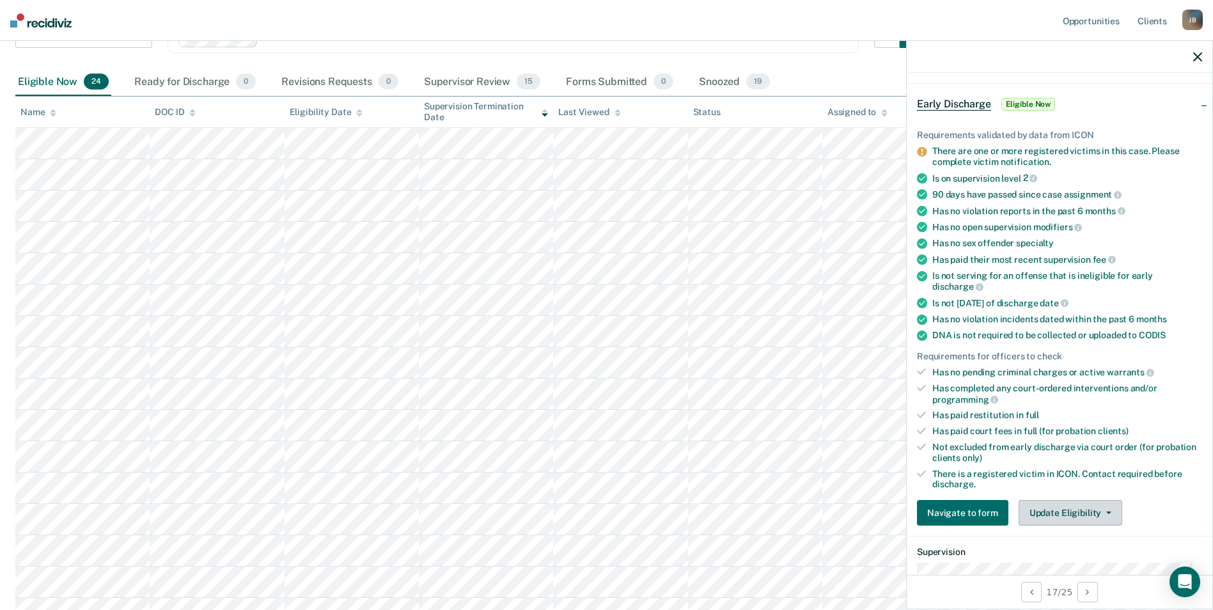
click at [1075, 517] on button "Update Eligibility" at bounding box center [1071, 513] width 104 height 26
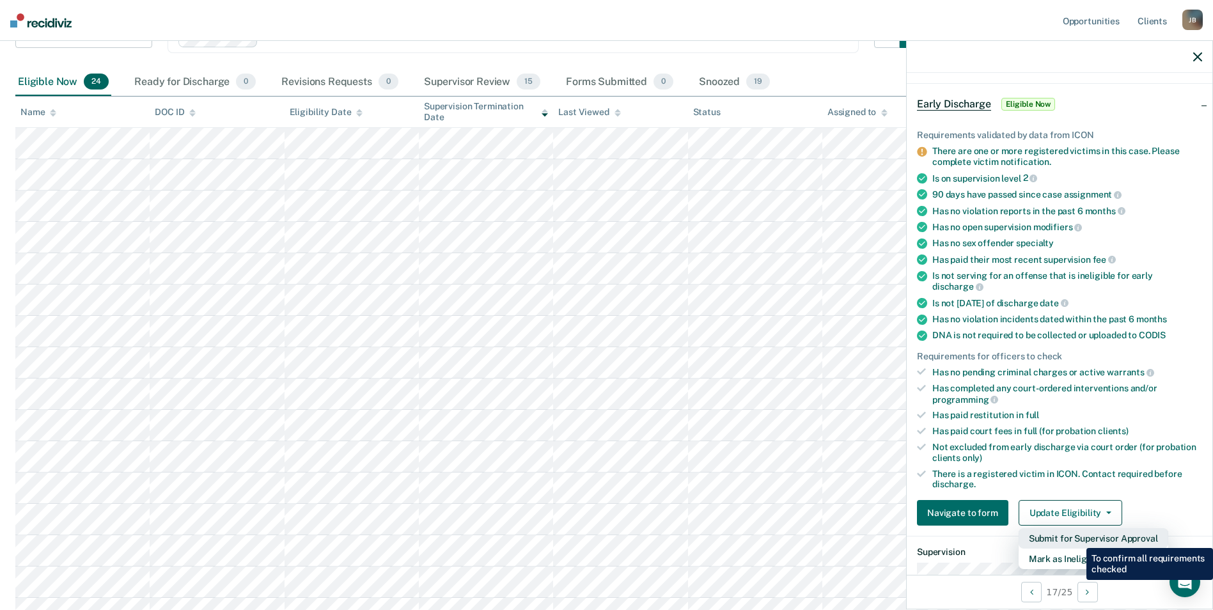
click at [1077, 539] on button "Submit for Supervisor Approval" at bounding box center [1094, 538] width 150 height 20
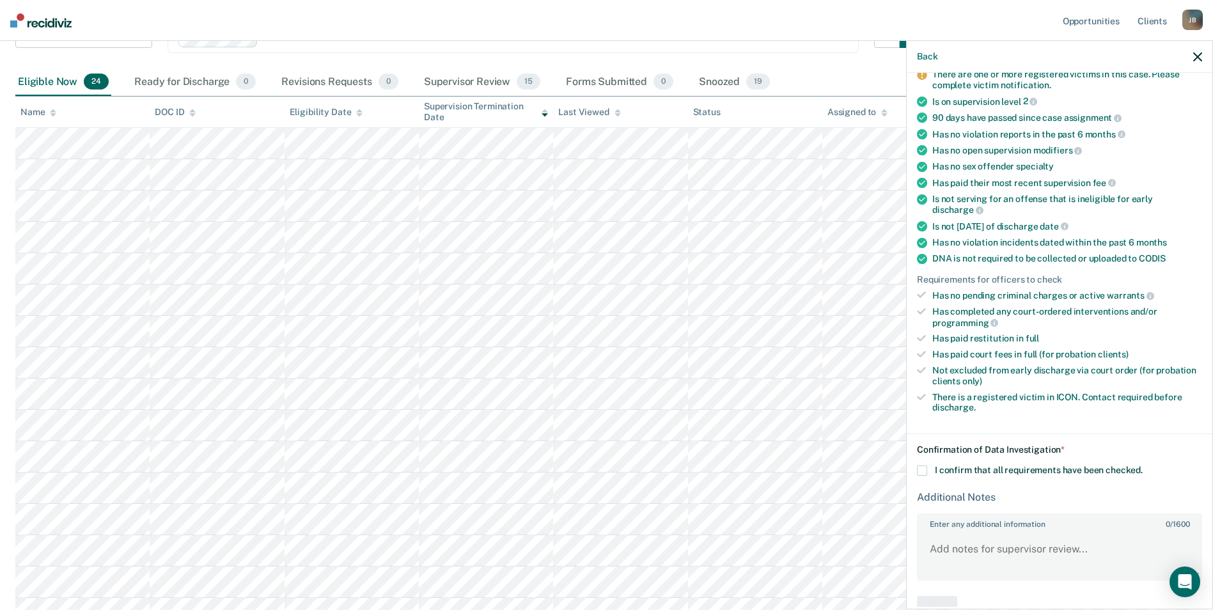
scroll to position [129, 0]
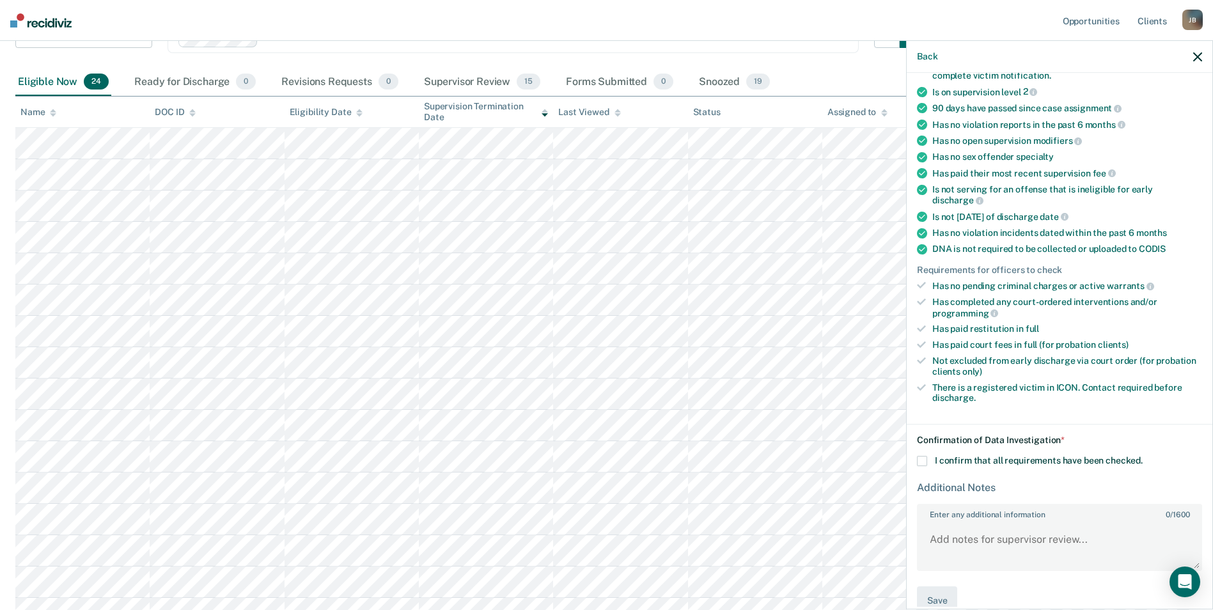
click at [927, 464] on span at bounding box center [922, 461] width 10 height 10
click at [1143, 456] on input "I confirm that all requirements have been checked." at bounding box center [1143, 456] width 0 height 0
click at [977, 549] on textarea "Enter any additional information 0 / 1600" at bounding box center [1059, 545] width 283 height 47
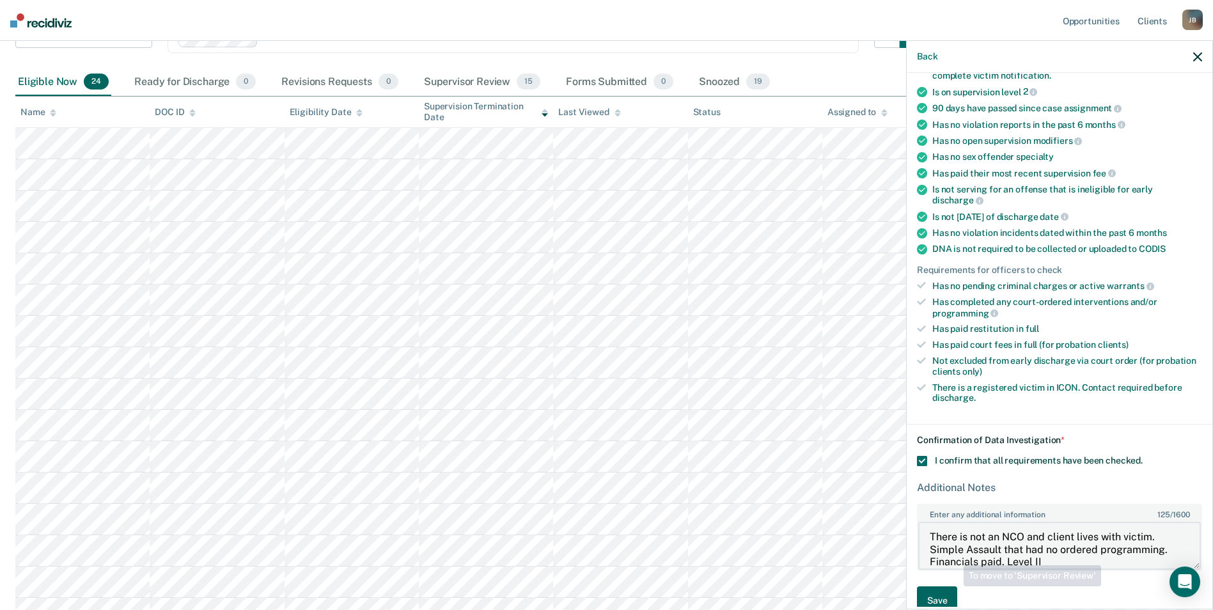
type textarea "There is not an NCO and client lives with victim. Simple Assault that had no or…"
click at [949, 593] on button "Save" at bounding box center [937, 601] width 40 height 29
